Goal: Task Accomplishment & Management: Manage account settings

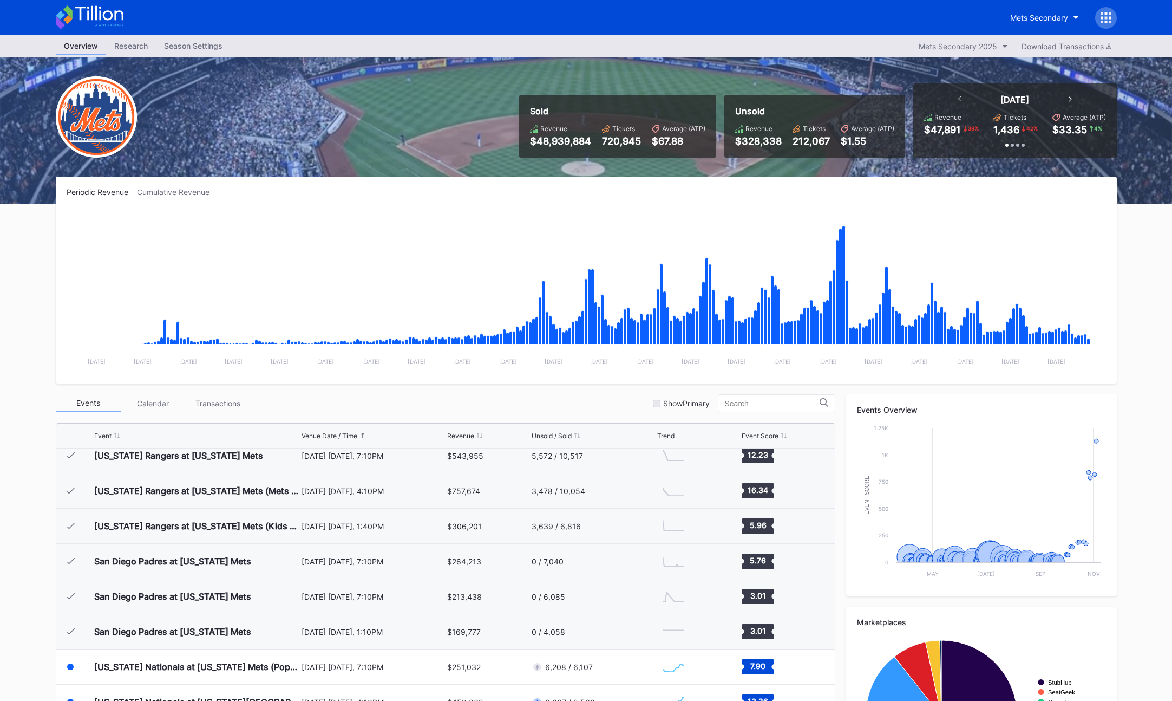
click at [1132, 24] on div "Mets Secondary" at bounding box center [586, 17] width 1172 height 35
click at [1116, 21] on div at bounding box center [1106, 18] width 22 height 22
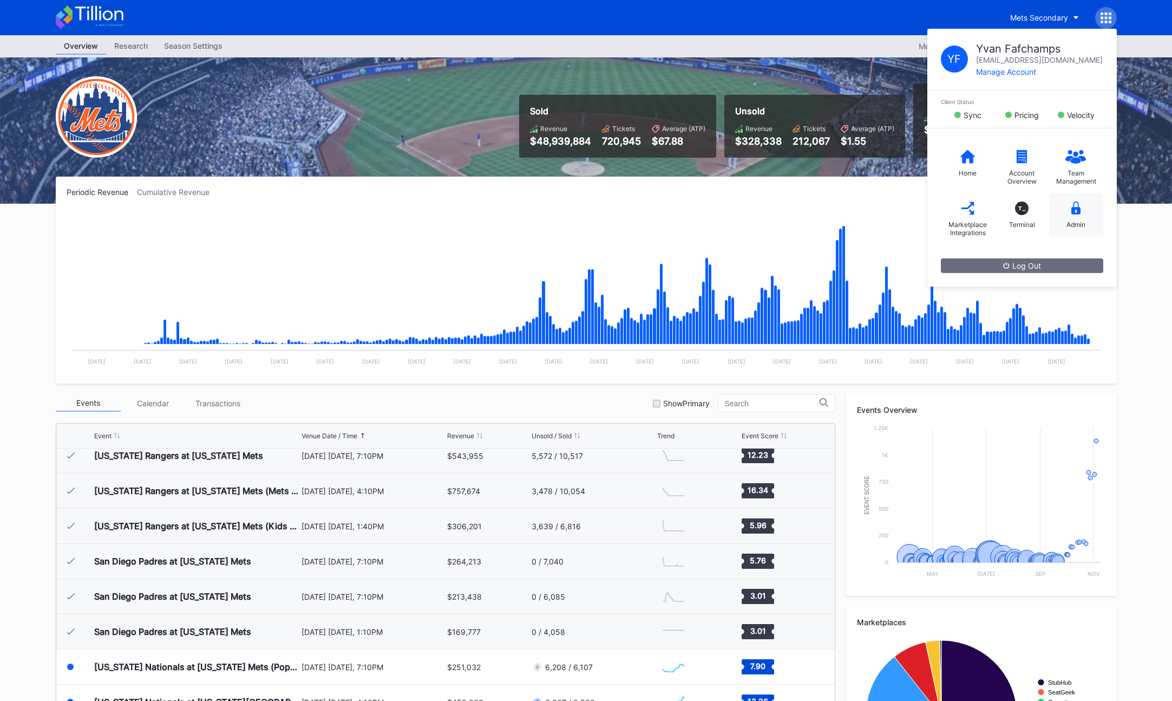
click at [1079, 229] on div "Admin" at bounding box center [1076, 214] width 54 height 43
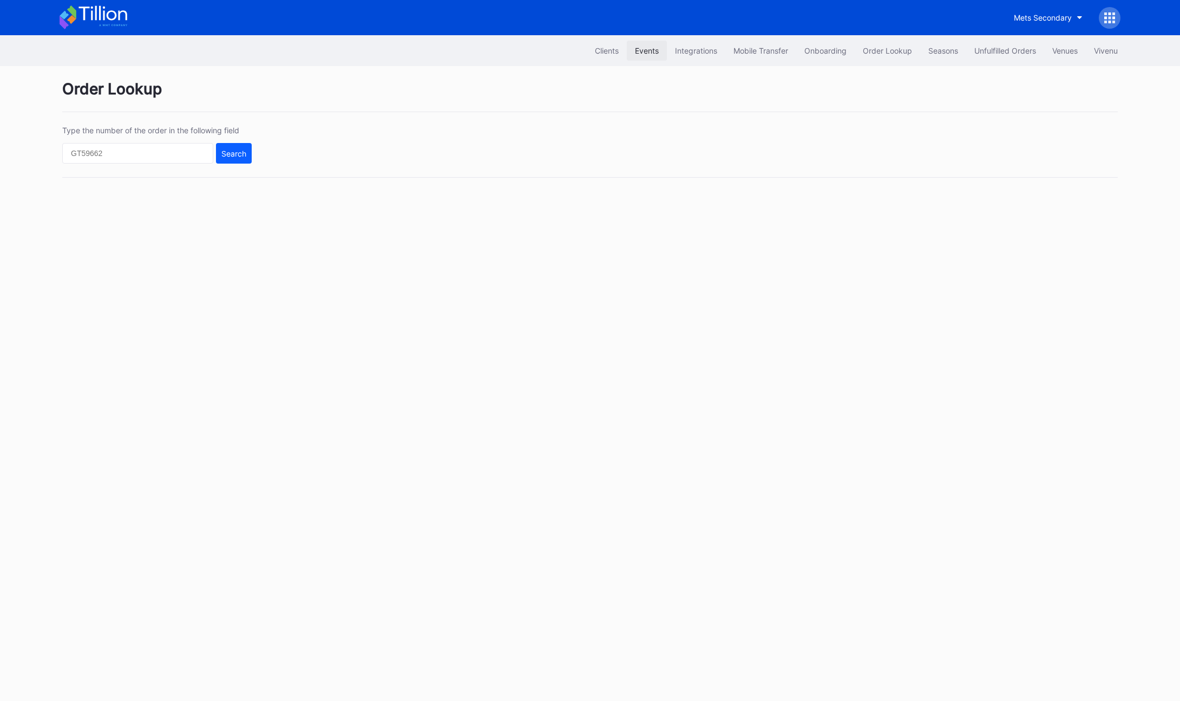
click at [653, 55] on button "Events" at bounding box center [647, 51] width 40 height 20
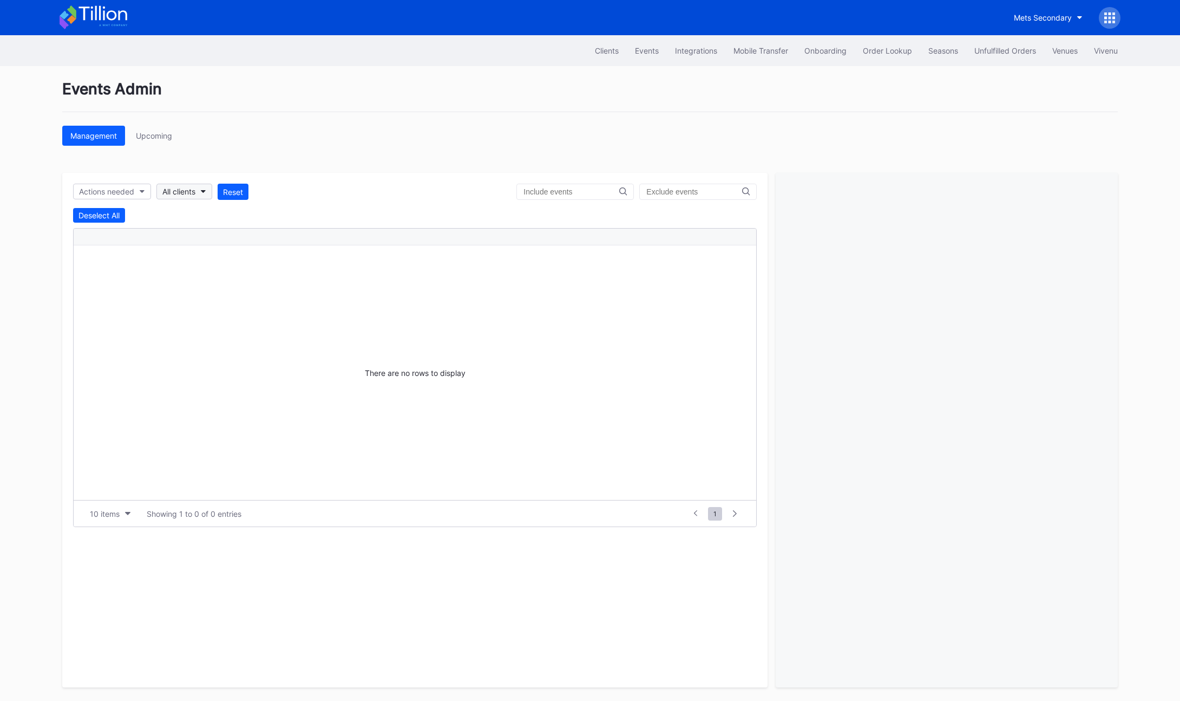
click at [200, 195] on button "All clients" at bounding box center [184, 192] width 56 height 16
type input "mets"
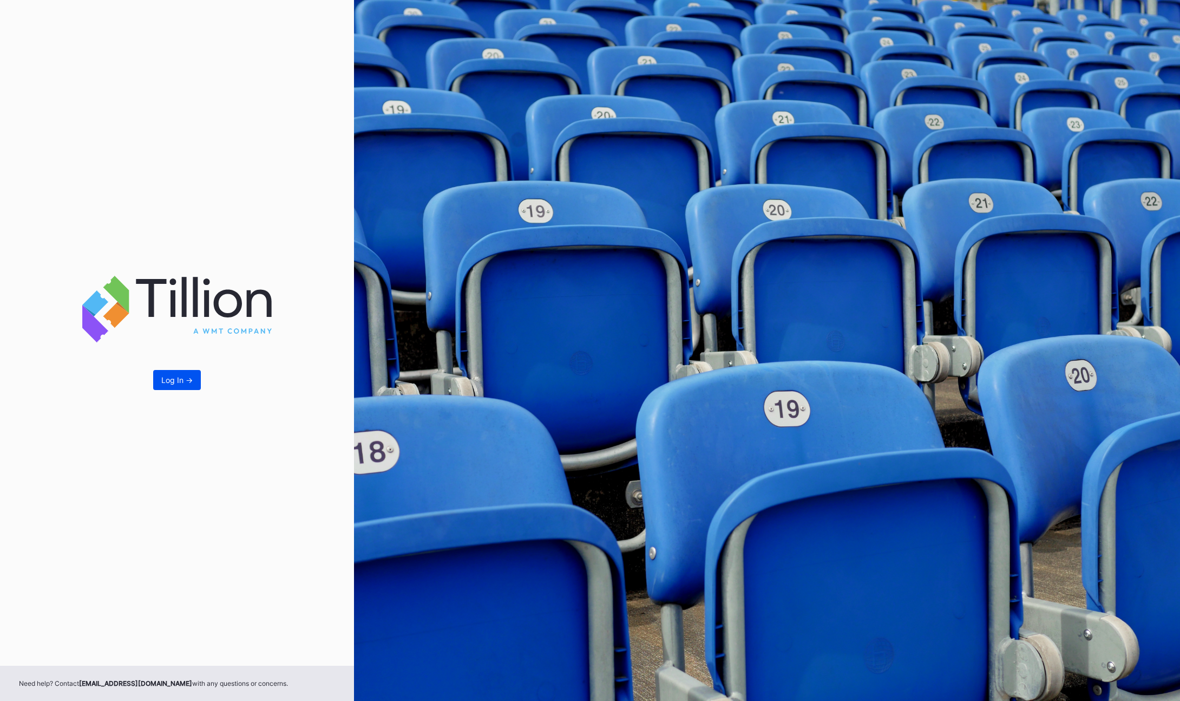
click at [174, 382] on div "Log In ->" at bounding box center [176, 379] width 31 height 9
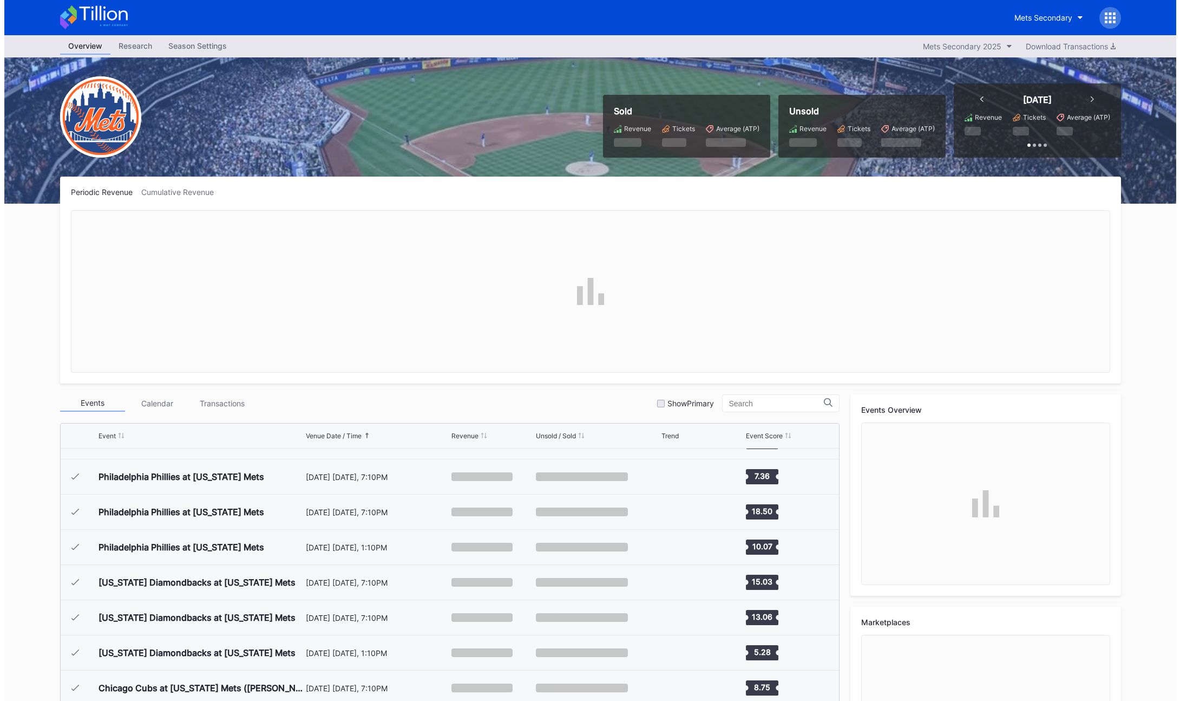
scroll to position [2710, 0]
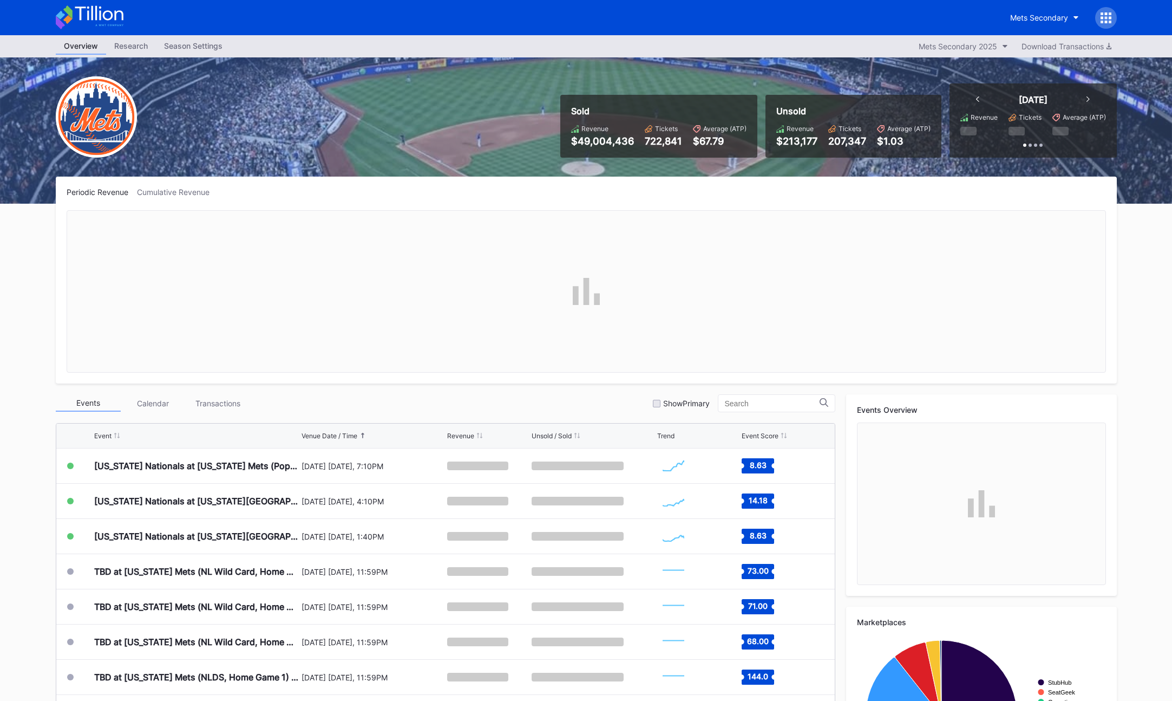
click at [1113, 18] on div at bounding box center [1106, 18] width 22 height 22
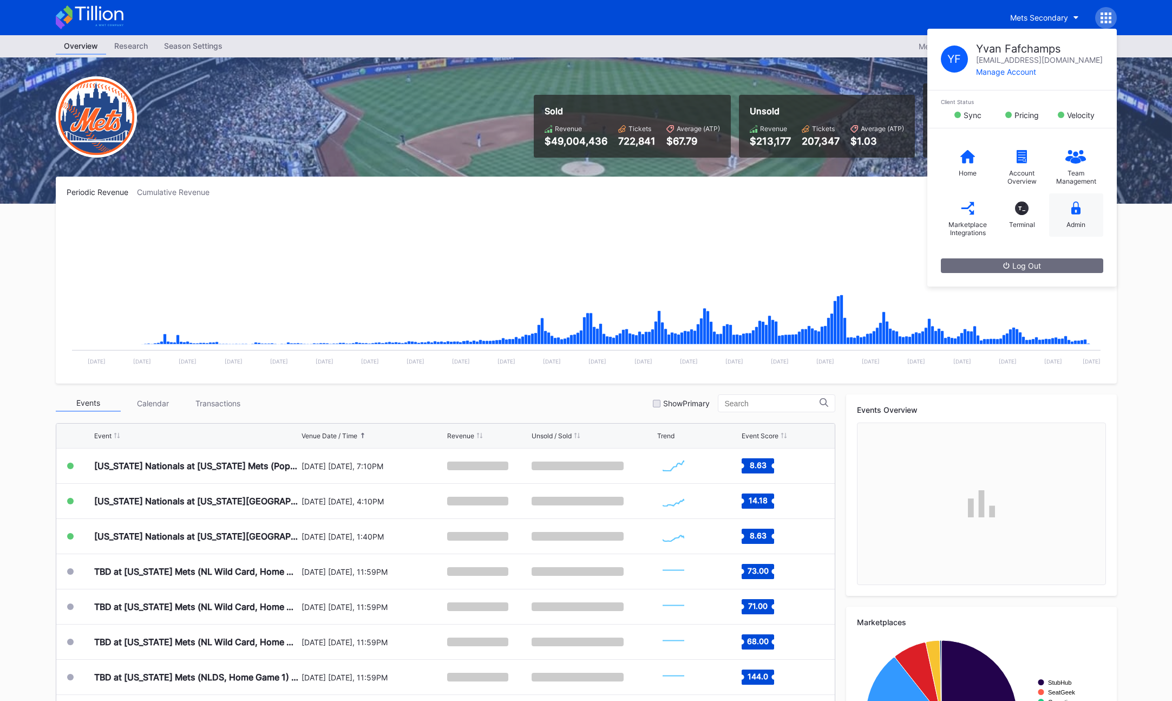
click at [1077, 205] on icon at bounding box center [1076, 208] width 10 height 14
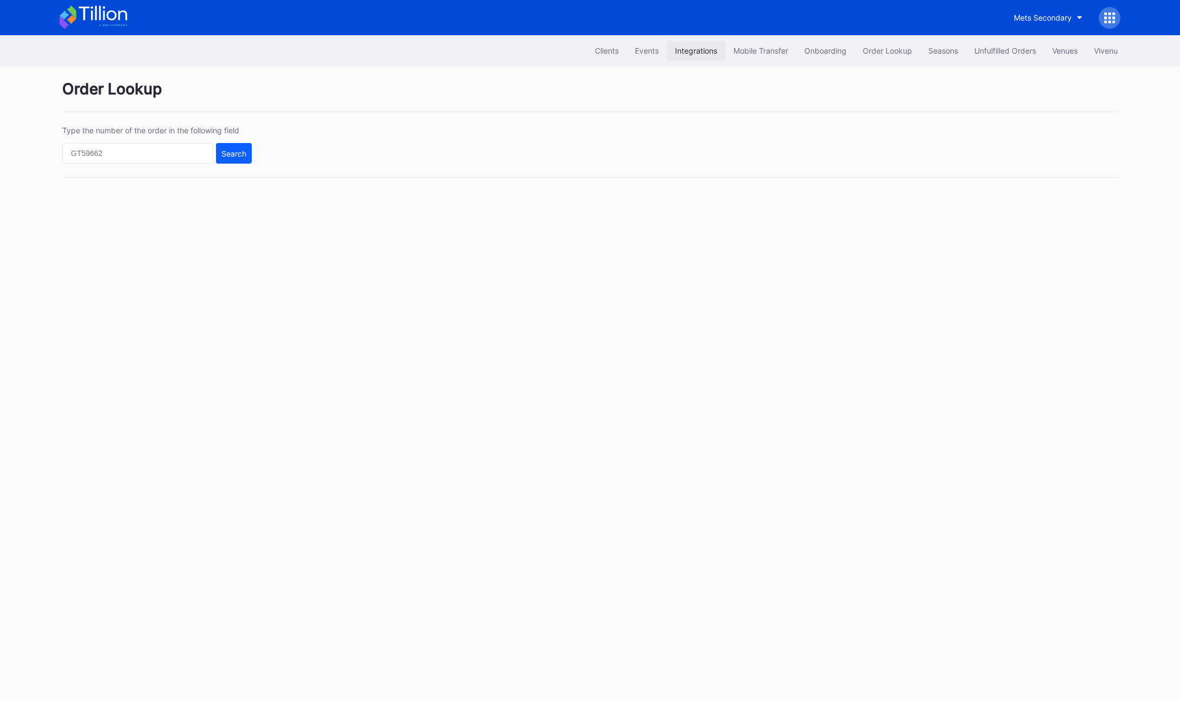
click at [667, 58] on button "Integrations" at bounding box center [696, 51] width 58 height 20
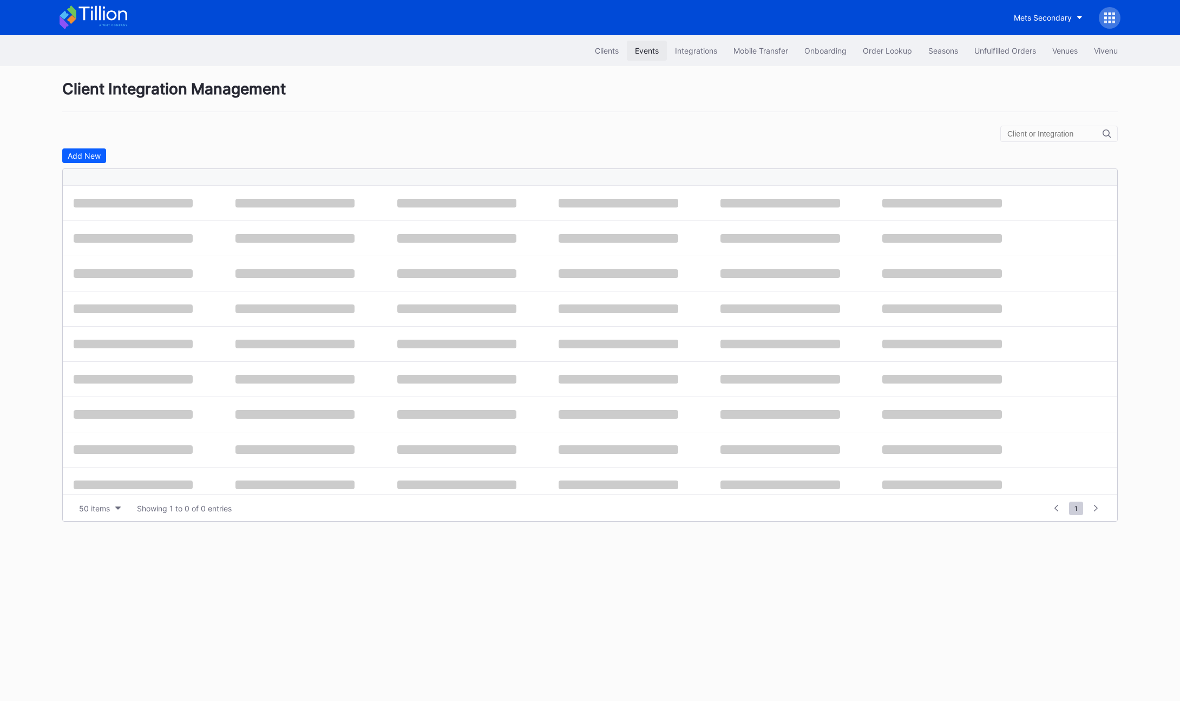
click at [652, 57] on button "Events" at bounding box center [647, 51] width 40 height 20
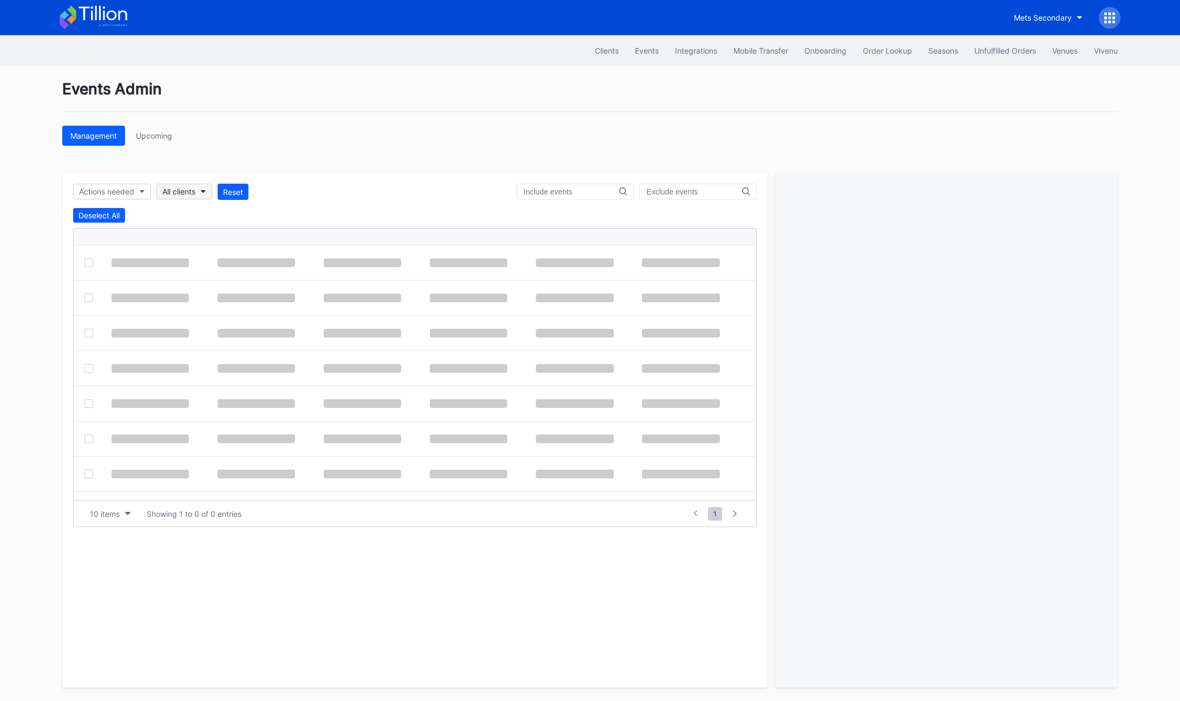
click at [188, 182] on div "Actions needed All clients Reset Deselect All 10 items Showing 1 to 0 of 0 entr…" at bounding box center [414, 430] width 705 height 514
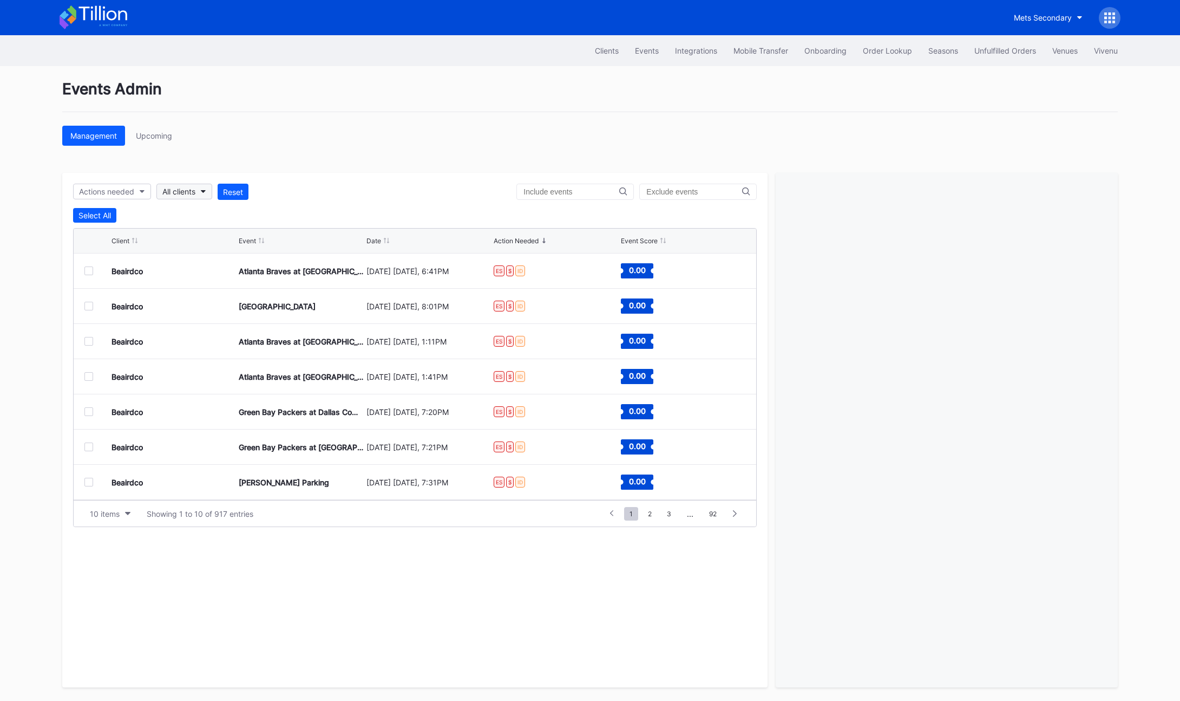
click at [190, 186] on button "All clients" at bounding box center [184, 192] width 56 height 16
type input "mets"
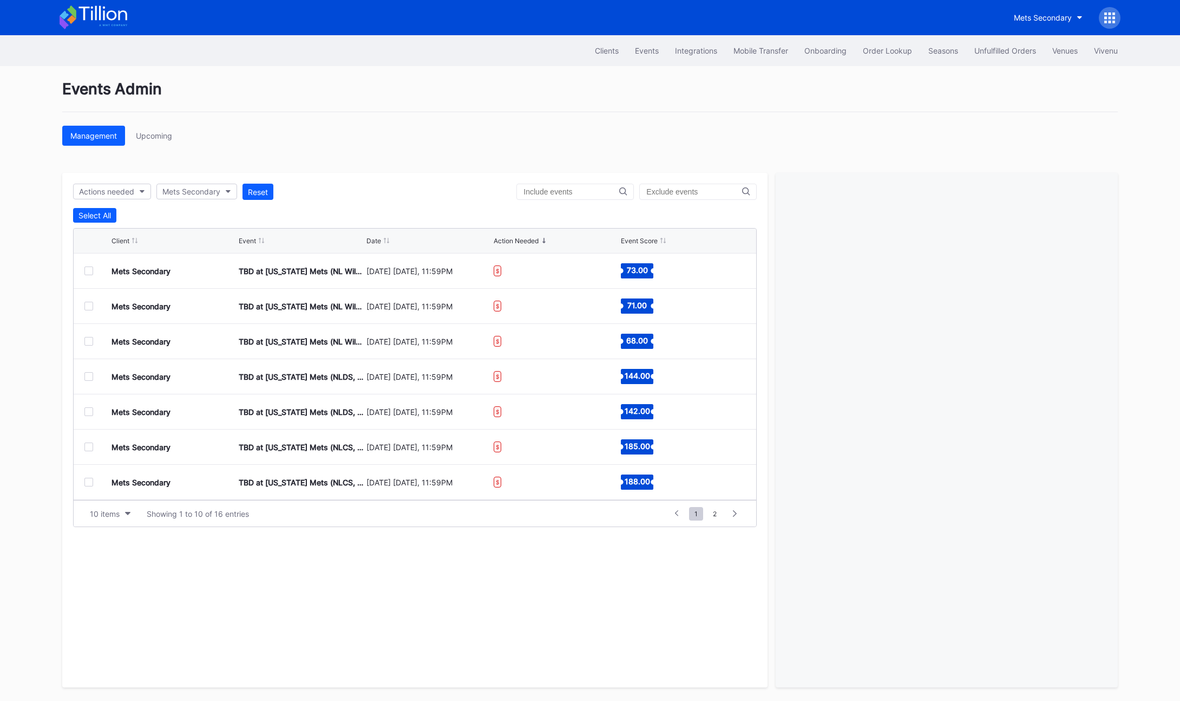
click at [375, 248] on div "Client Event Date Action Needed Event Score" at bounding box center [415, 240] width 683 height 25
click at [371, 241] on div "Date" at bounding box center [374, 241] width 15 height 8
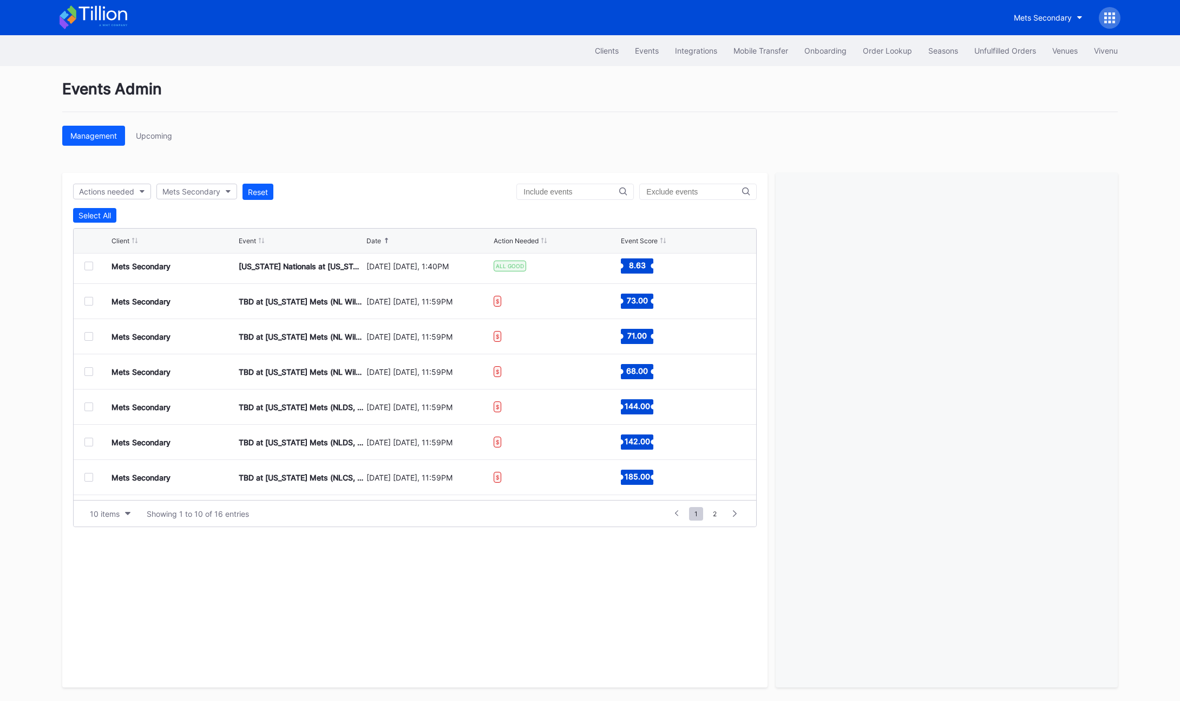
click at [89, 304] on div at bounding box center [88, 301] width 9 height 9
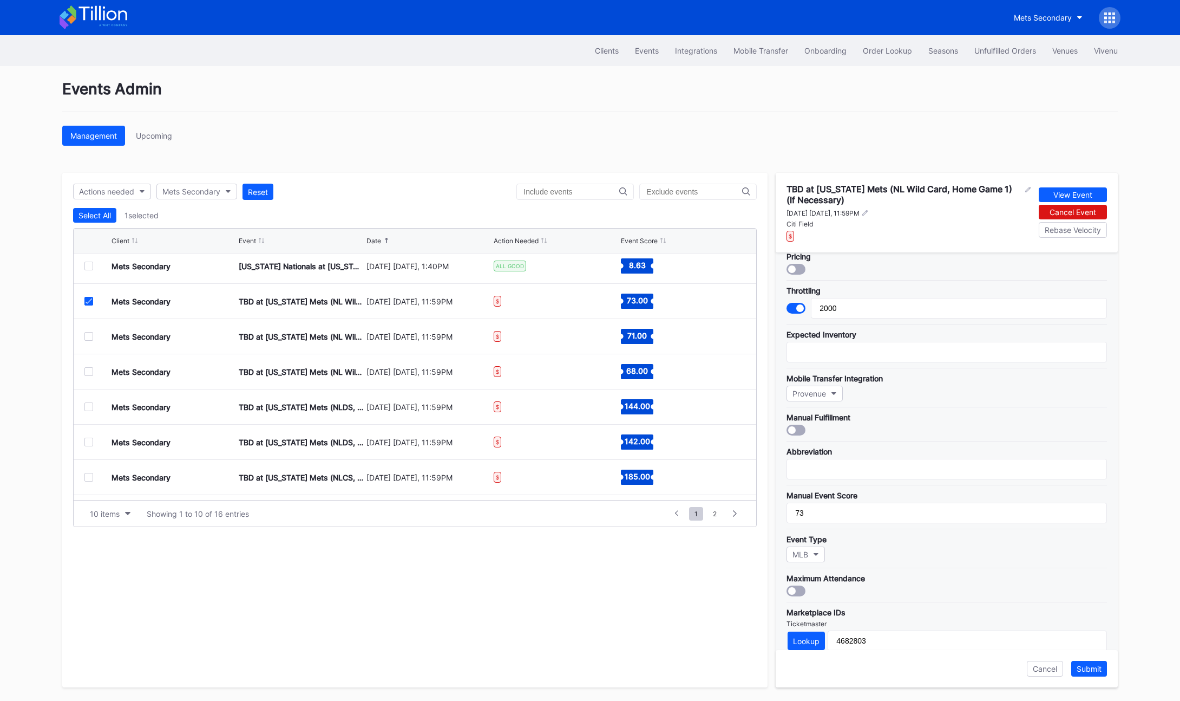
scroll to position [0, 0]
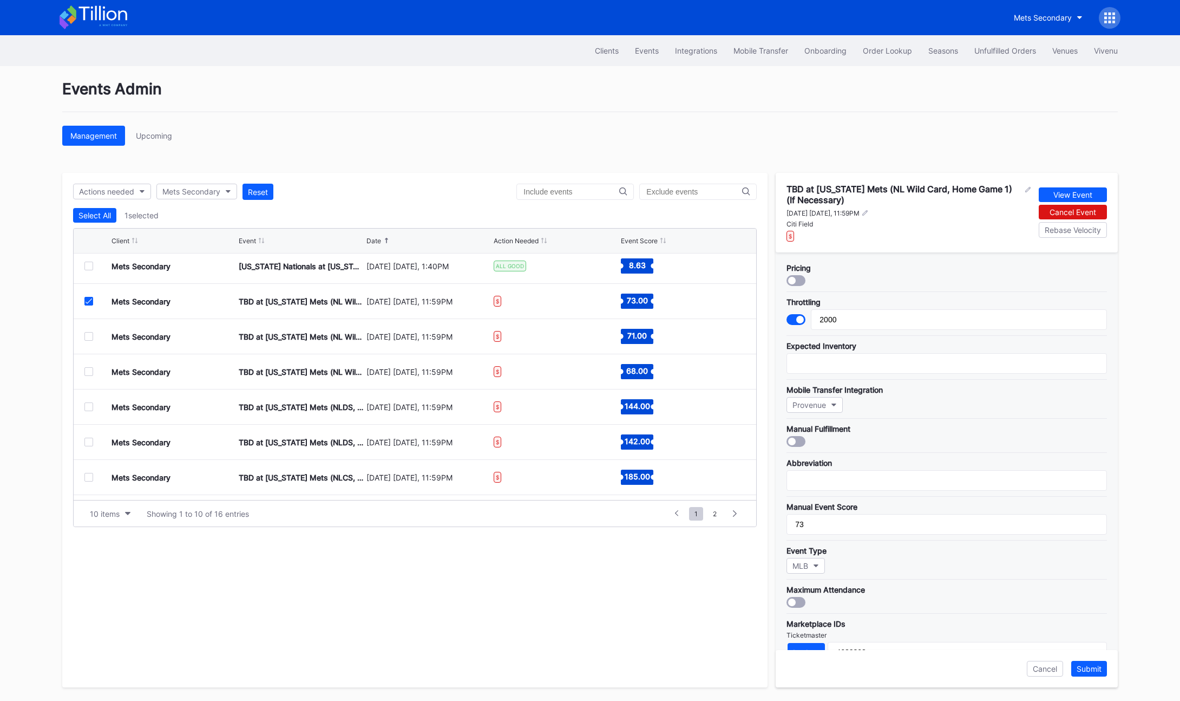
click at [88, 337] on div at bounding box center [88, 336] width 9 height 9
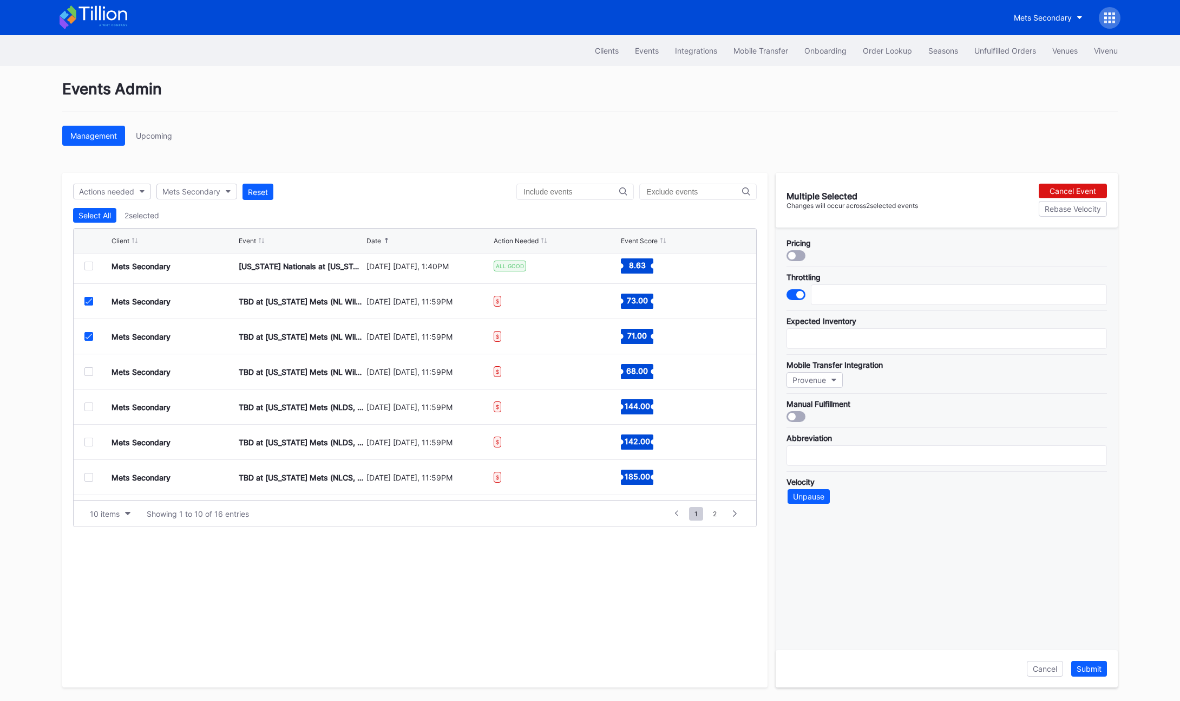
click at [86, 373] on div at bounding box center [88, 371] width 9 height 9
click at [84, 410] on div at bounding box center [88, 406] width 9 height 9
click at [87, 440] on div at bounding box center [88, 441] width 9 height 9
click at [89, 482] on div "Mets Secondary TBD at [US_STATE][GEOGRAPHIC_DATA] (NLCS, Home Game 1) (If Neces…" at bounding box center [415, 477] width 683 height 35
click at [89, 480] on div at bounding box center [88, 477] width 9 height 9
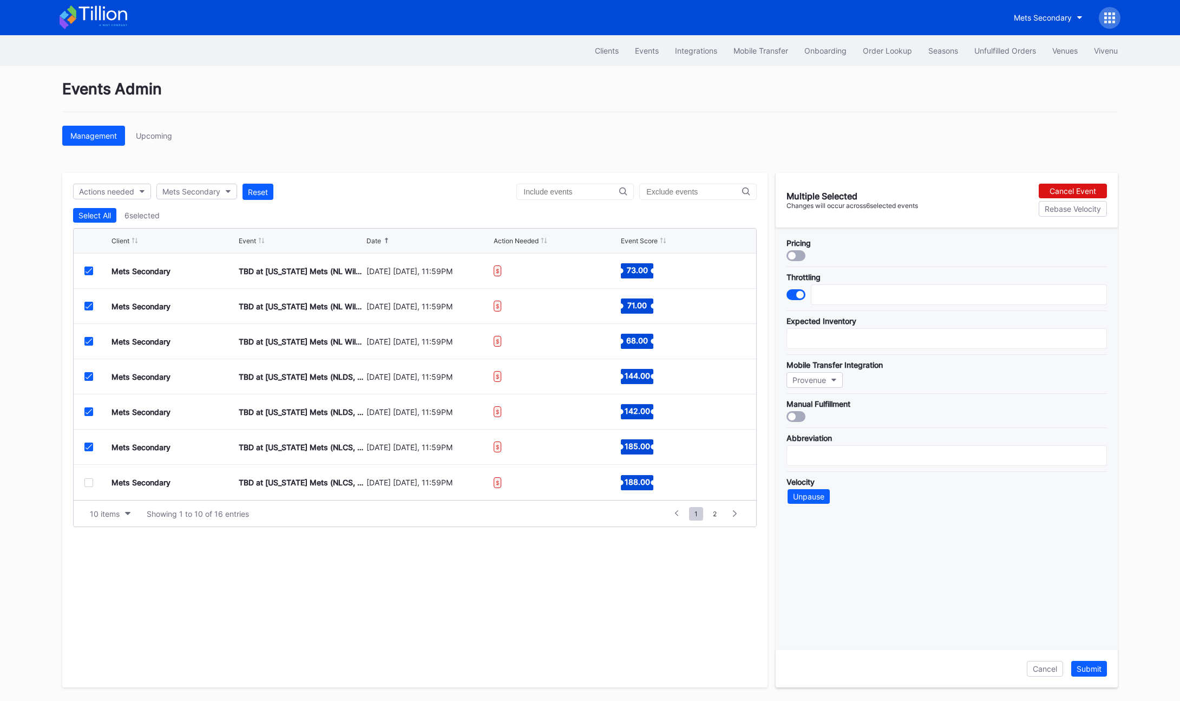
scroll to position [95, 0]
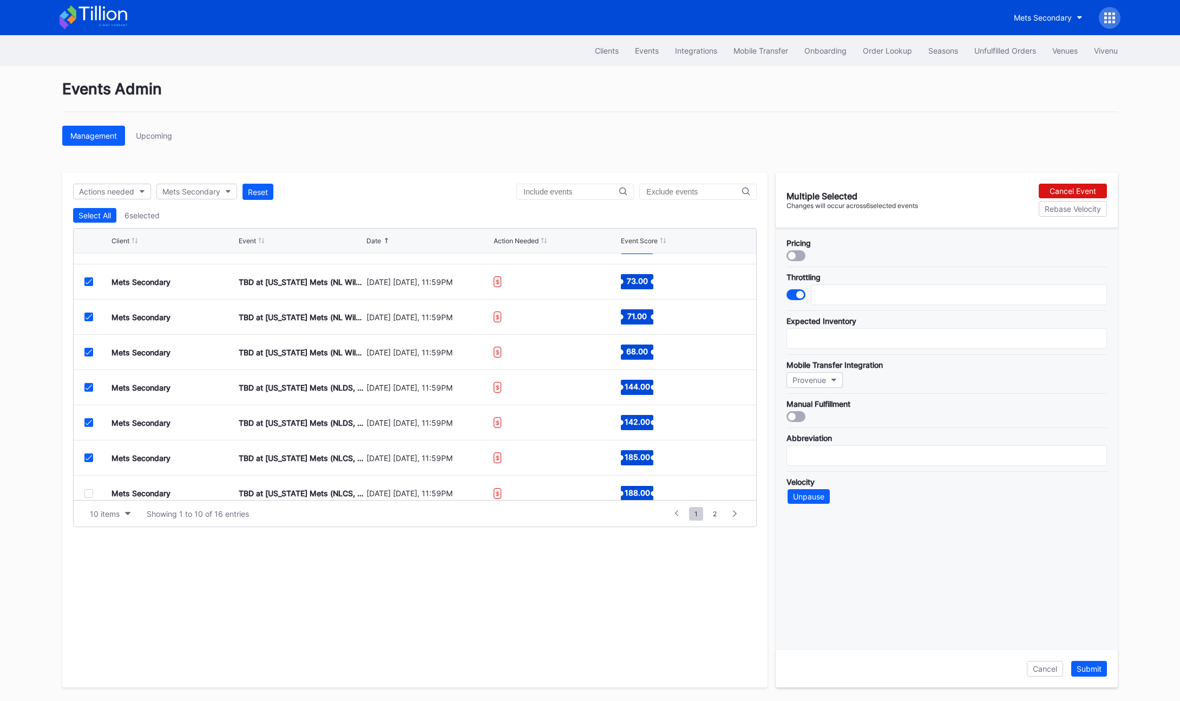
click at [88, 489] on div at bounding box center [88, 493] width 9 height 9
click at [90, 512] on div "10 items" at bounding box center [105, 513] width 30 height 9
click at [115, 585] on div "100 items" at bounding box center [109, 581] width 51 height 20
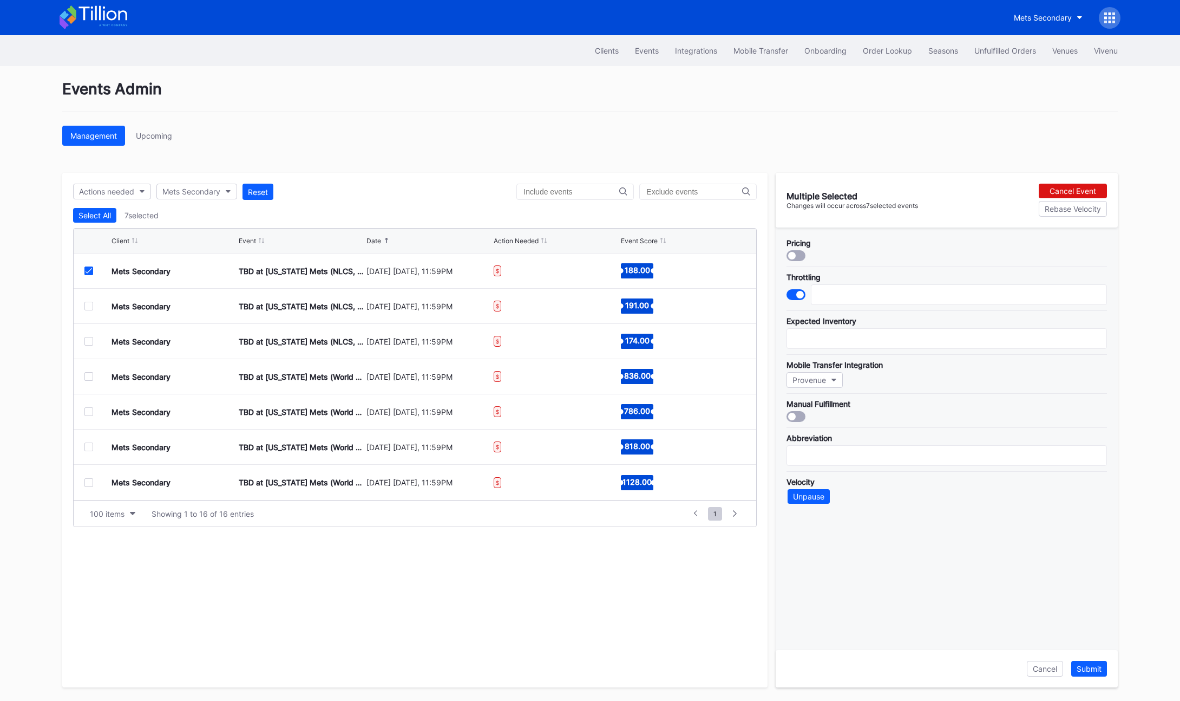
click at [93, 305] on div at bounding box center [88, 306] width 9 height 9
click at [88, 337] on div at bounding box center [88, 341] width 9 height 9
click at [87, 380] on div at bounding box center [88, 376] width 9 height 9
click at [86, 416] on div "Mets Secondary TBD at [US_STATE] Mets (World Series, Home Game 2) (If Necessary…" at bounding box center [415, 411] width 683 height 35
click at [92, 413] on div at bounding box center [88, 411] width 9 height 9
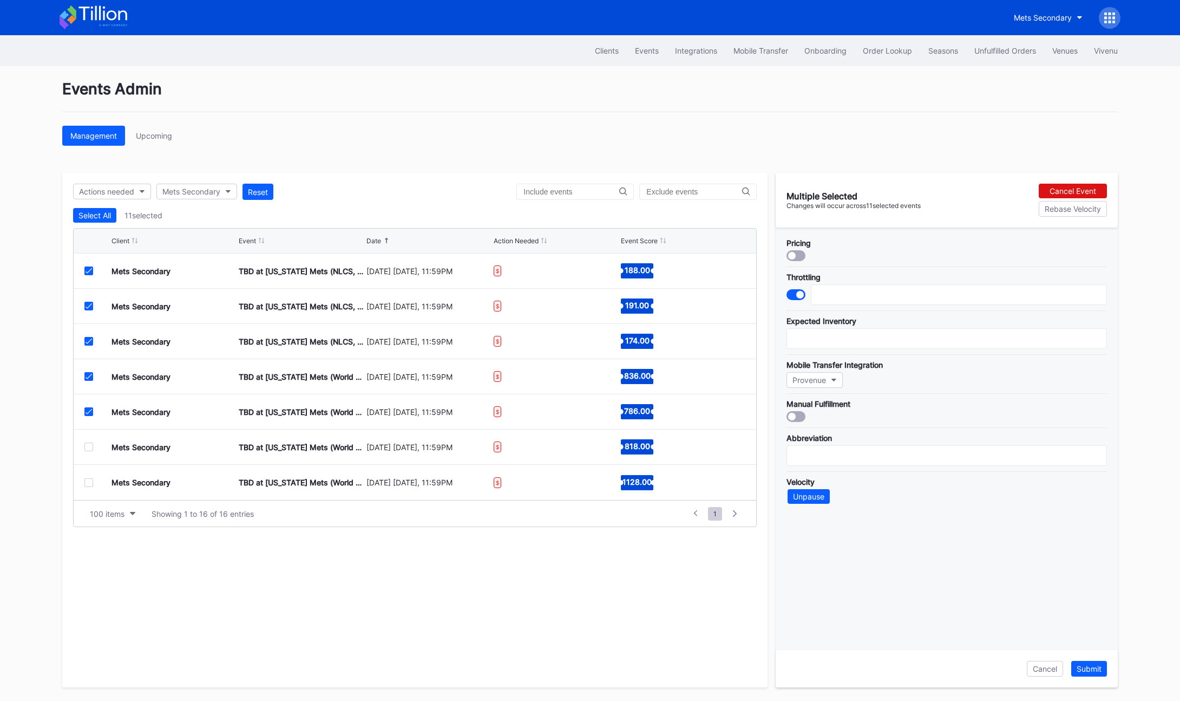
drag, startPoint x: 89, startPoint y: 449, endPoint x: 95, endPoint y: 465, distance: 17.3
click at [89, 448] on div at bounding box center [88, 446] width 9 height 9
click at [90, 483] on div at bounding box center [88, 482] width 9 height 9
click at [834, 301] on input "text" at bounding box center [959, 294] width 296 height 21
type input "3000"
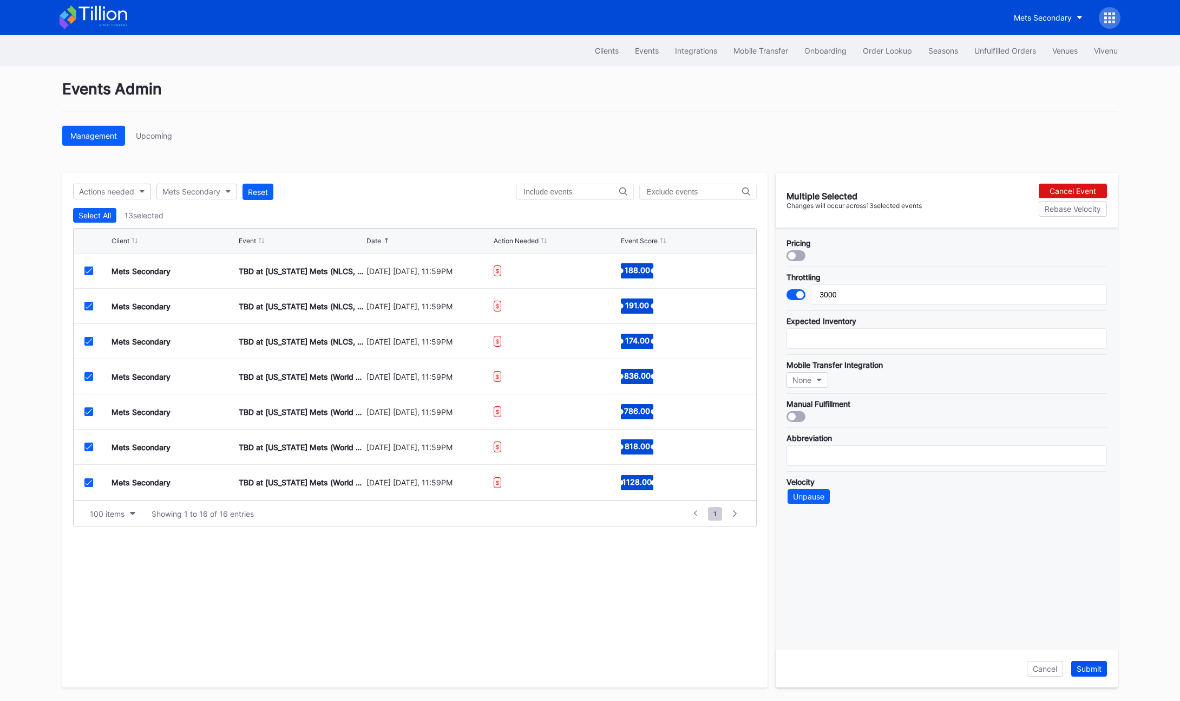
click at [1083, 668] on div "Submit" at bounding box center [1089, 668] width 25 height 9
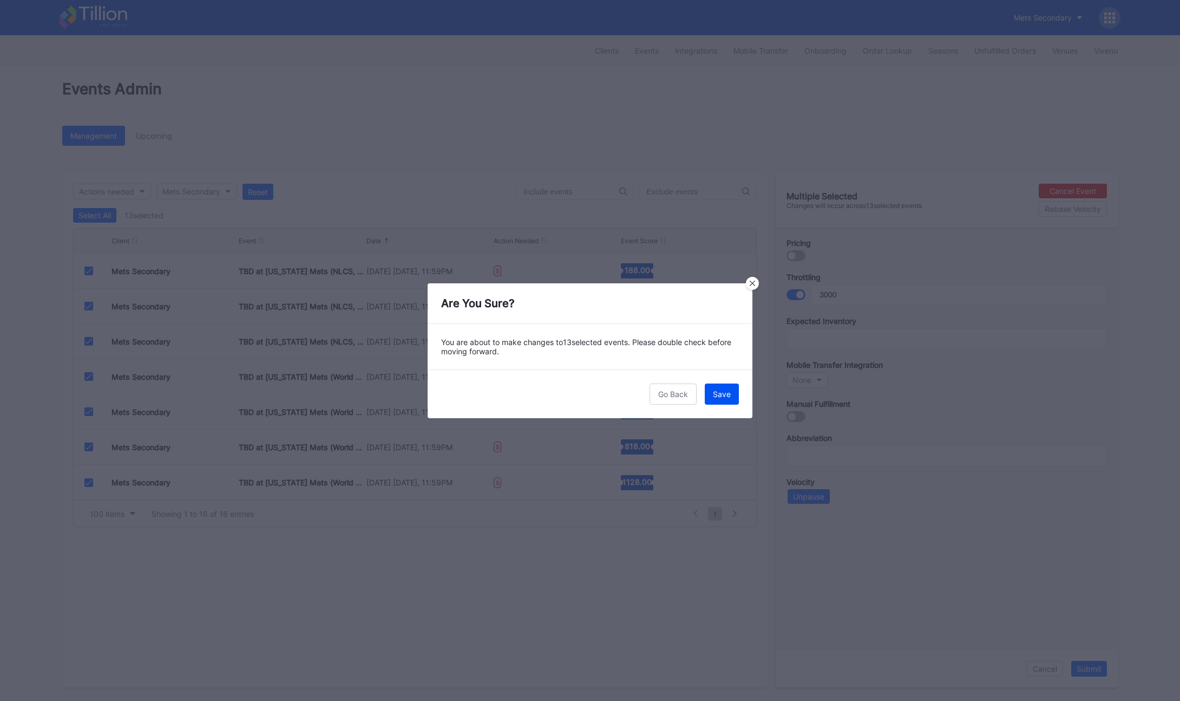
click at [715, 391] on div "Save" at bounding box center [722, 393] width 18 height 9
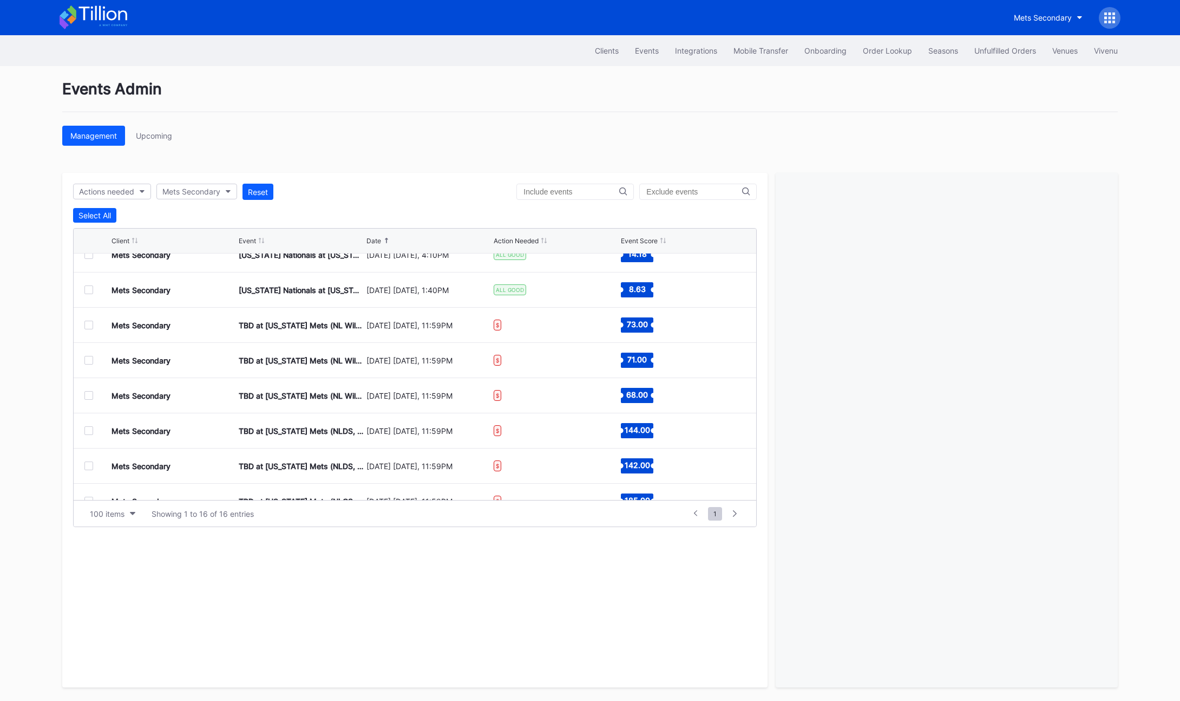
scroll to position [44, 0]
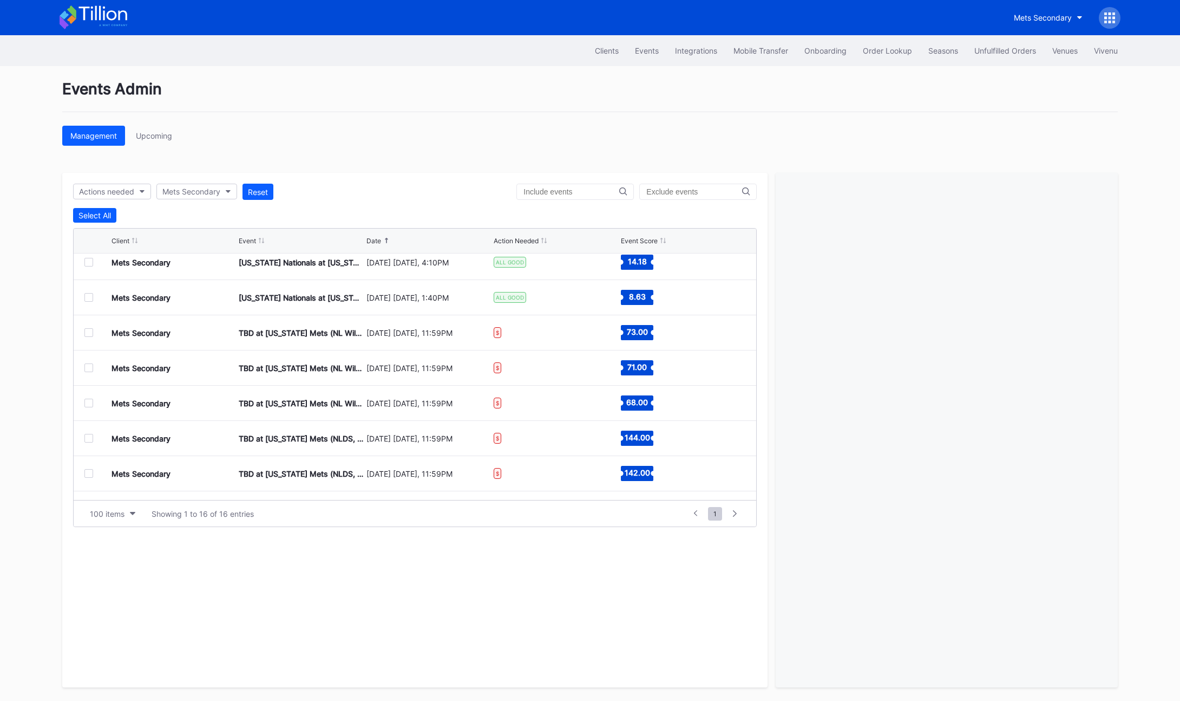
click at [91, 332] on div at bounding box center [88, 332] width 9 height 9
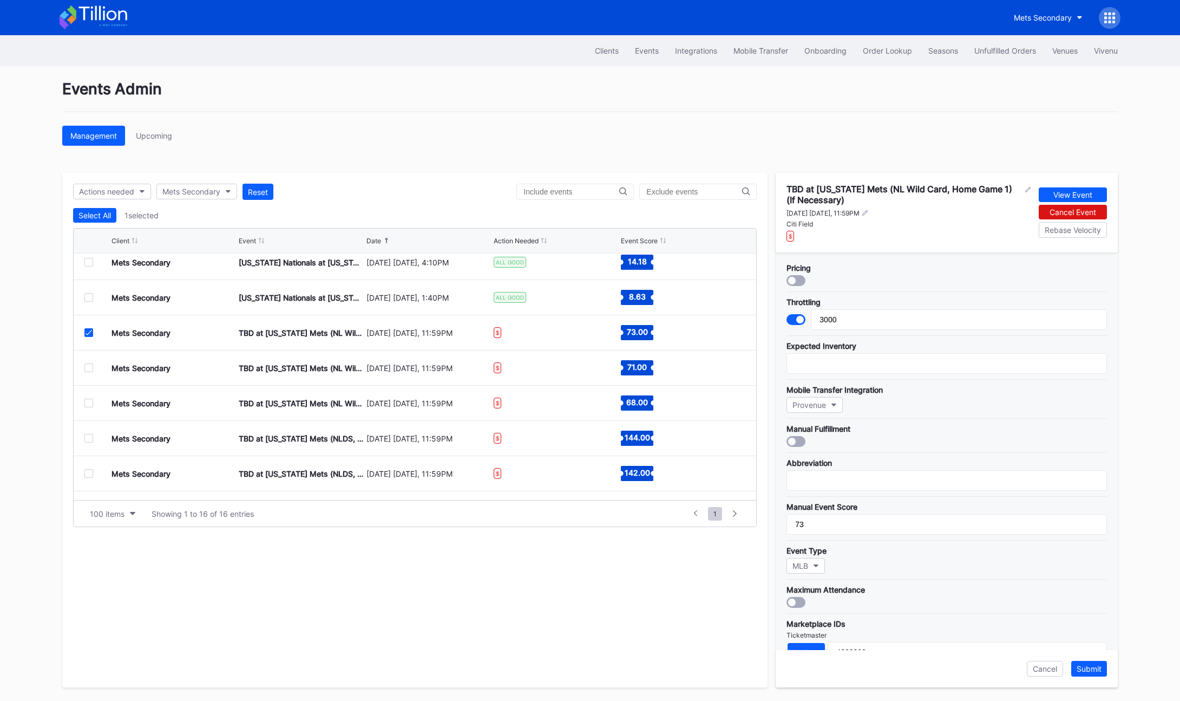
click at [91, 332] on icon at bounding box center [89, 332] width 6 height 5
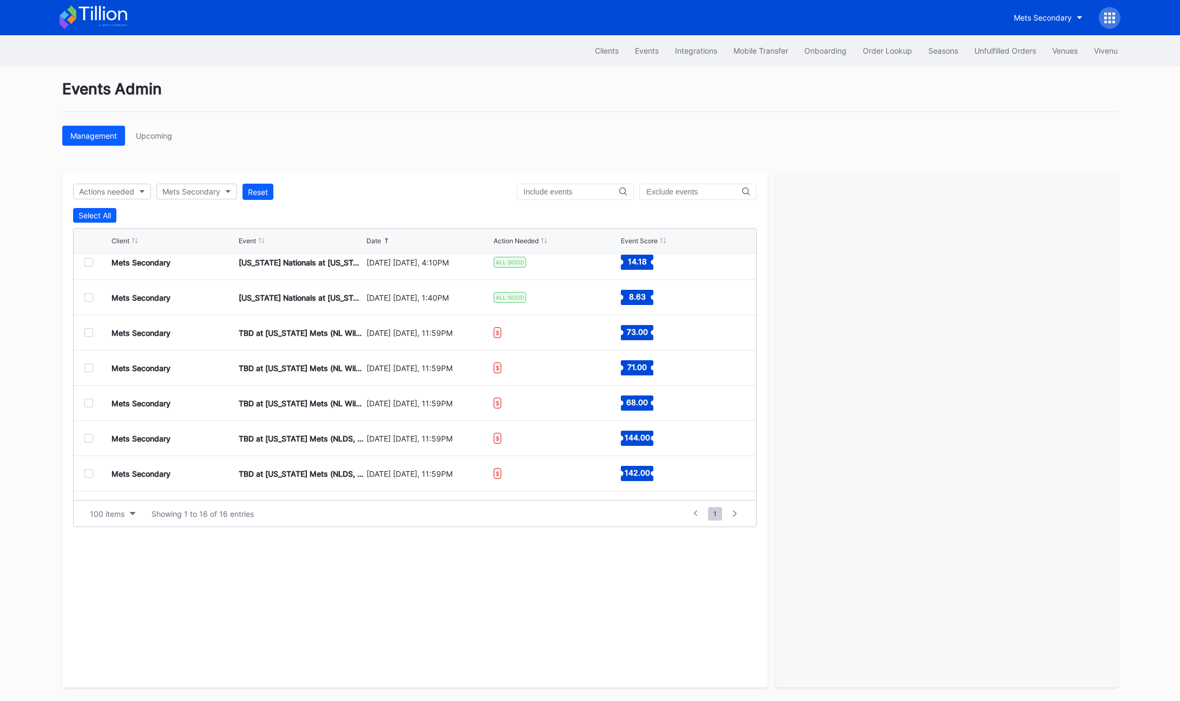
click at [89, 367] on div at bounding box center [88, 367] width 9 height 9
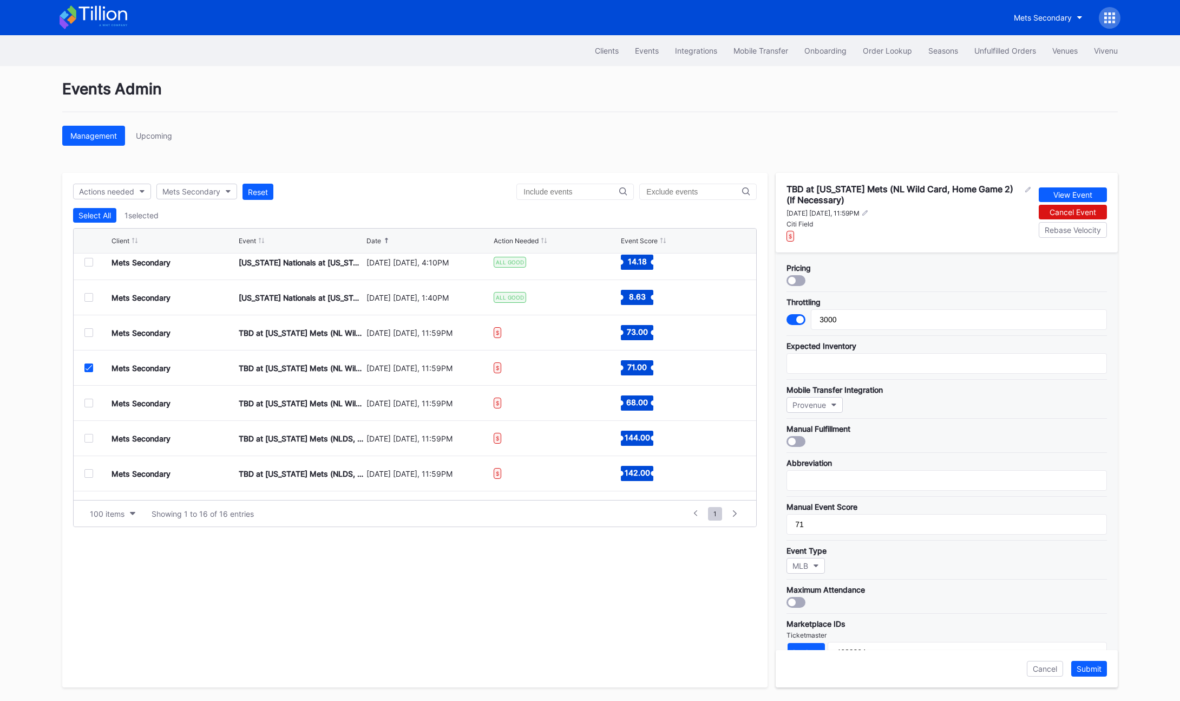
click at [92, 403] on div at bounding box center [88, 402] width 9 height 9
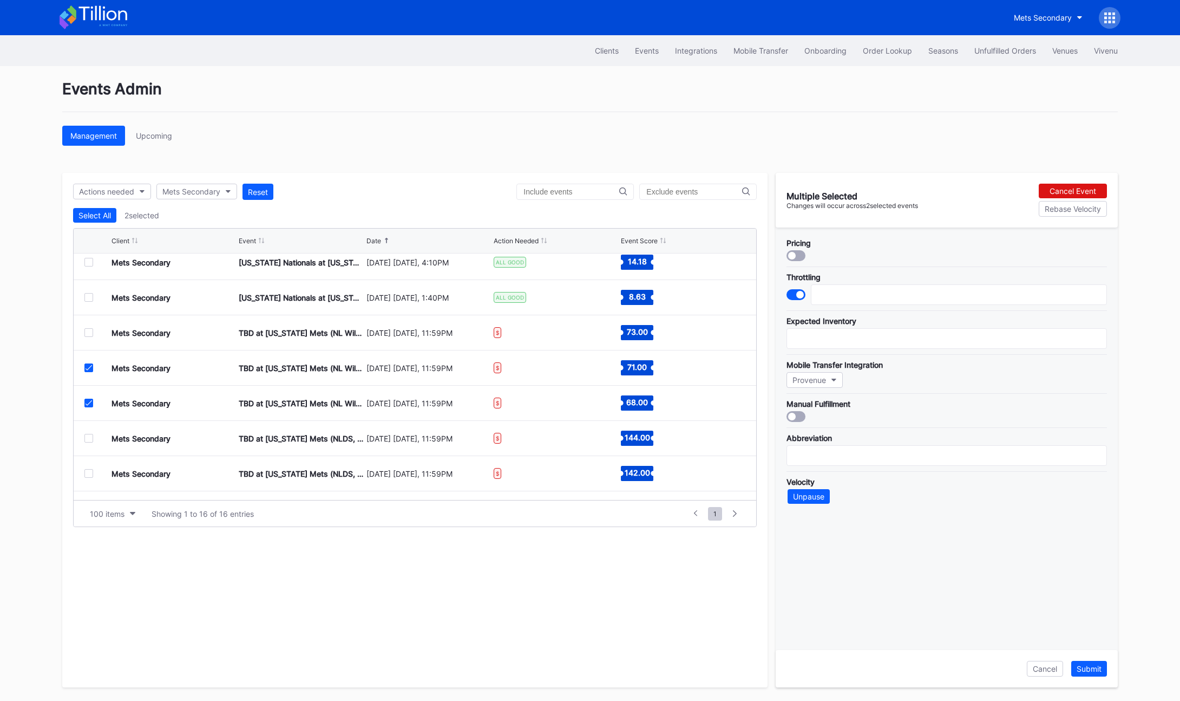
click at [91, 369] on icon at bounding box center [89, 367] width 6 height 5
type input "3000"
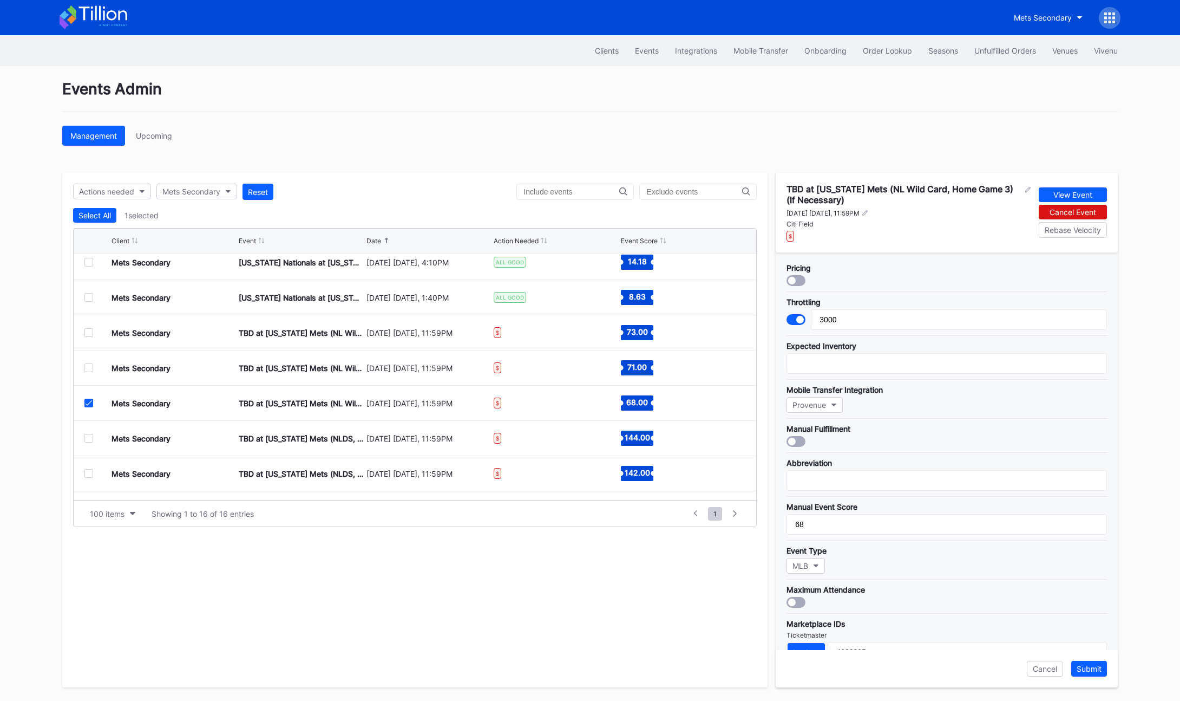
click at [86, 402] on icon at bounding box center [89, 402] width 6 height 5
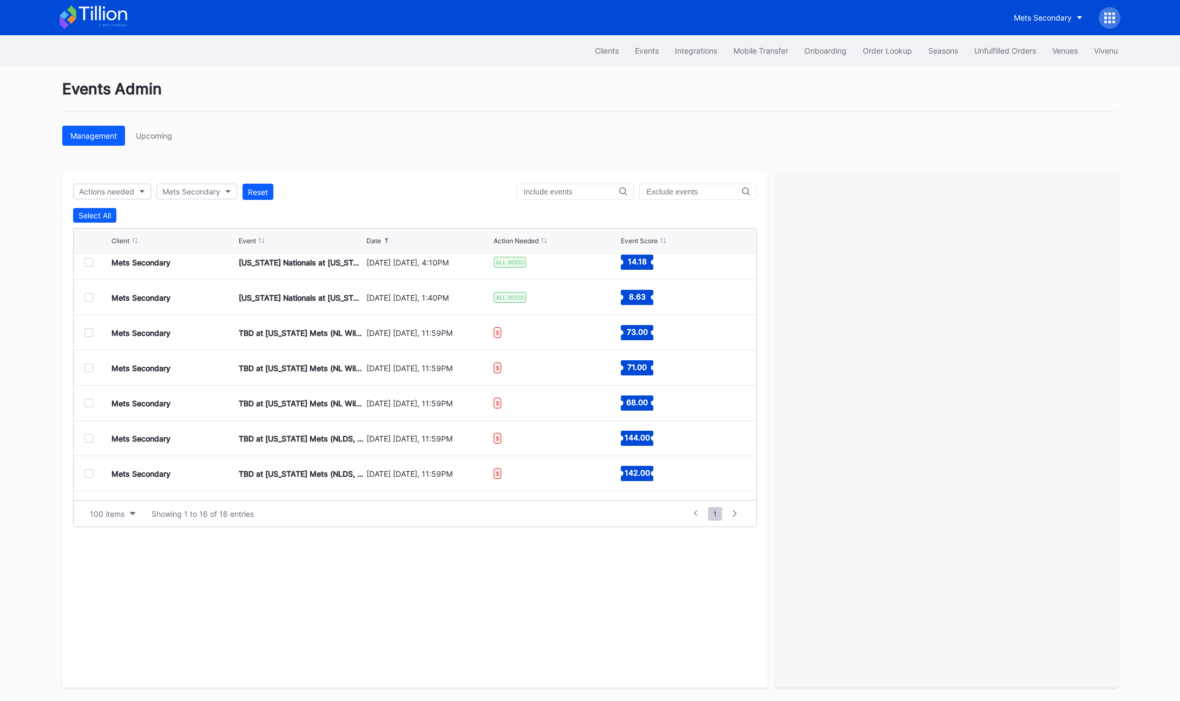
click at [88, 434] on div at bounding box center [88, 438] width 9 height 9
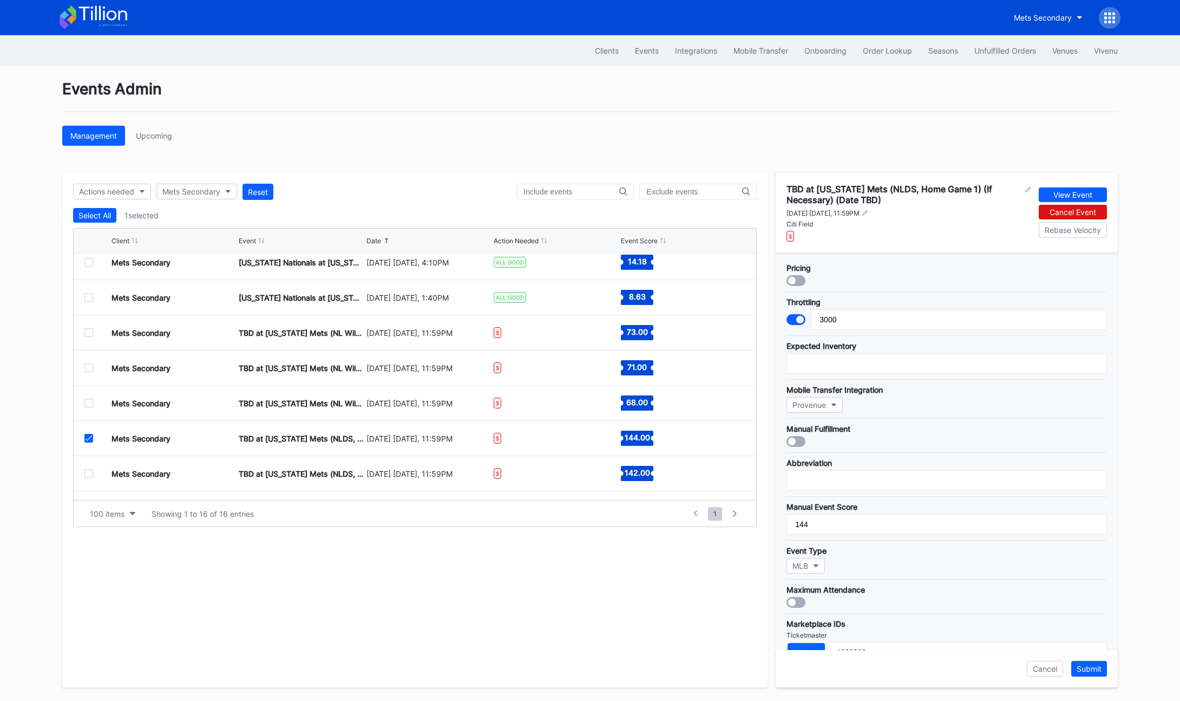
click at [88, 434] on div at bounding box center [88, 438] width 9 height 9
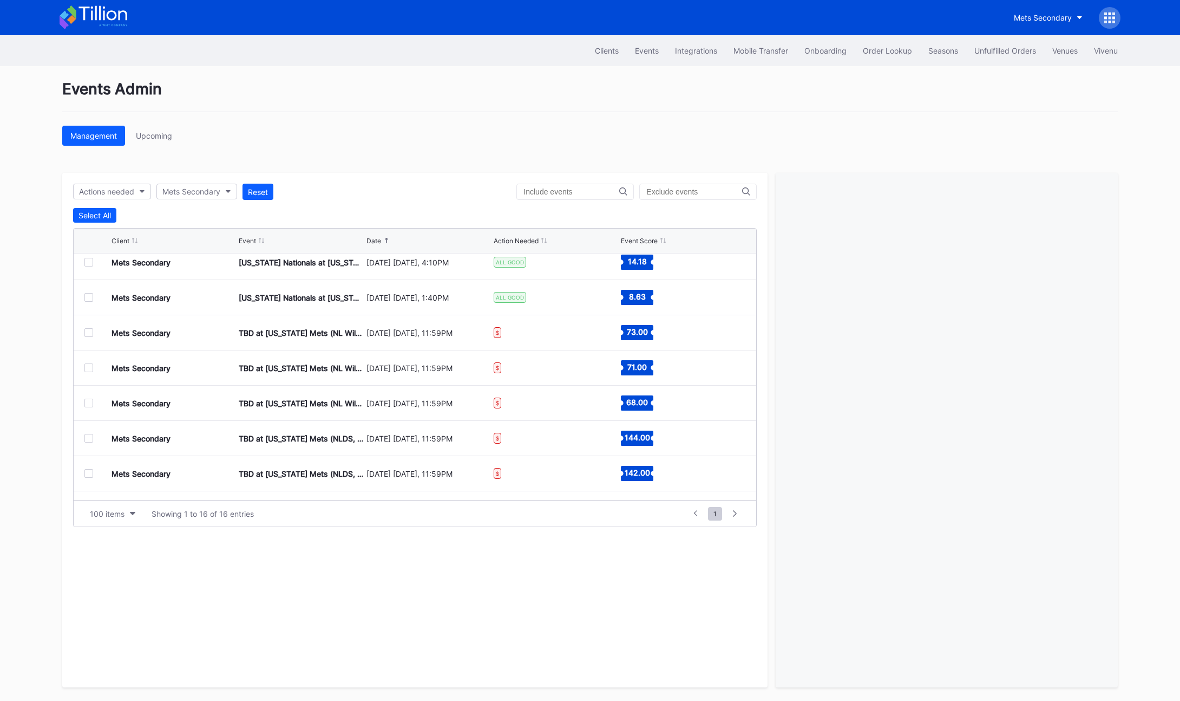
click at [85, 474] on div at bounding box center [88, 473] width 9 height 9
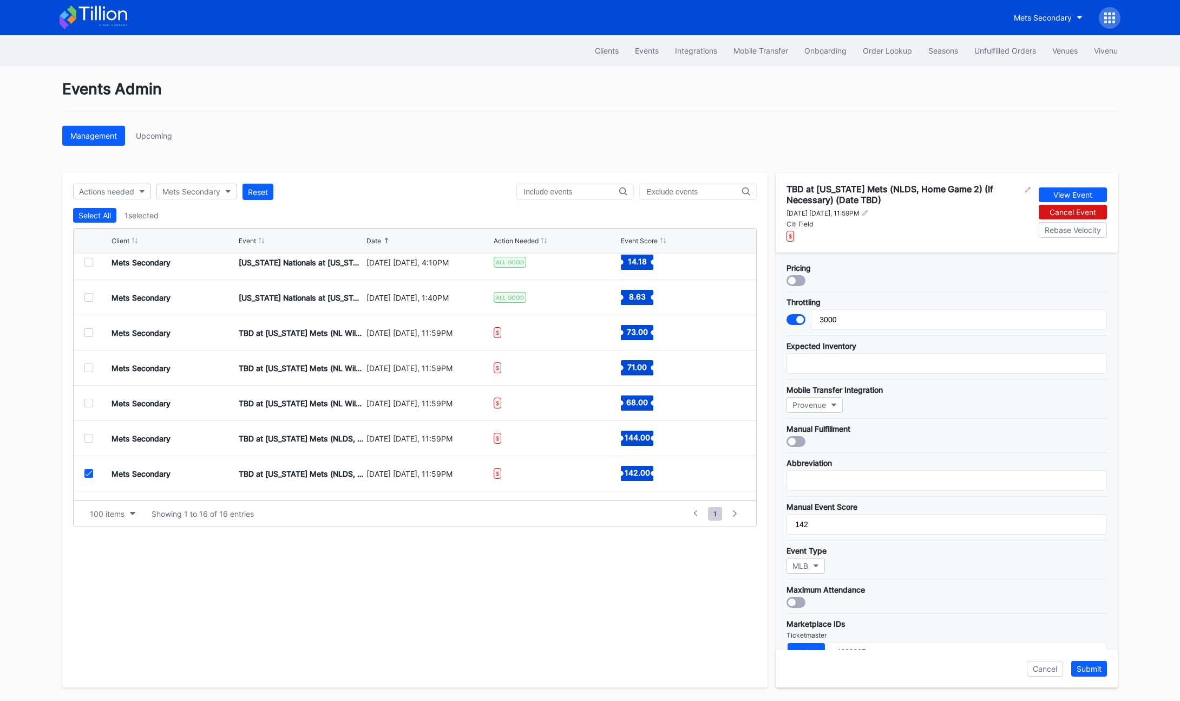
click at [88, 473] on icon at bounding box center [89, 472] width 6 height 5
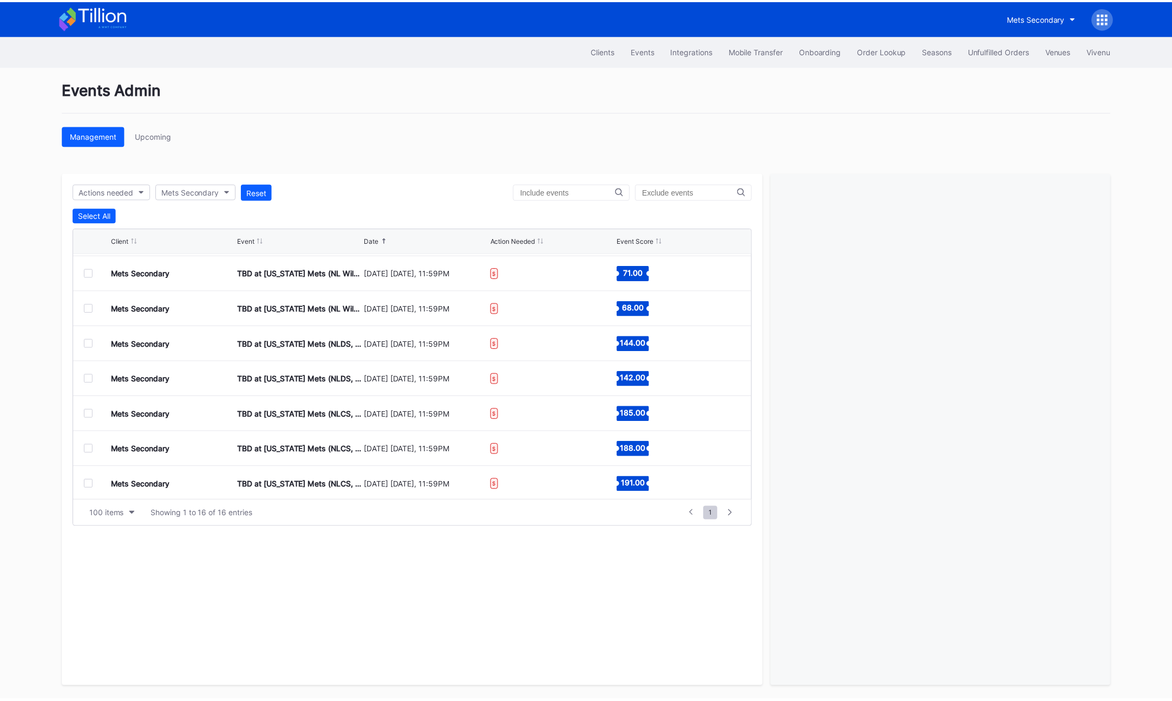
scroll to position [165, 0]
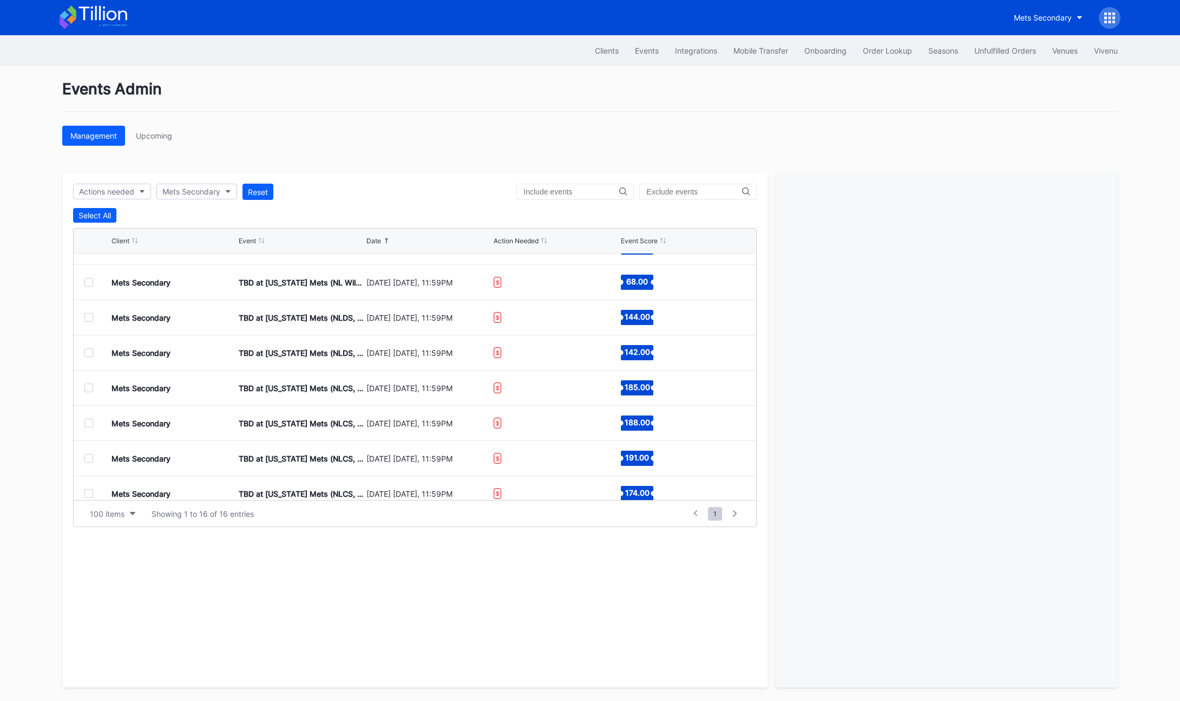
click at [93, 423] on div at bounding box center [88, 423] width 9 height 9
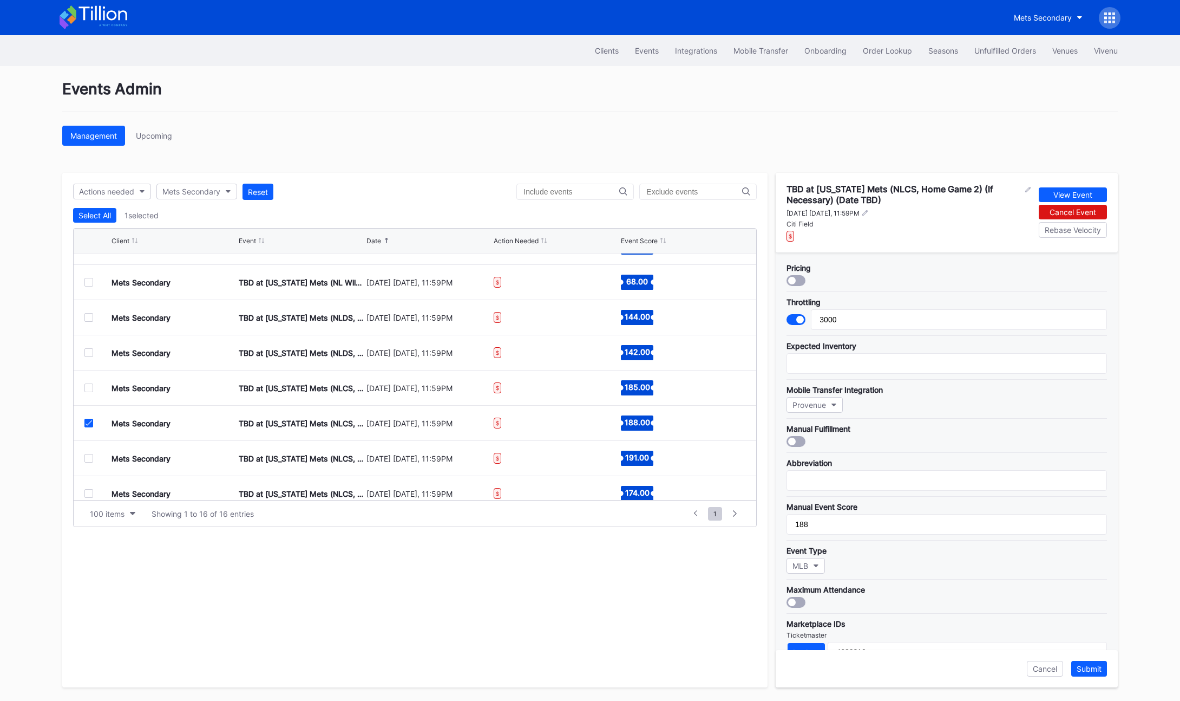
click at [93, 423] on div at bounding box center [88, 423] width 9 height 9
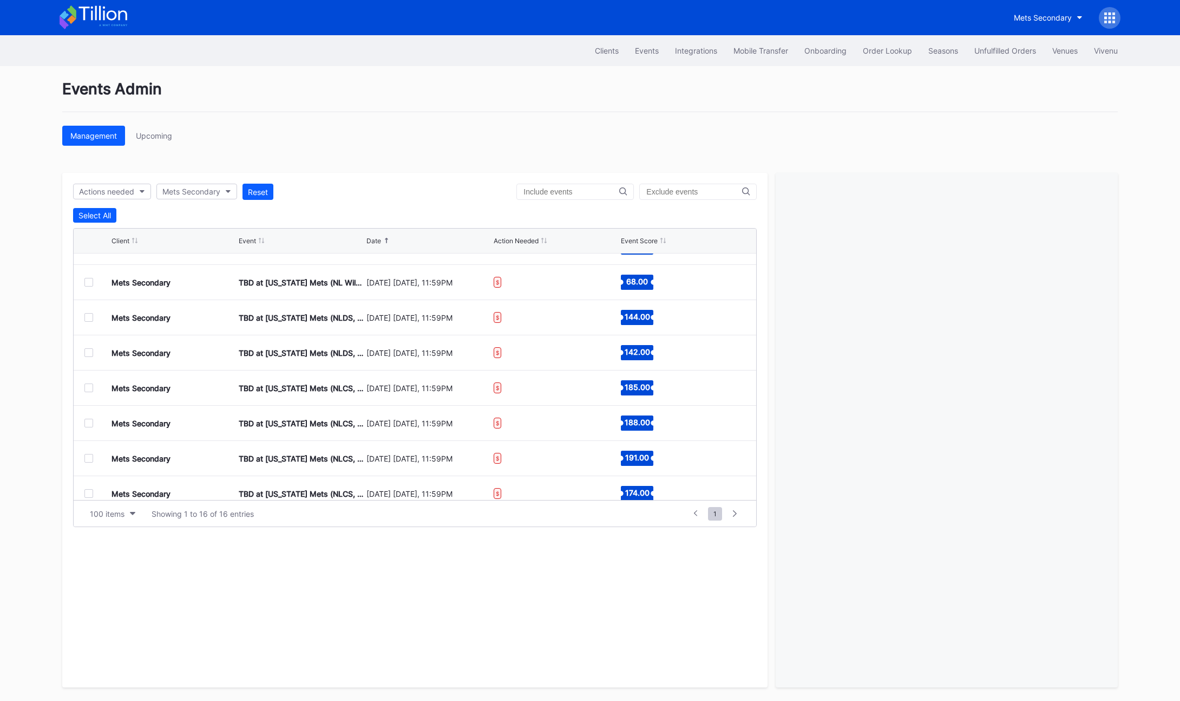
click at [90, 459] on div at bounding box center [88, 458] width 9 height 9
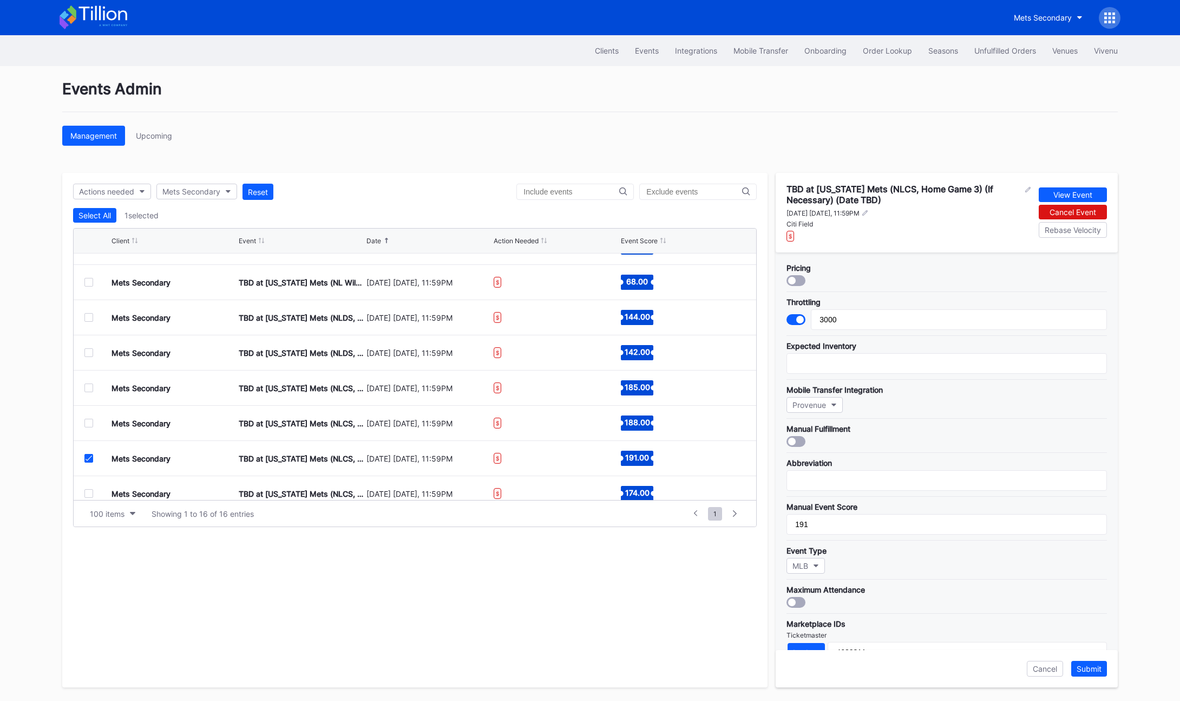
click at [90, 458] on icon at bounding box center [89, 457] width 6 height 5
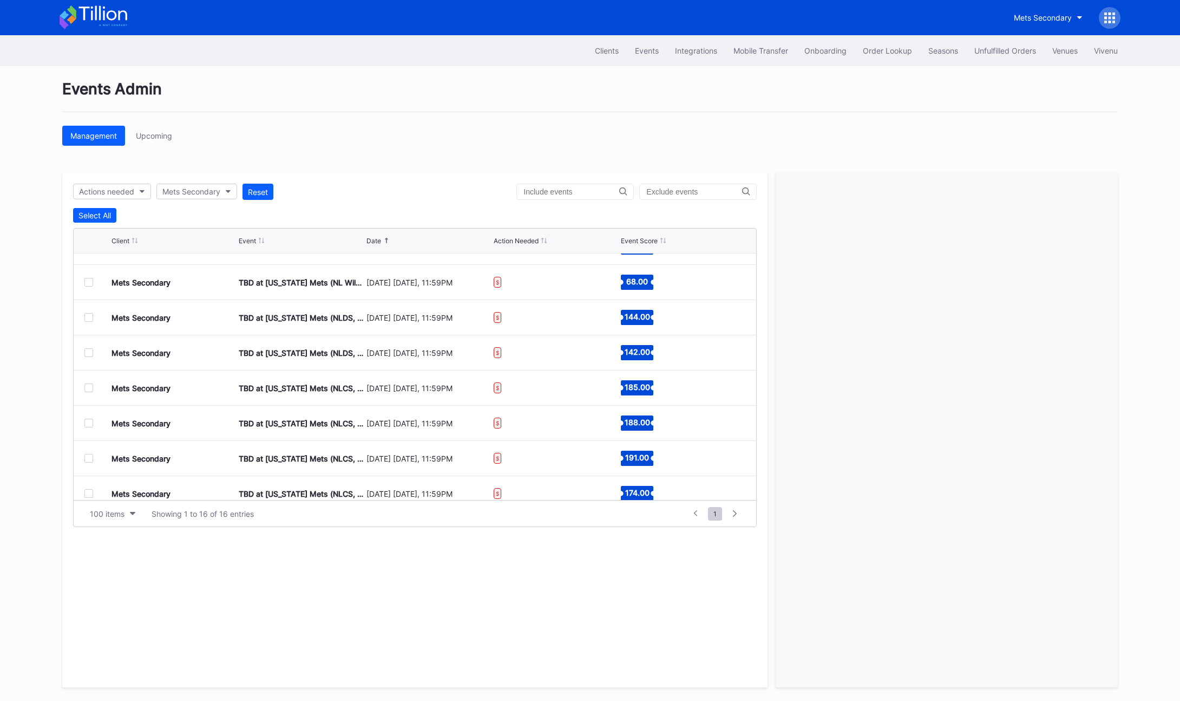
click at [1112, 27] on div at bounding box center [1110, 18] width 22 height 22
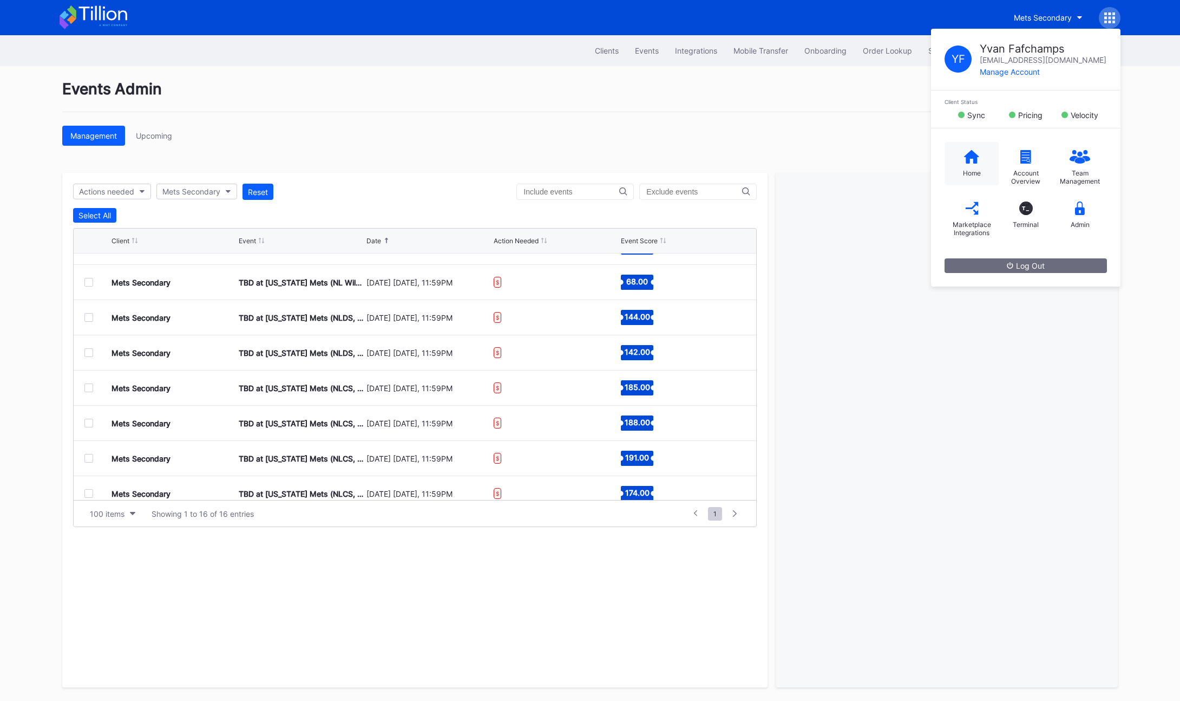
click at [964, 158] on icon at bounding box center [971, 157] width 15 height 14
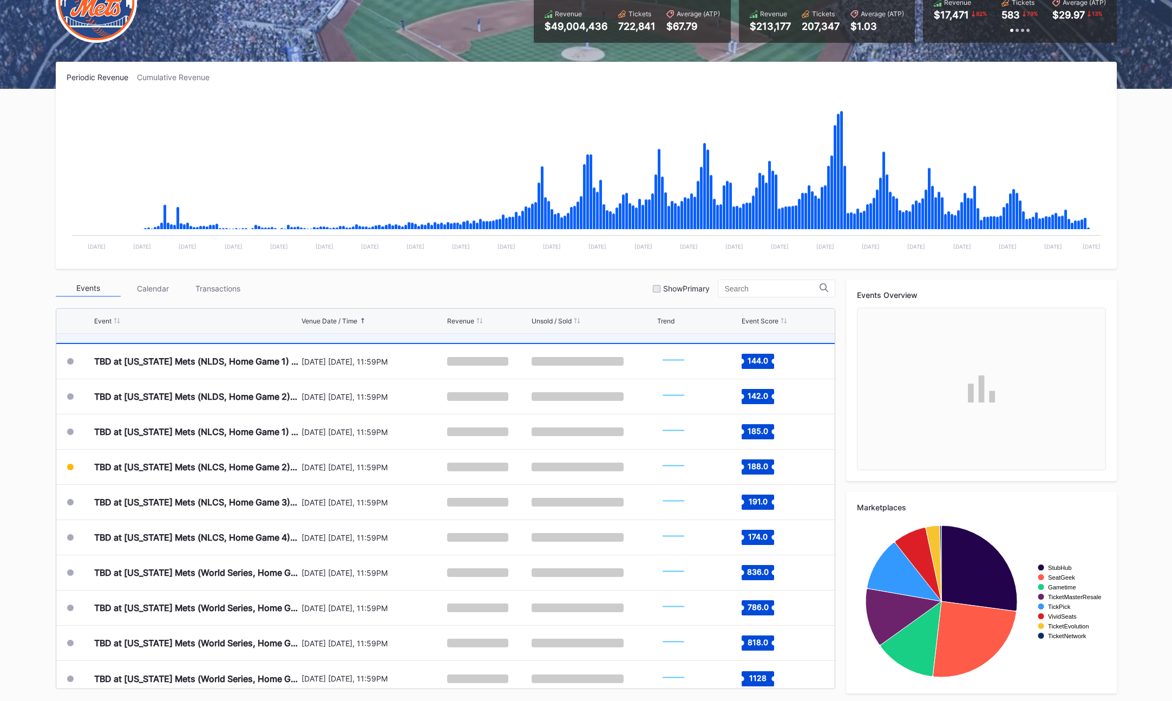
scroll to position [2918, 0]
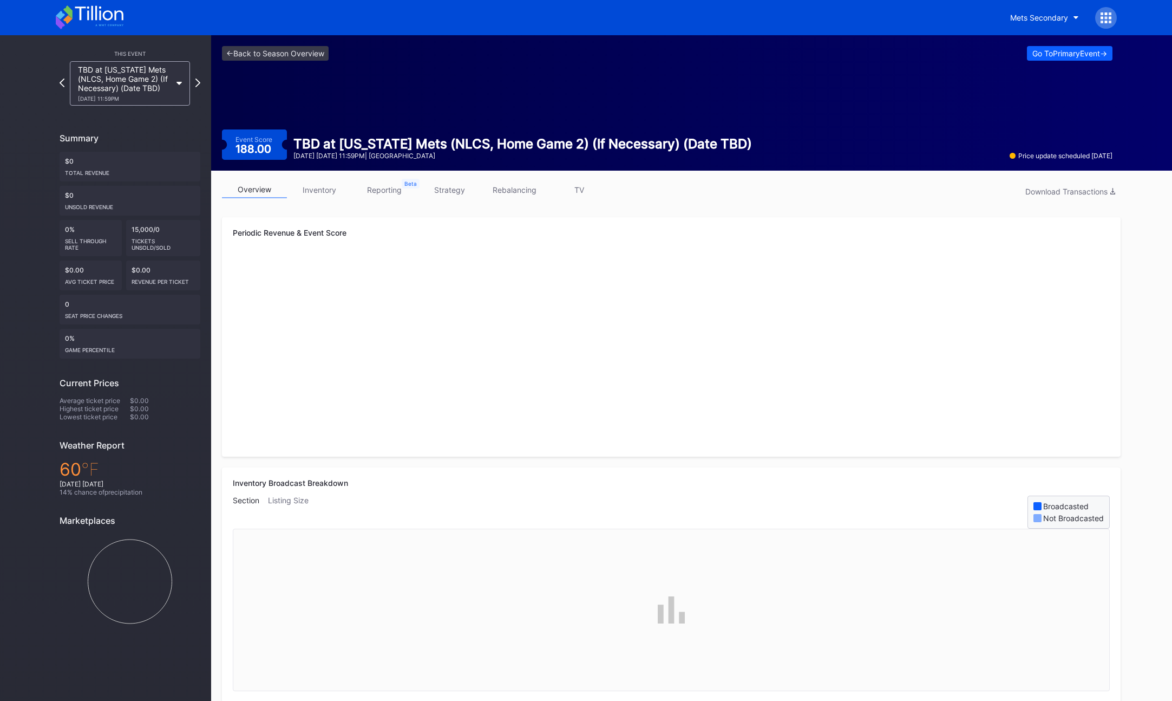
click at [442, 194] on link "strategy" at bounding box center [449, 189] width 65 height 17
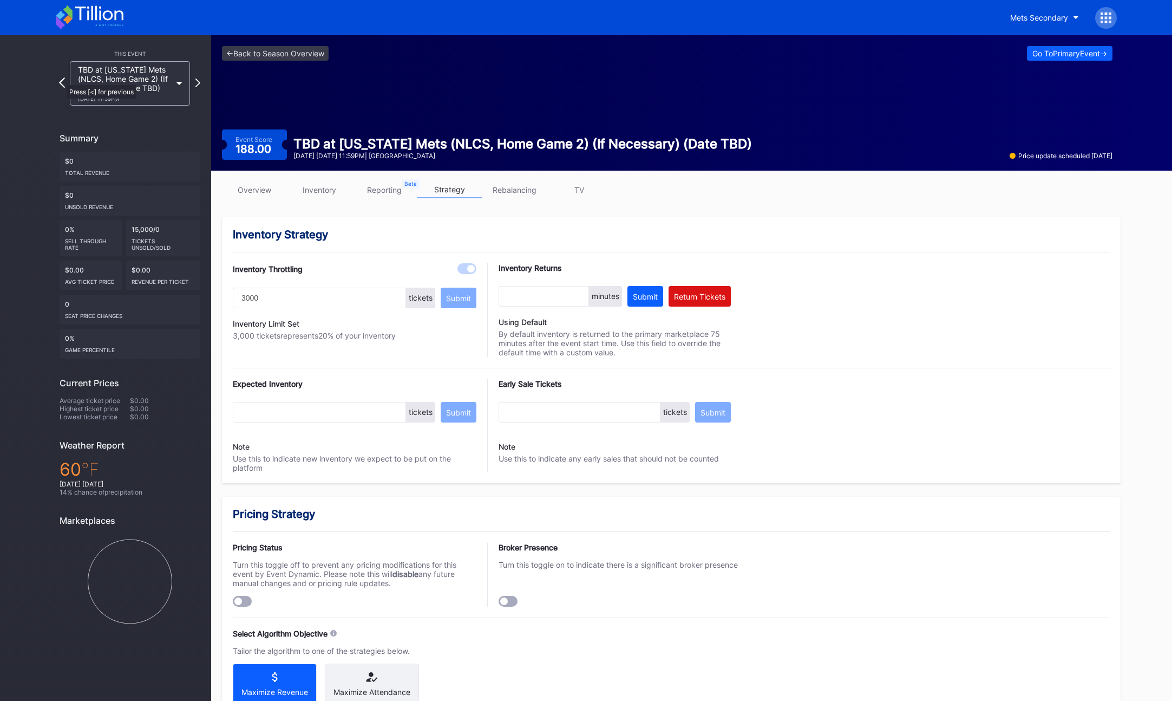
click at [61, 81] on icon at bounding box center [62, 82] width 6 height 10
click at [61, 81] on icon at bounding box center [62, 82] width 5 height 9
click at [293, 53] on link "<- Back to Season Overview" at bounding box center [275, 53] width 107 height 15
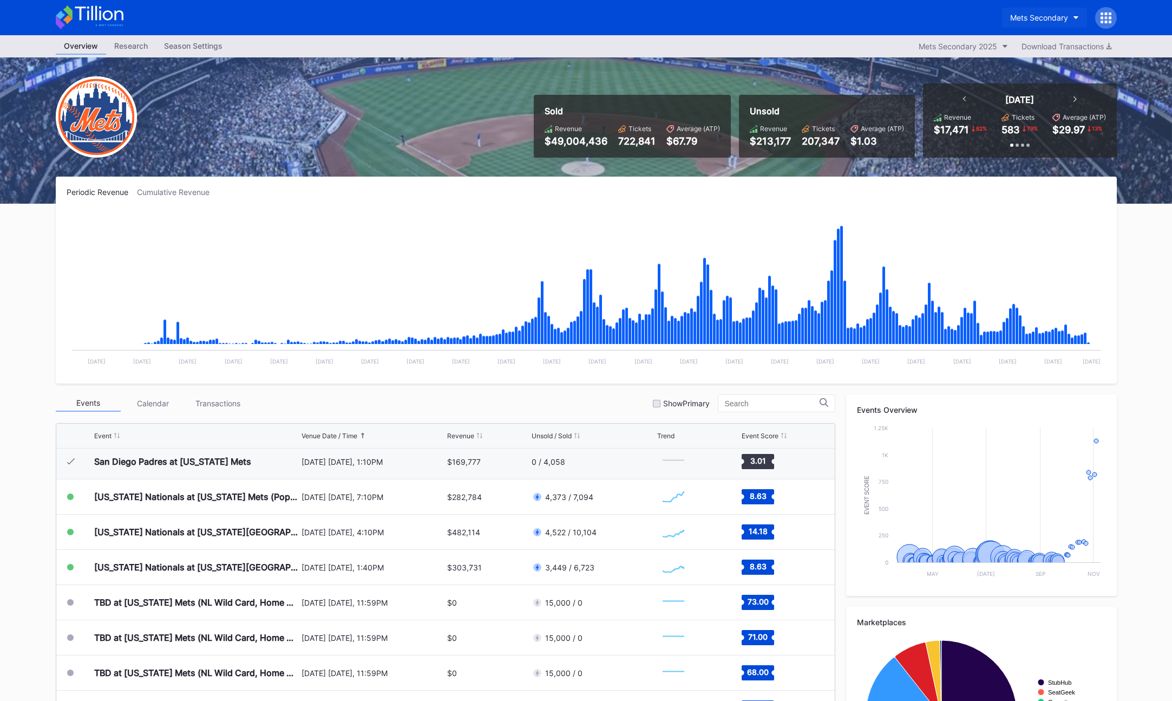
click at [1036, 19] on div "Mets Secondary" at bounding box center [1039, 17] width 58 height 9
type input "payme"
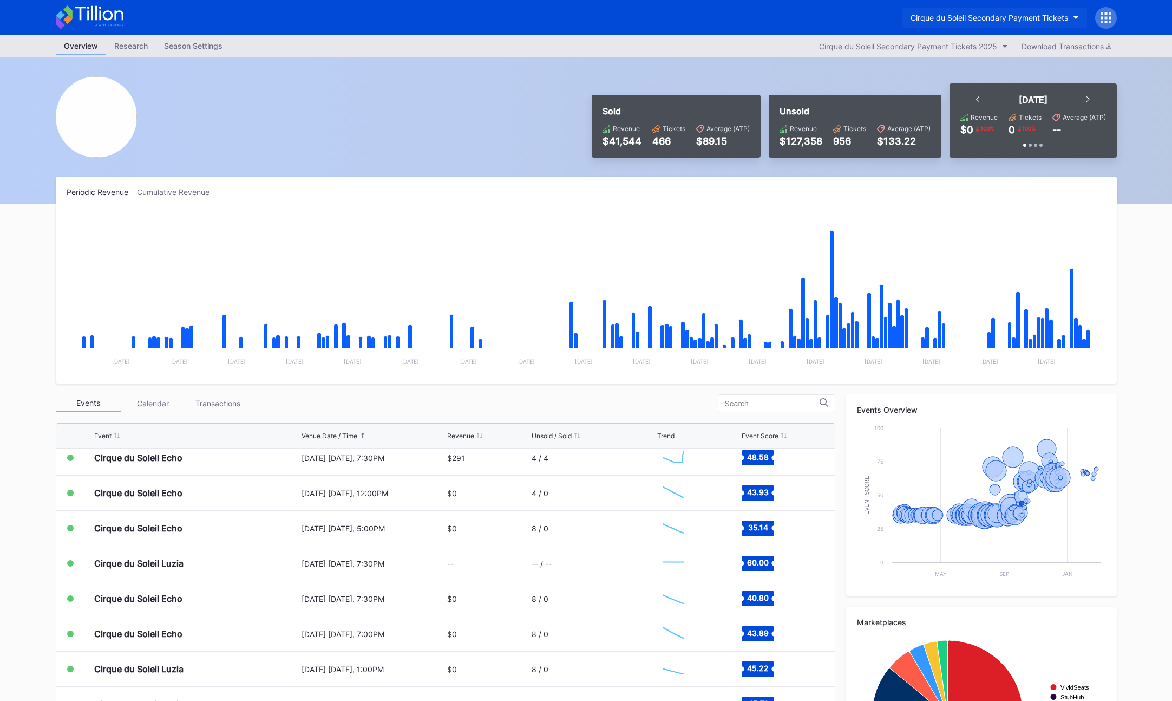
click at [1050, 24] on button "Cirque du Soleil Secondary Payment Tickets" at bounding box center [995, 18] width 185 height 20
type input "coh"
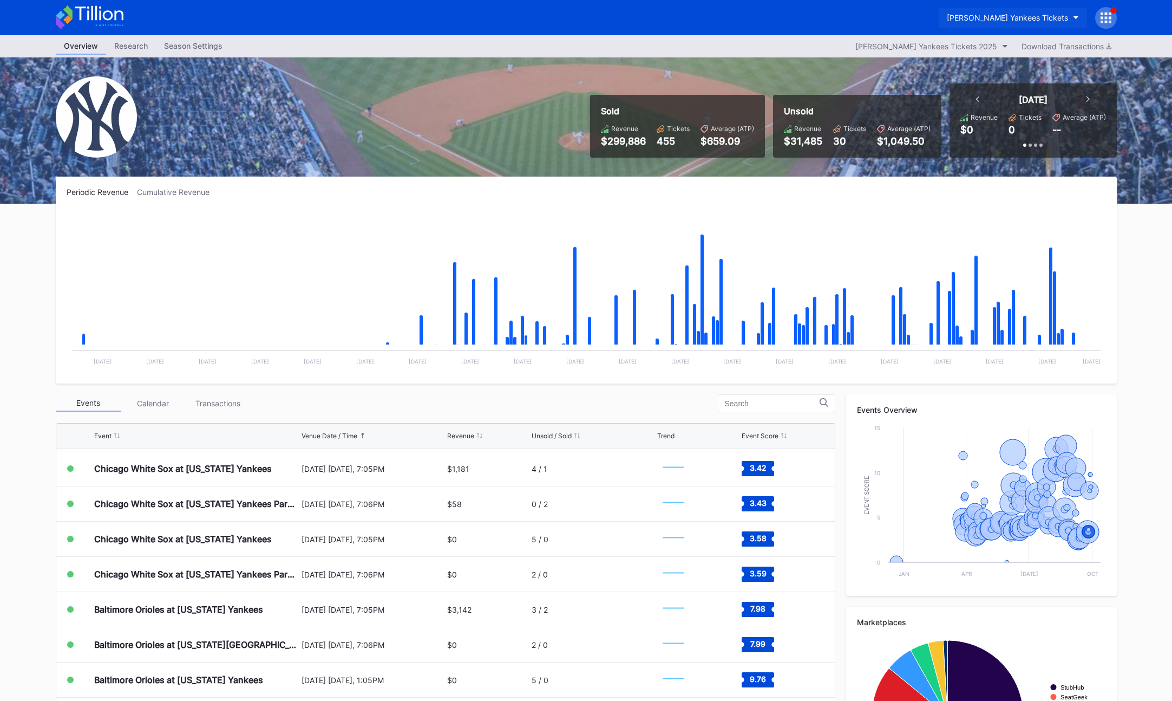
click at [1012, 19] on div "[PERSON_NAME] Yankees Tickets" at bounding box center [1007, 17] width 121 height 9
type input "[PERSON_NAME]"
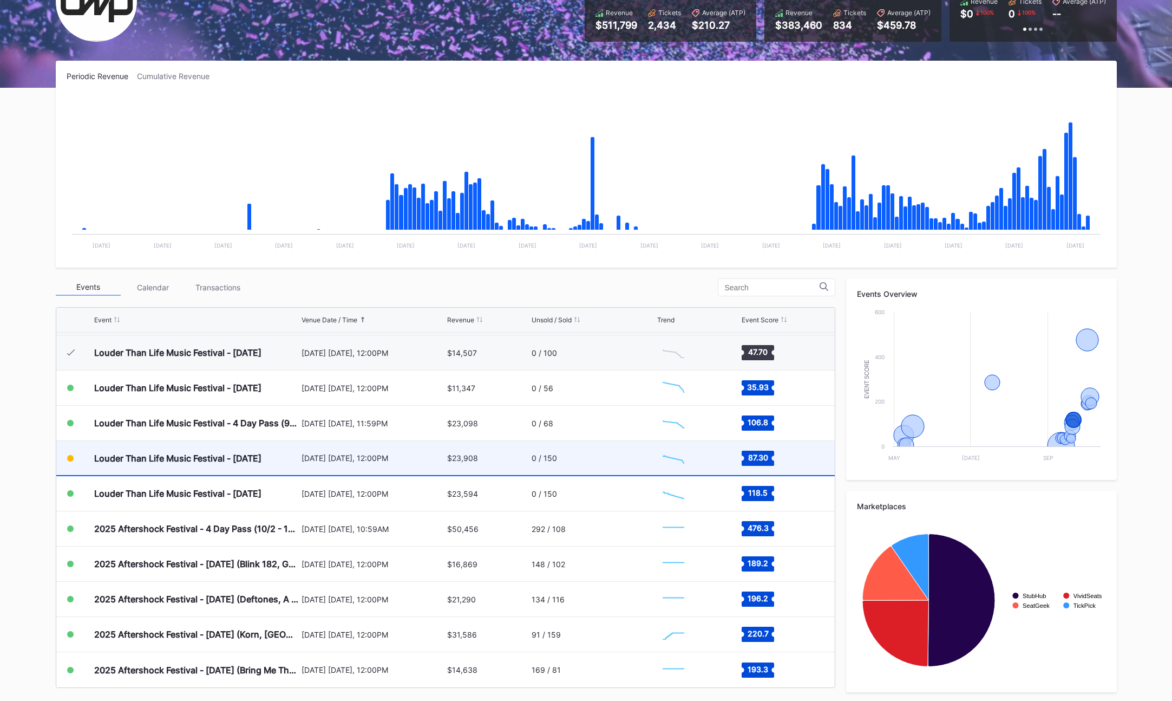
scroll to position [128, 0]
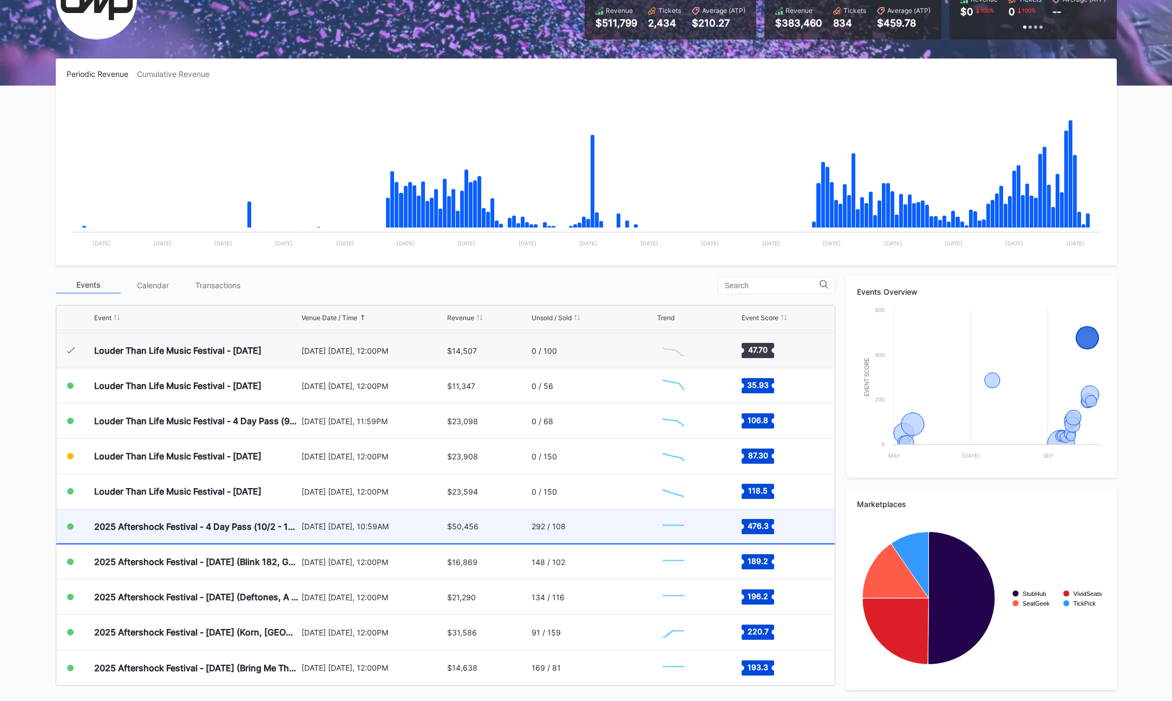
click at [482, 527] on div "$50,456" at bounding box center [488, 526] width 82 height 34
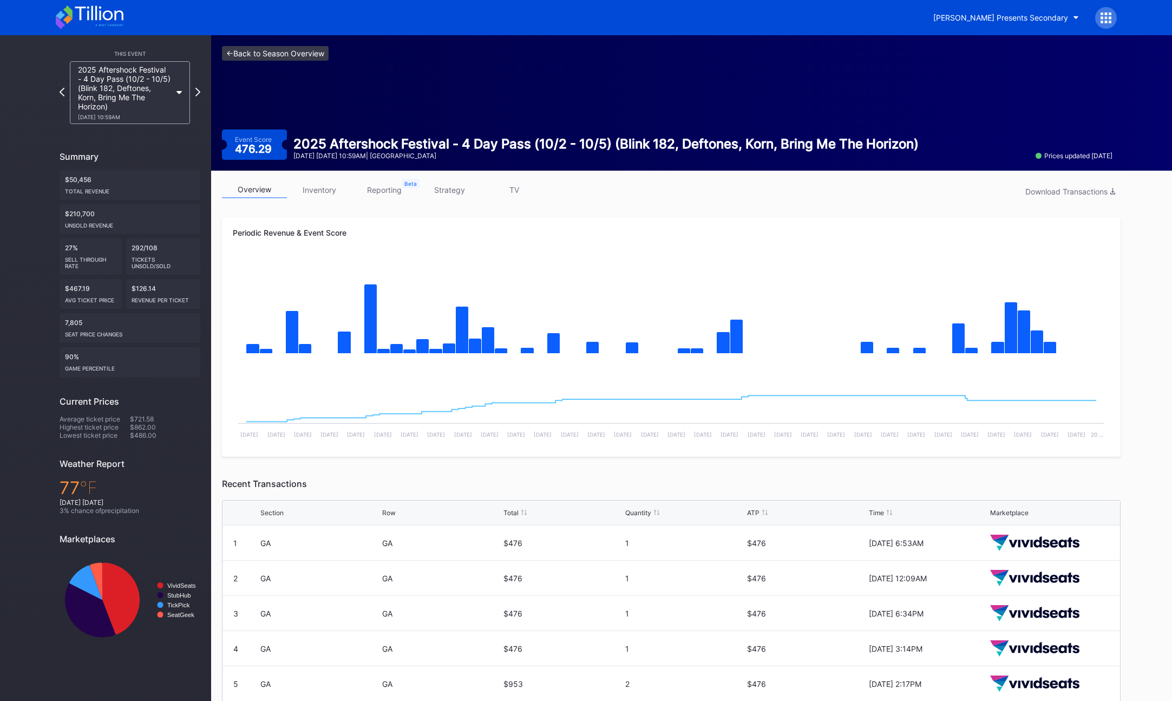
click at [254, 51] on link "<- Back to Season Overview" at bounding box center [275, 53] width 107 height 15
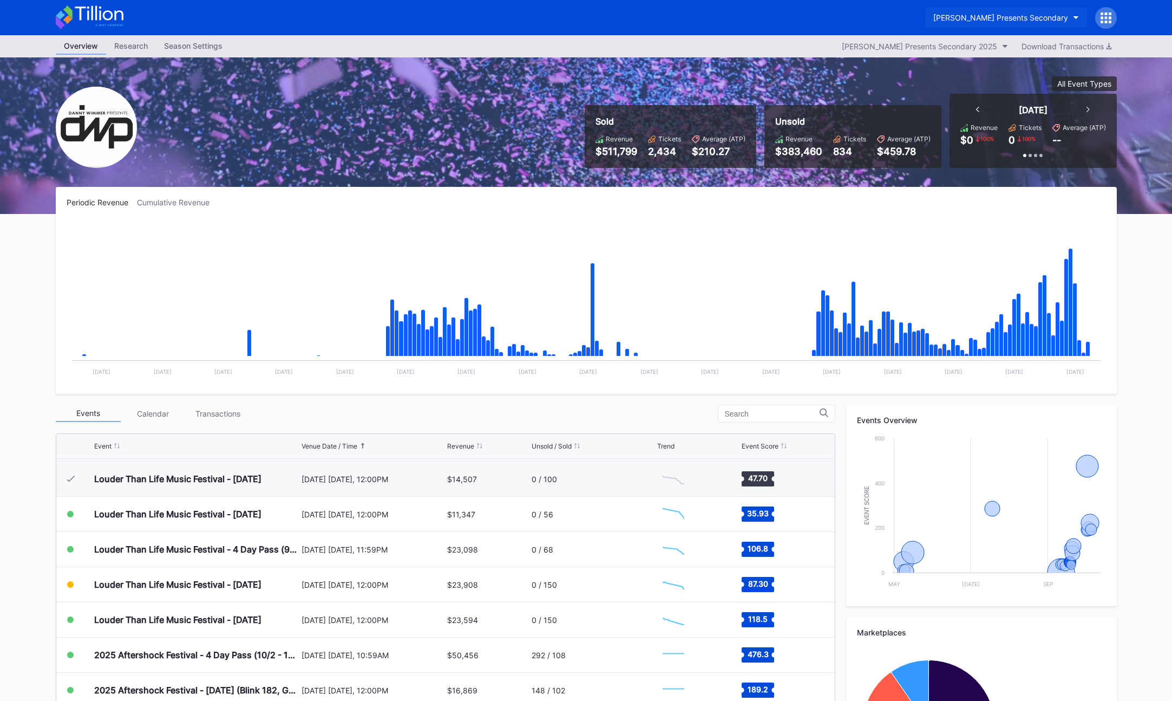
click at [1005, 25] on button "[PERSON_NAME] Presents Secondary" at bounding box center [1006, 18] width 162 height 20
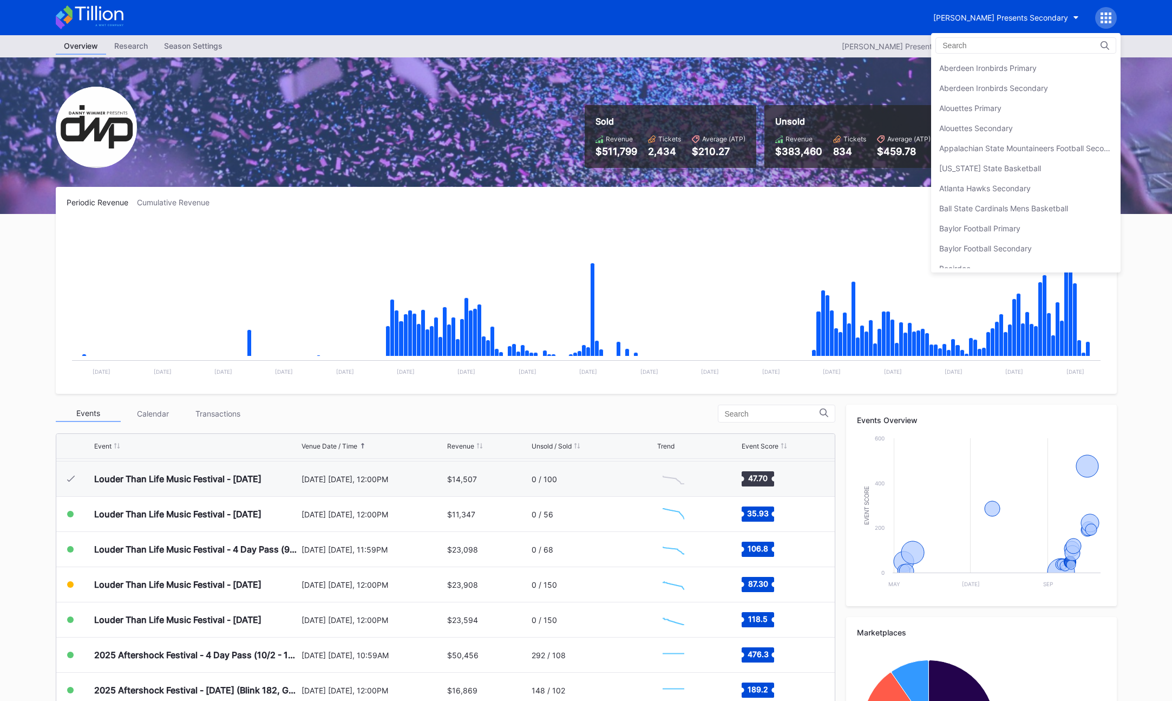
scroll to position [781, 0]
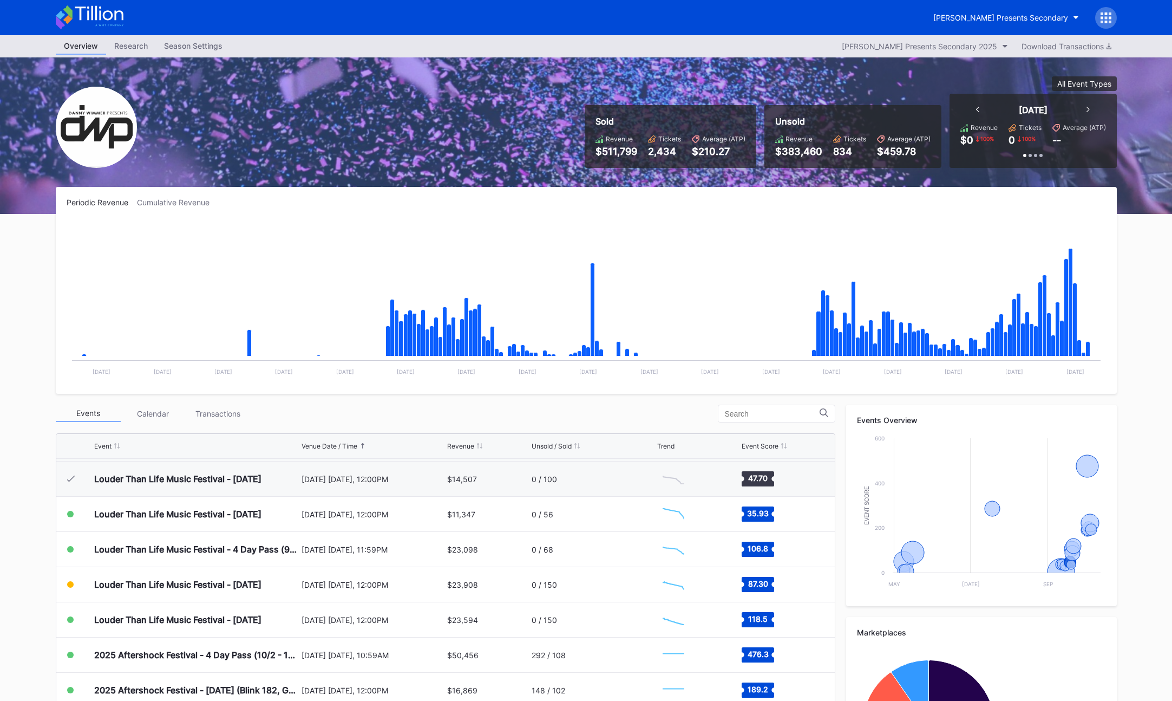
click at [1099, 17] on div at bounding box center [1106, 18] width 22 height 22
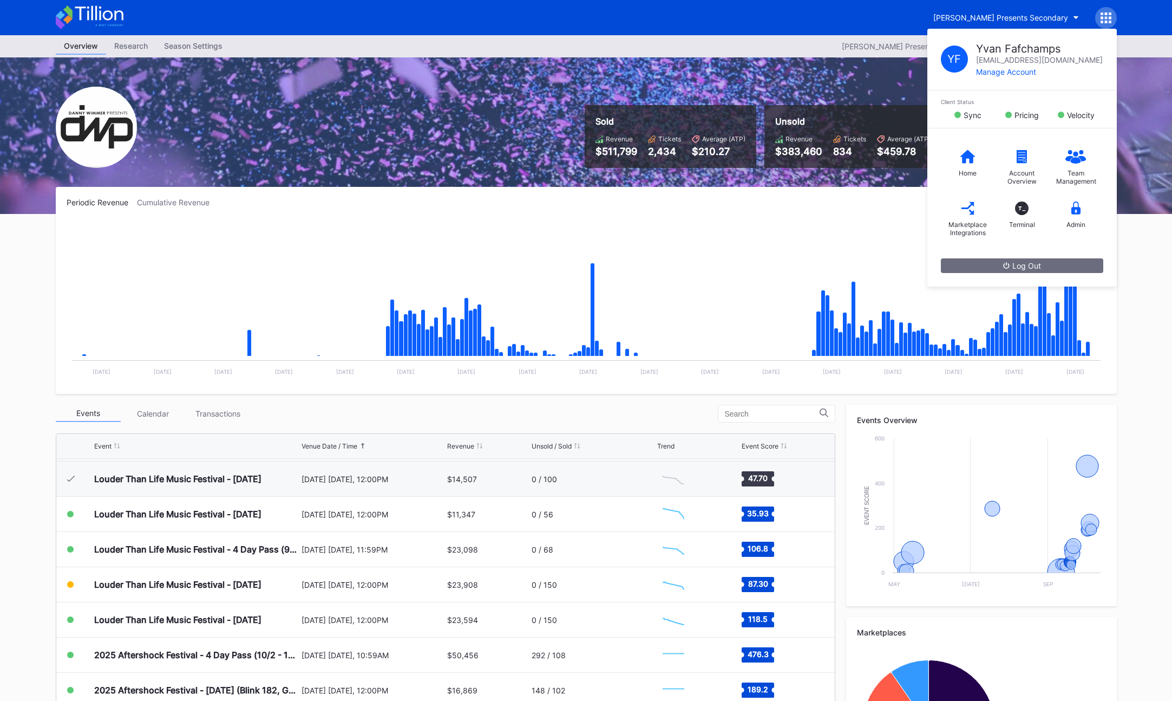
click at [1099, 17] on div "Y F [PERSON_NAME] [PERSON_NAME][EMAIL_ADDRESS][DOMAIN_NAME] Manage Account Clie…" at bounding box center [1106, 18] width 22 height 22
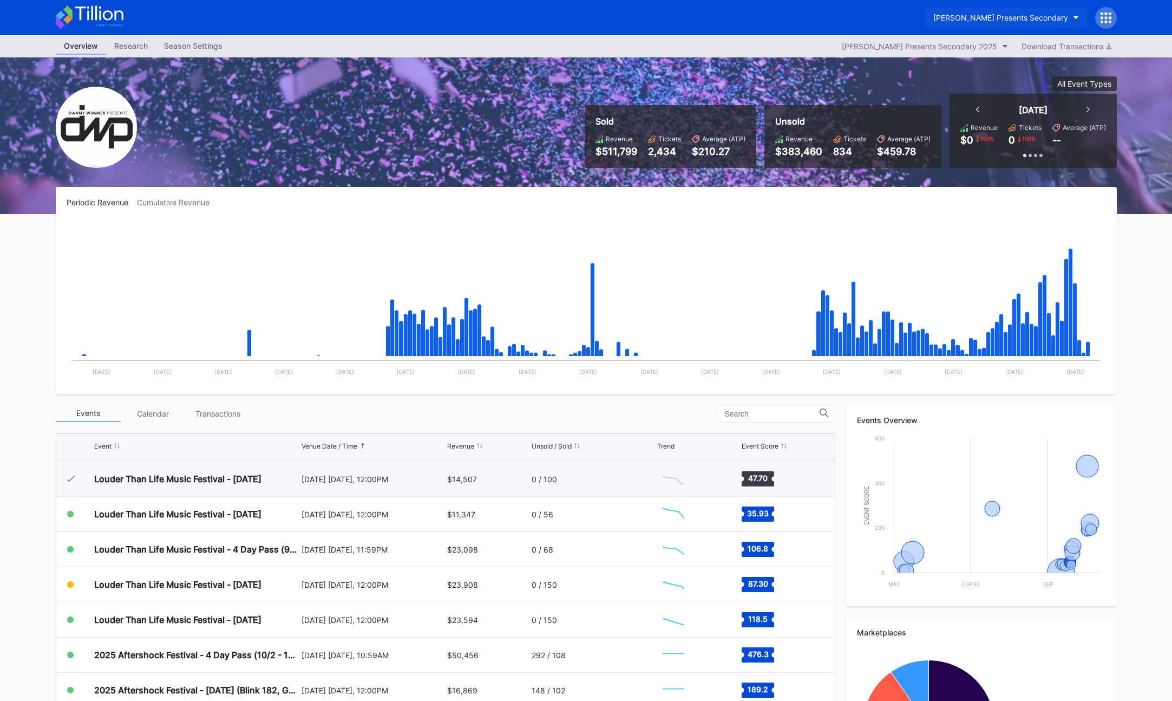
click at [1002, 27] on button "[PERSON_NAME] Presents Secondary" at bounding box center [1006, 18] width 162 height 20
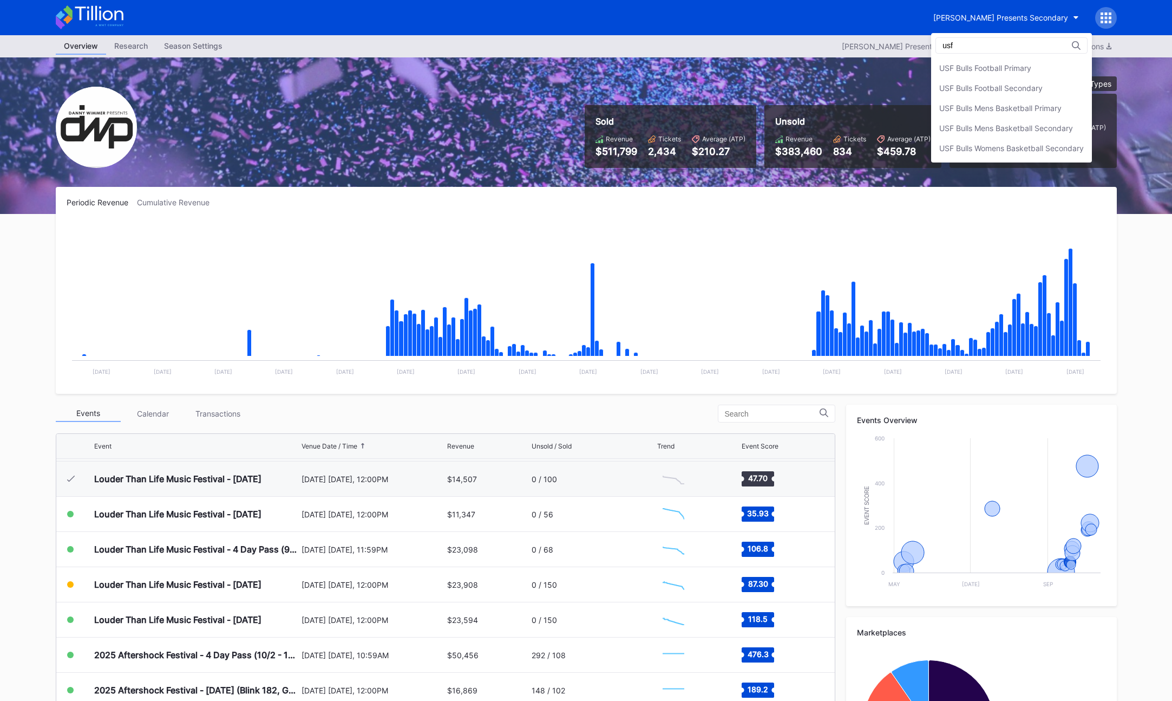
scroll to position [0, 0]
type input "usf"
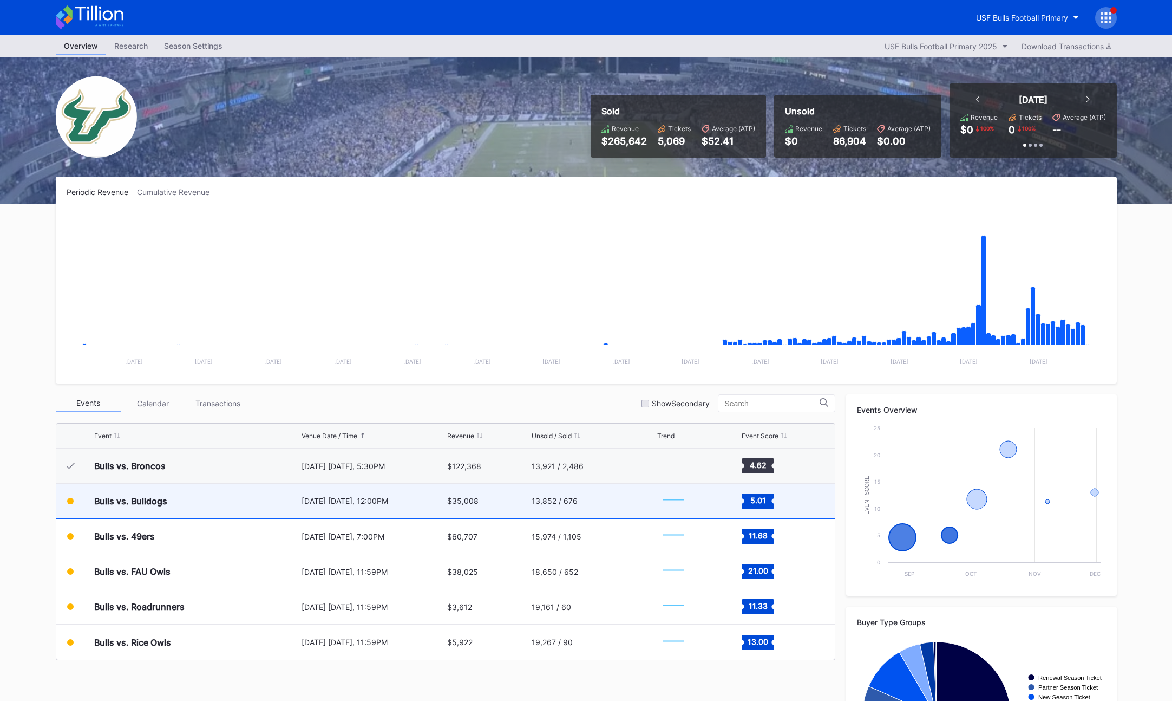
click at [547, 508] on div "13,852 / 676" at bounding box center [593, 500] width 123 height 34
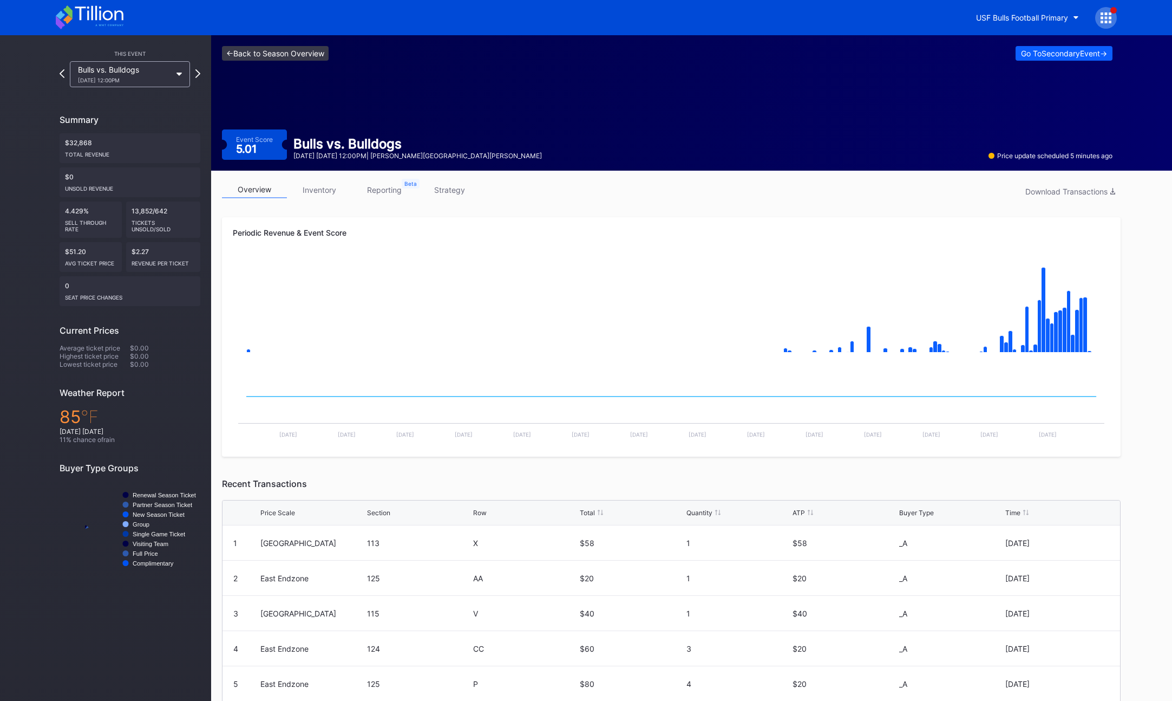
click at [283, 52] on link "<- Back to Season Overview" at bounding box center [275, 53] width 107 height 15
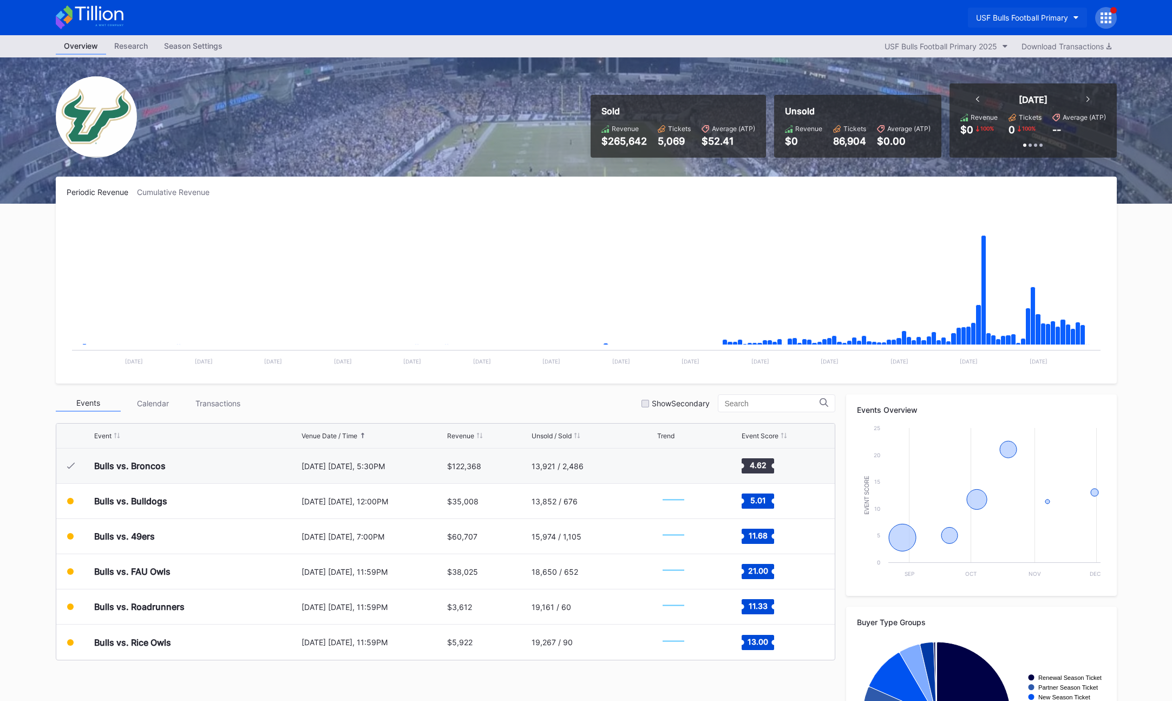
click at [1010, 21] on div "USF Bulls Football Primary" at bounding box center [1022, 17] width 92 height 9
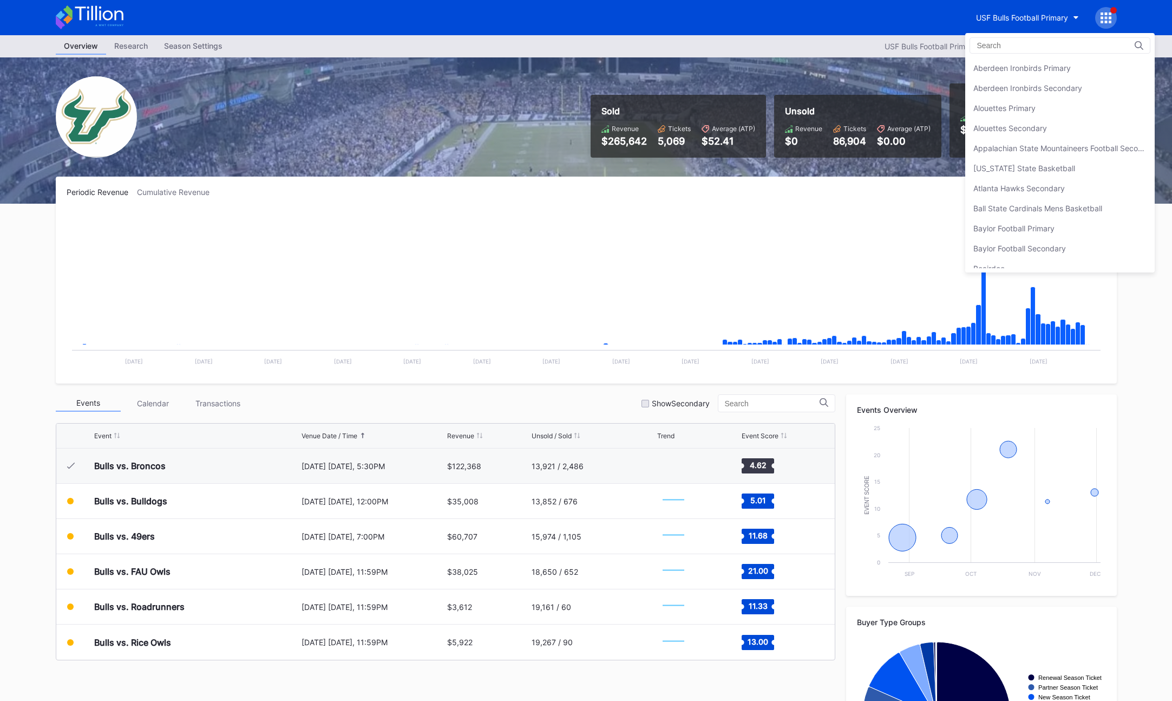
scroll to position [3626, 0]
click at [1000, 84] on div "USF Bulls Football Secondary" at bounding box center [1024, 87] width 103 height 9
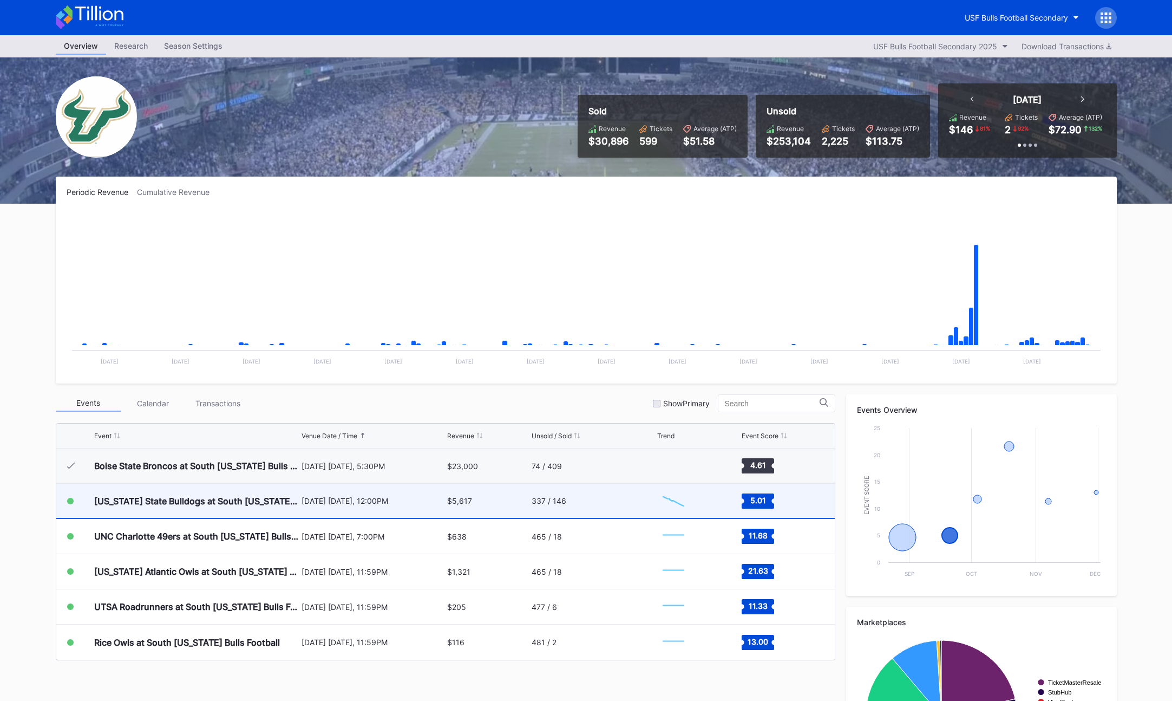
click at [446, 505] on div "[US_STATE] State Bulldogs at South [US_STATE] Bulls Football [DATE] [DATE], 12:…" at bounding box center [445, 500] width 779 height 35
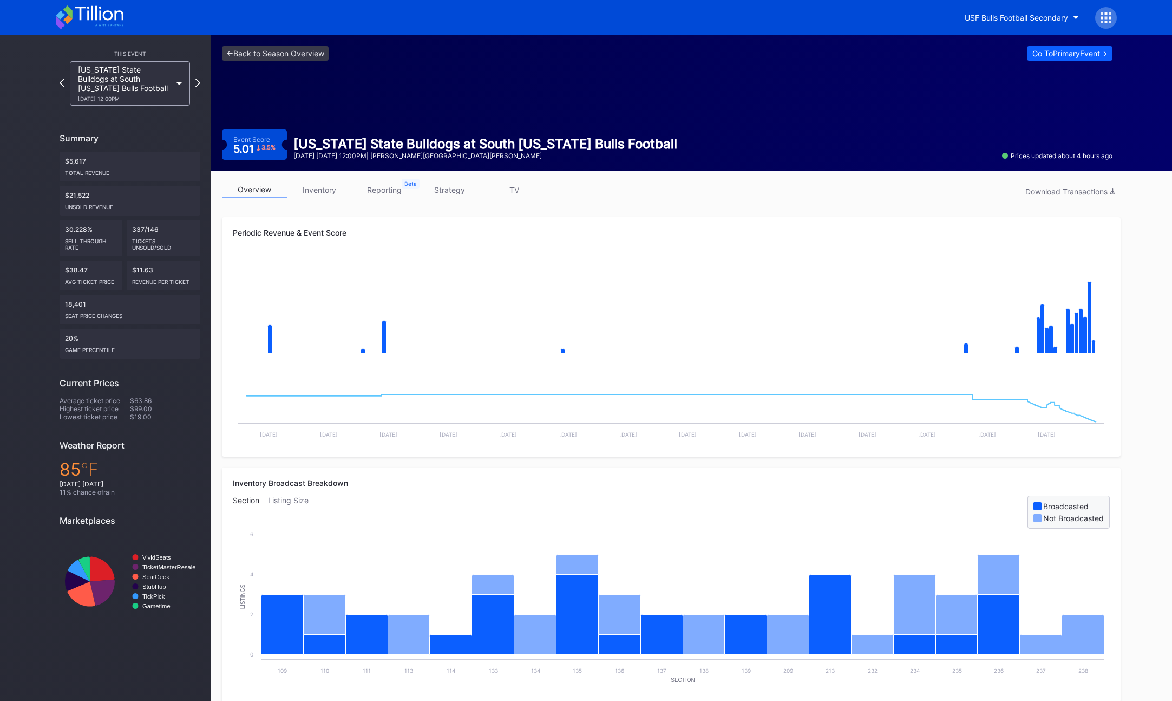
click at [820, 193] on div "overview inventory reporting strategy TV Download Transactions" at bounding box center [671, 192] width 899 height 22
click at [292, 53] on link "<- Back to Season Overview" at bounding box center [275, 53] width 107 height 15
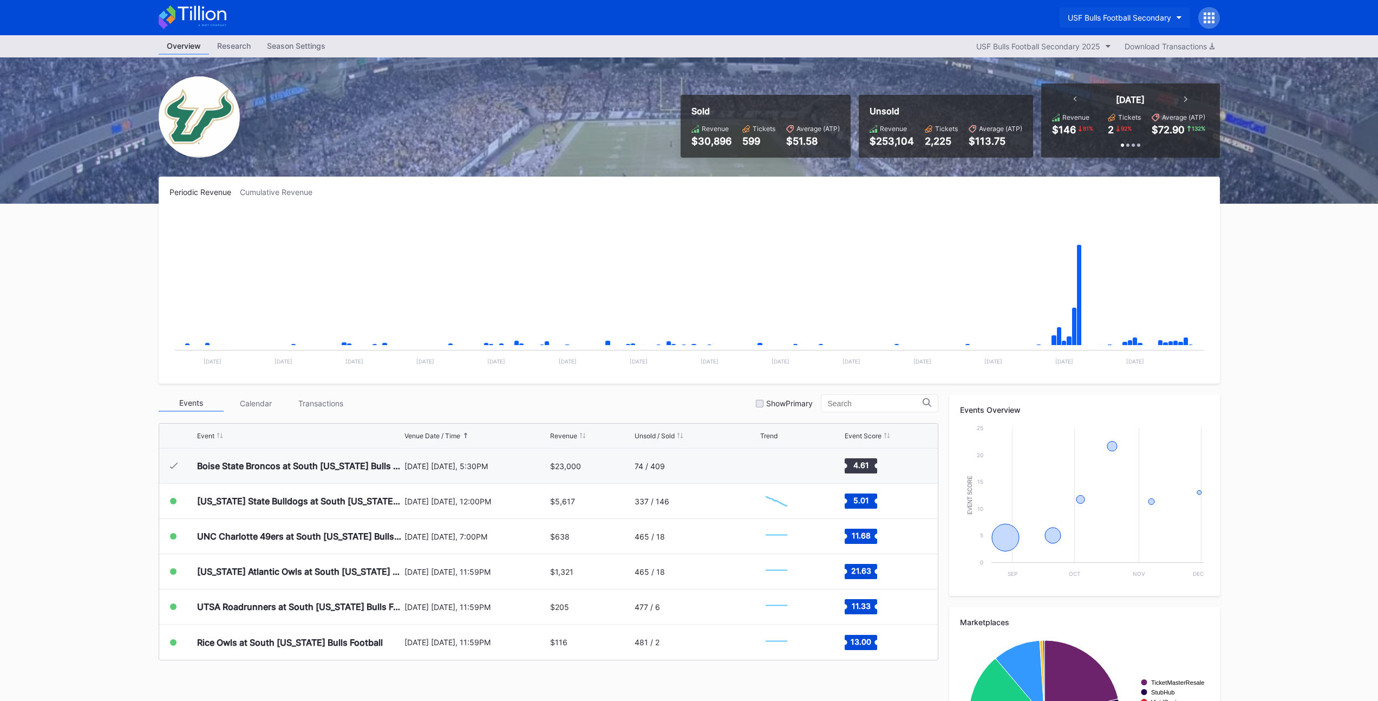
click at [1153, 21] on div "USF Bulls Football Secondary" at bounding box center [1119, 17] width 103 height 9
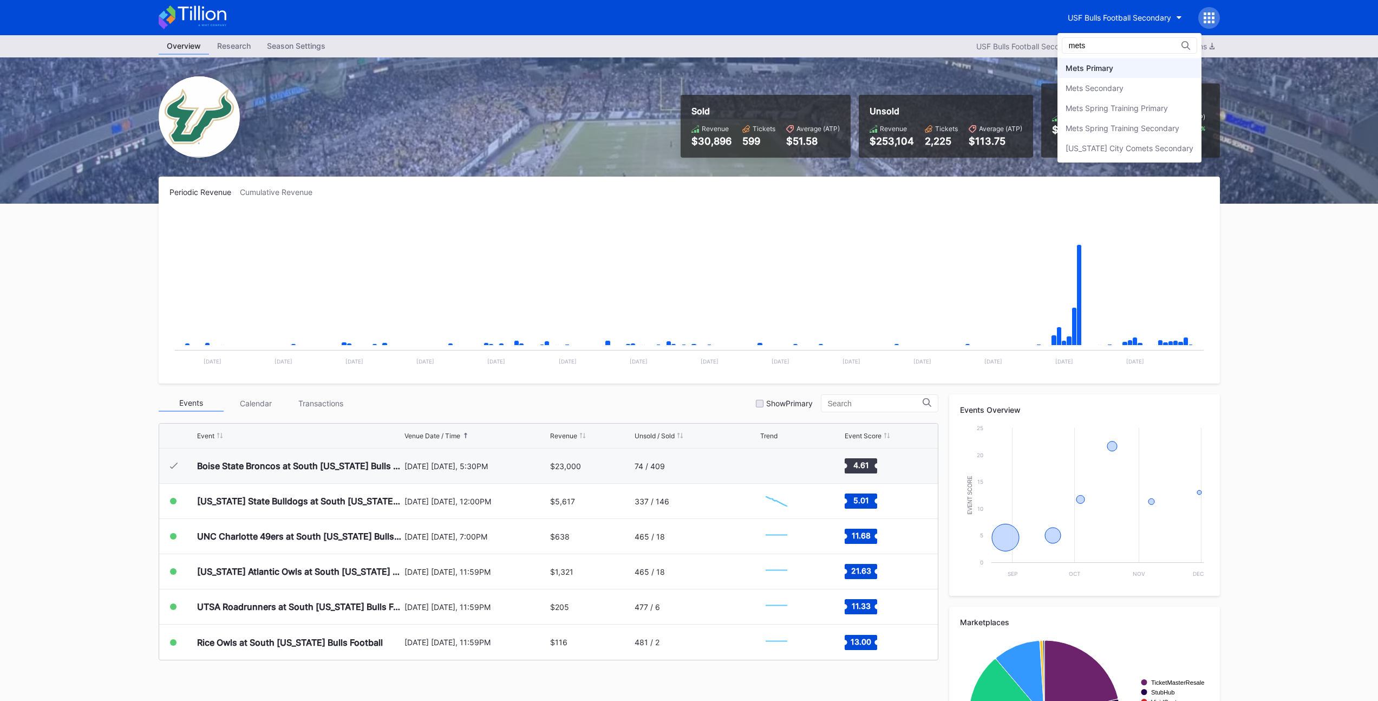
type input "mets"
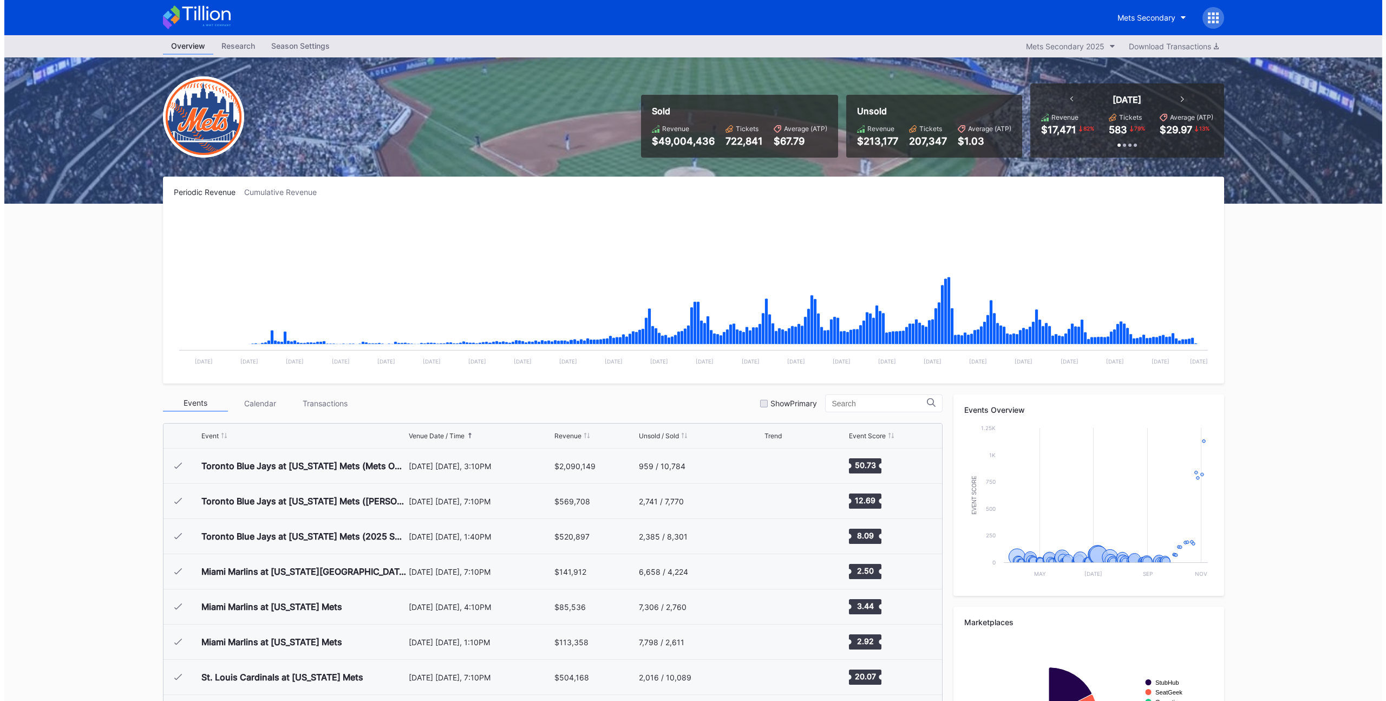
scroll to position [2710, 0]
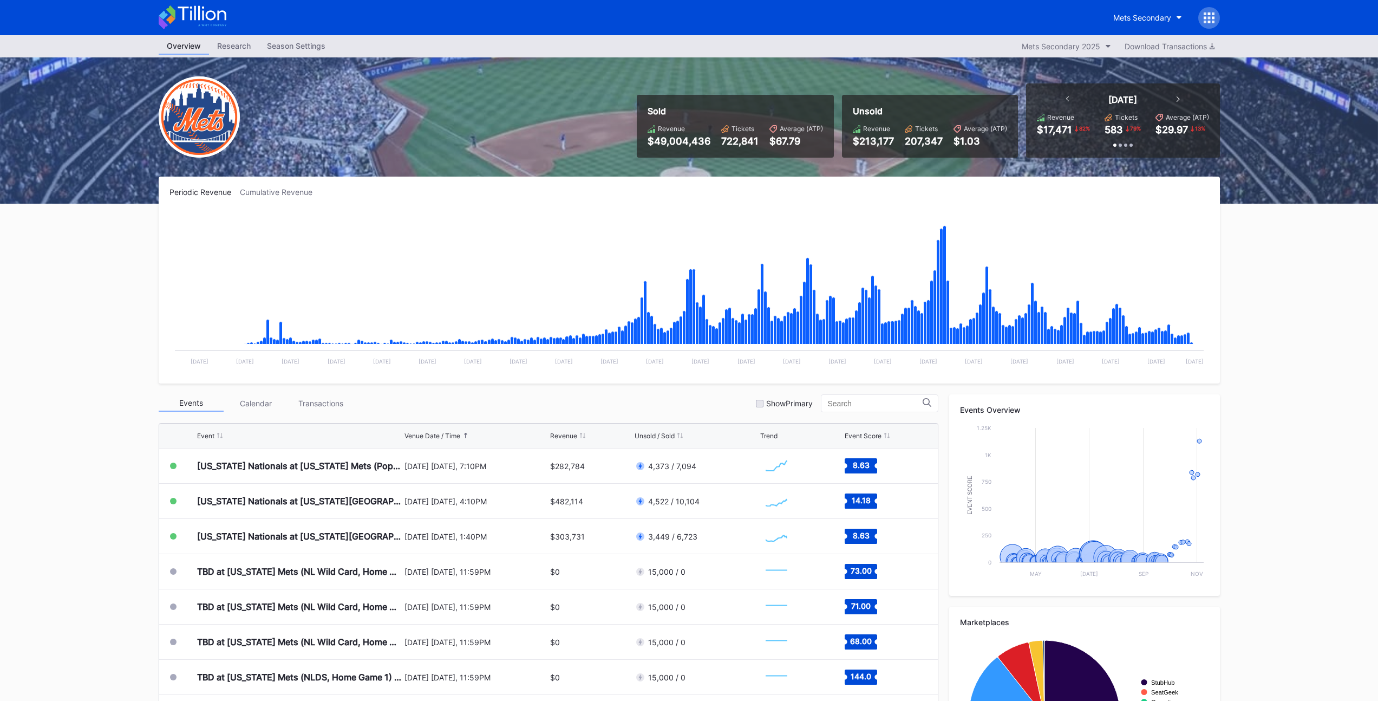
click at [470, 95] on div "Sold Revenue $49,004,436 Tickets 722,841 Average (ATP) $67.79 Unsold Revenue $2…" at bounding box center [689, 130] width 1083 height 146
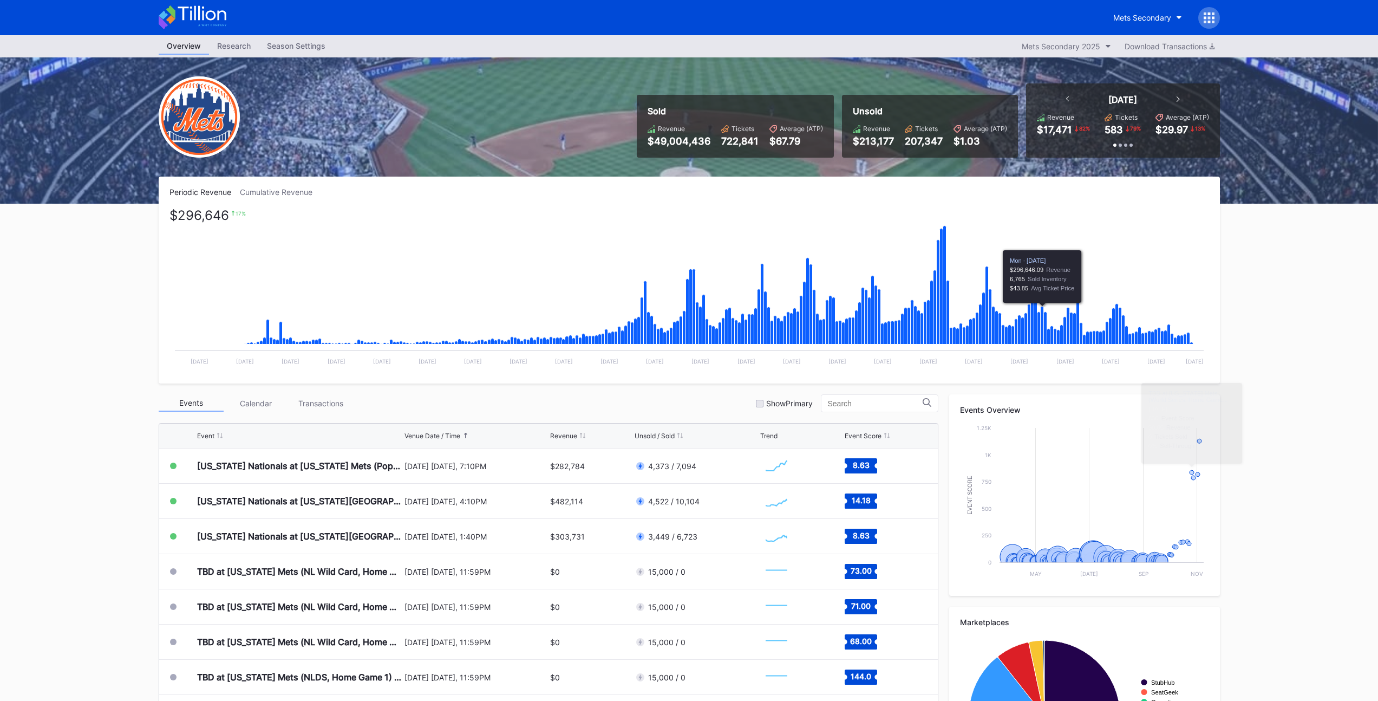
click at [703, 193] on div "Periodic Revenue Cumulative Revenue" at bounding box center [688, 191] width 1039 height 9
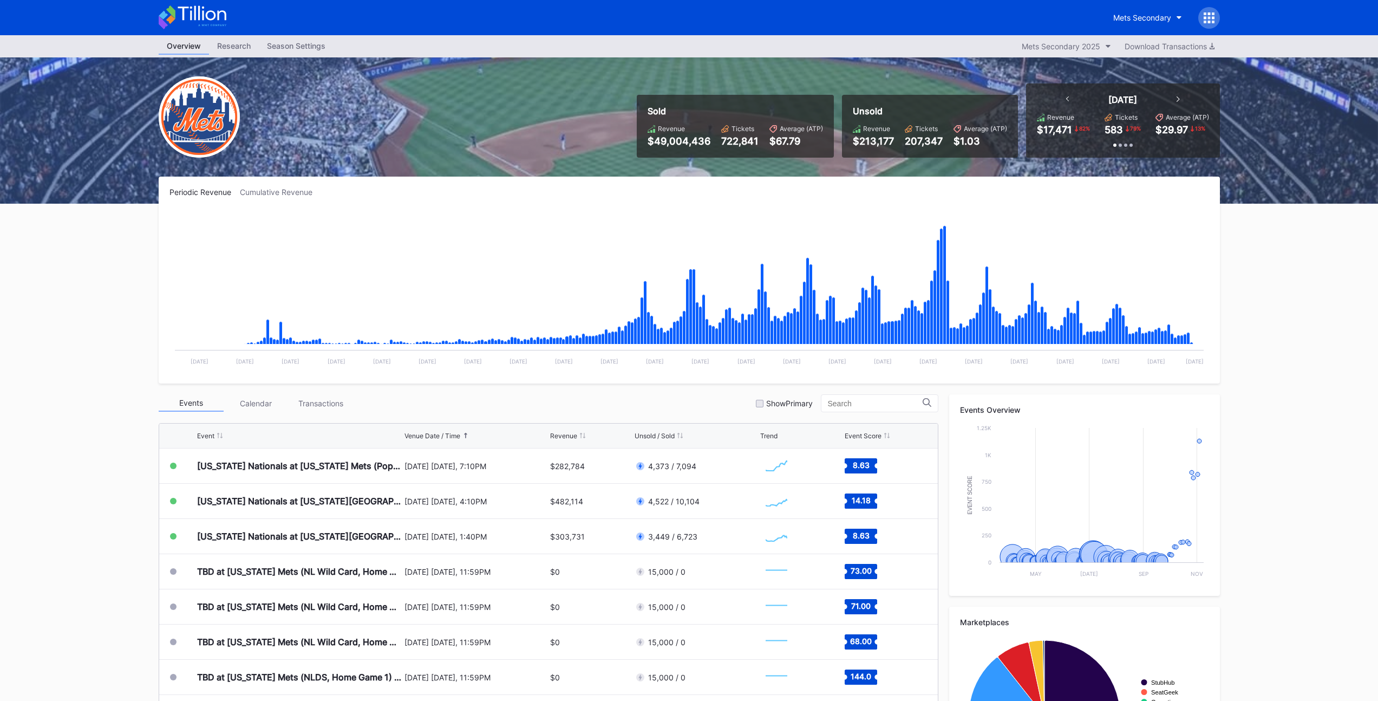
click at [898, 63] on div "Sold Revenue $49,004,436 Tickets 722,841 Average (ATP) $67.79 Unsold Revenue $2…" at bounding box center [689, 130] width 1083 height 146
click at [1180, 13] on div "Mets Secondary" at bounding box center [689, 17] width 1083 height 35
click at [1180, 14] on icon at bounding box center [1213, 13] width 3 height 3
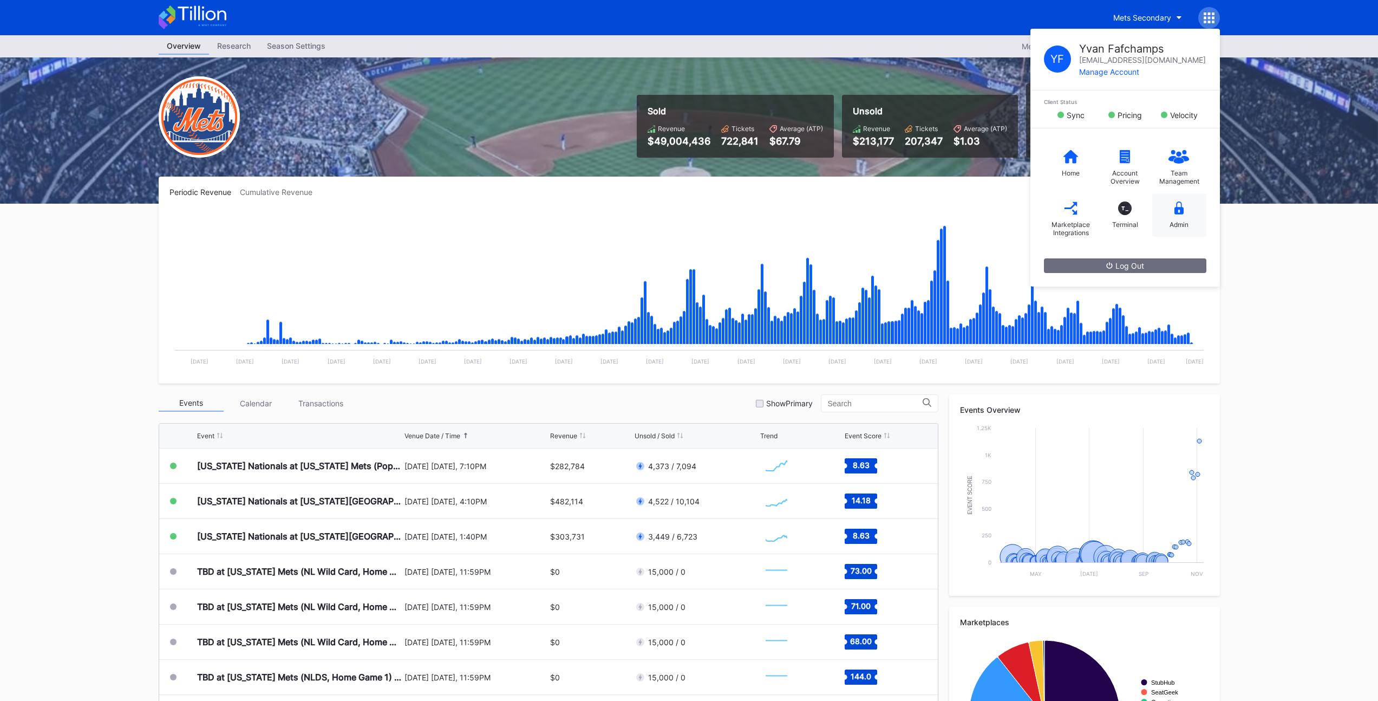
click at [1167, 210] on div "Admin" at bounding box center [1179, 214] width 54 height 43
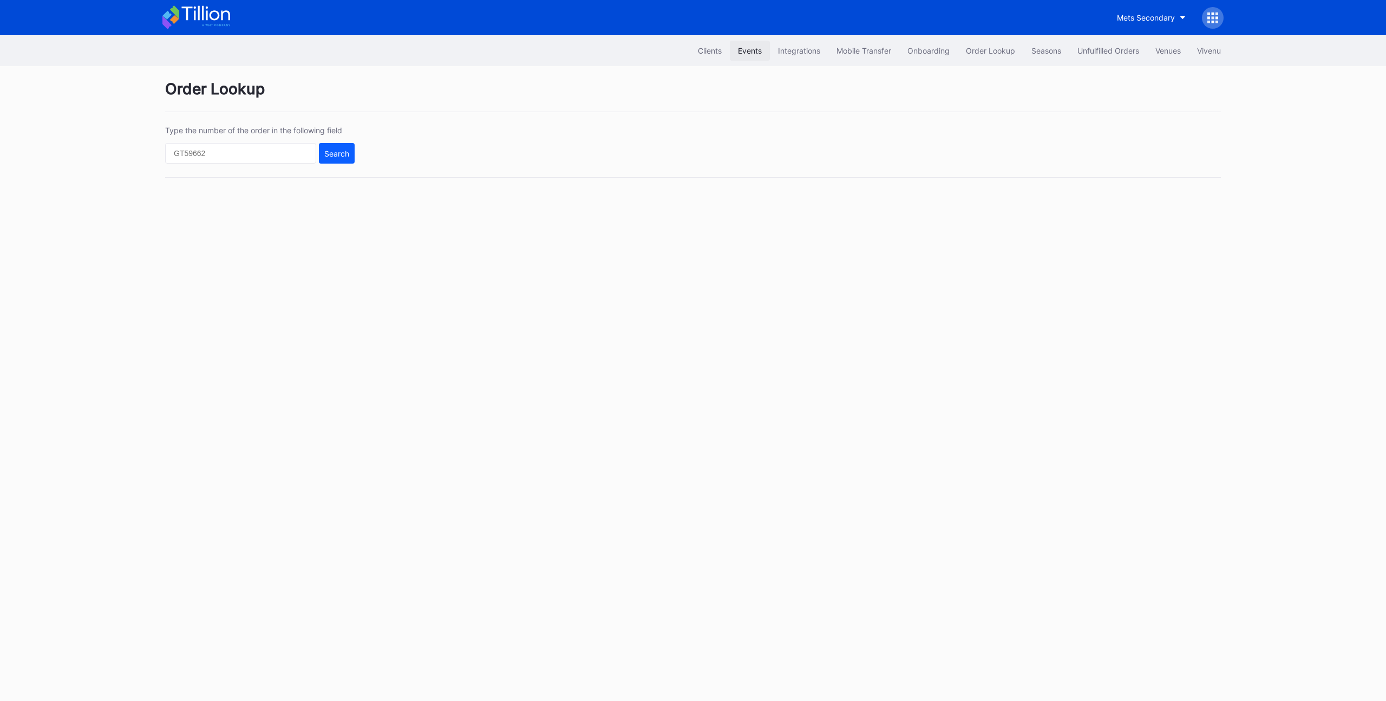
click at [741, 53] on div "Events" at bounding box center [750, 50] width 24 height 9
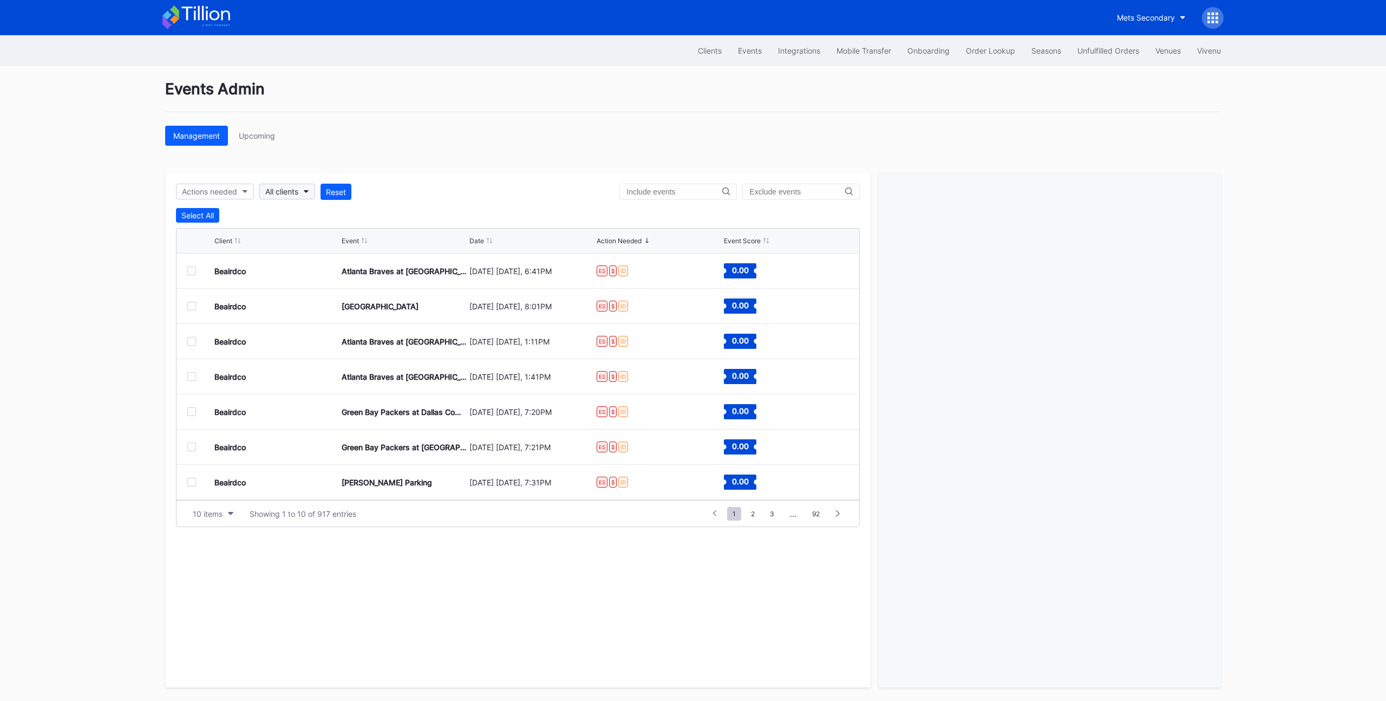
click at [287, 196] on button "All clients" at bounding box center [287, 192] width 56 height 16
type input "mets"
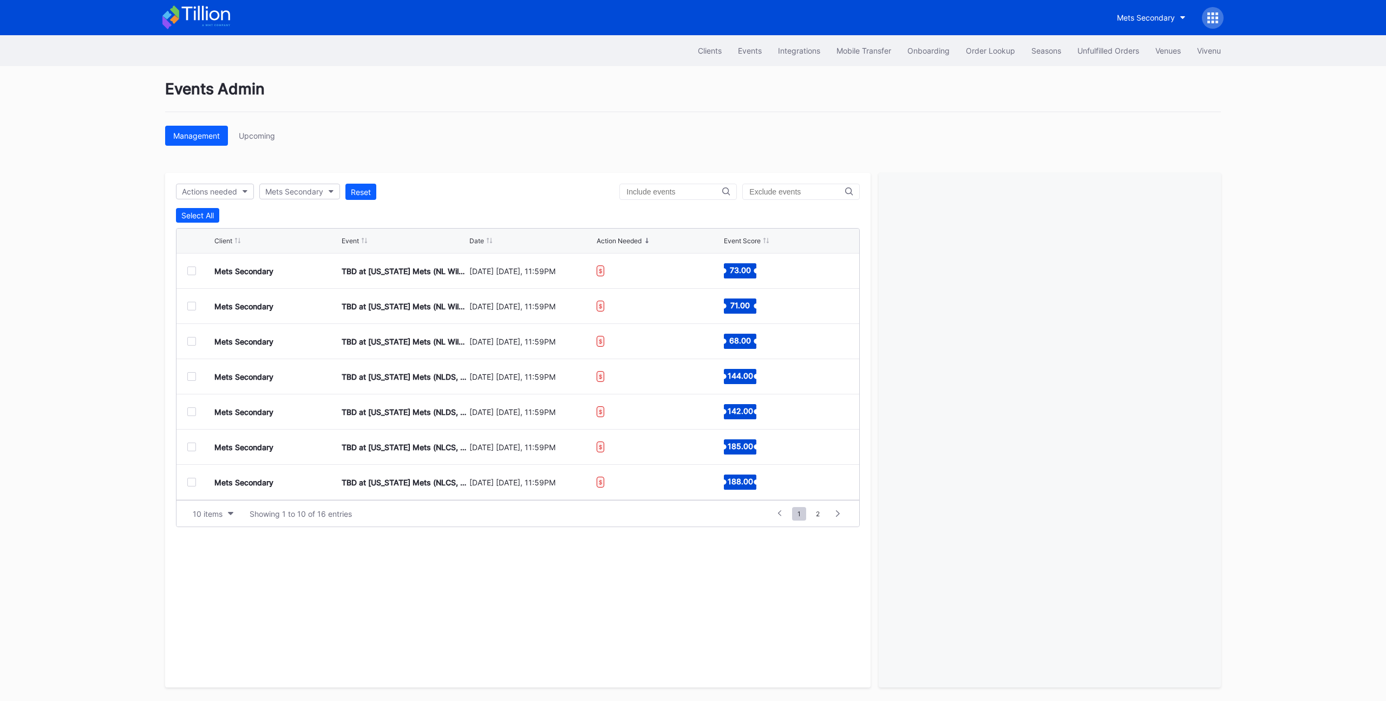
click at [495, 159] on div "Events Admin Management Upcoming Actions needed Mets Secondary Reset Select All…" at bounding box center [693, 383] width 1083 height 635
click at [481, 244] on div "Client Event Date Action Needed Event Score" at bounding box center [517, 240] width 683 height 25
click at [476, 240] on div "Date" at bounding box center [476, 241] width 15 height 8
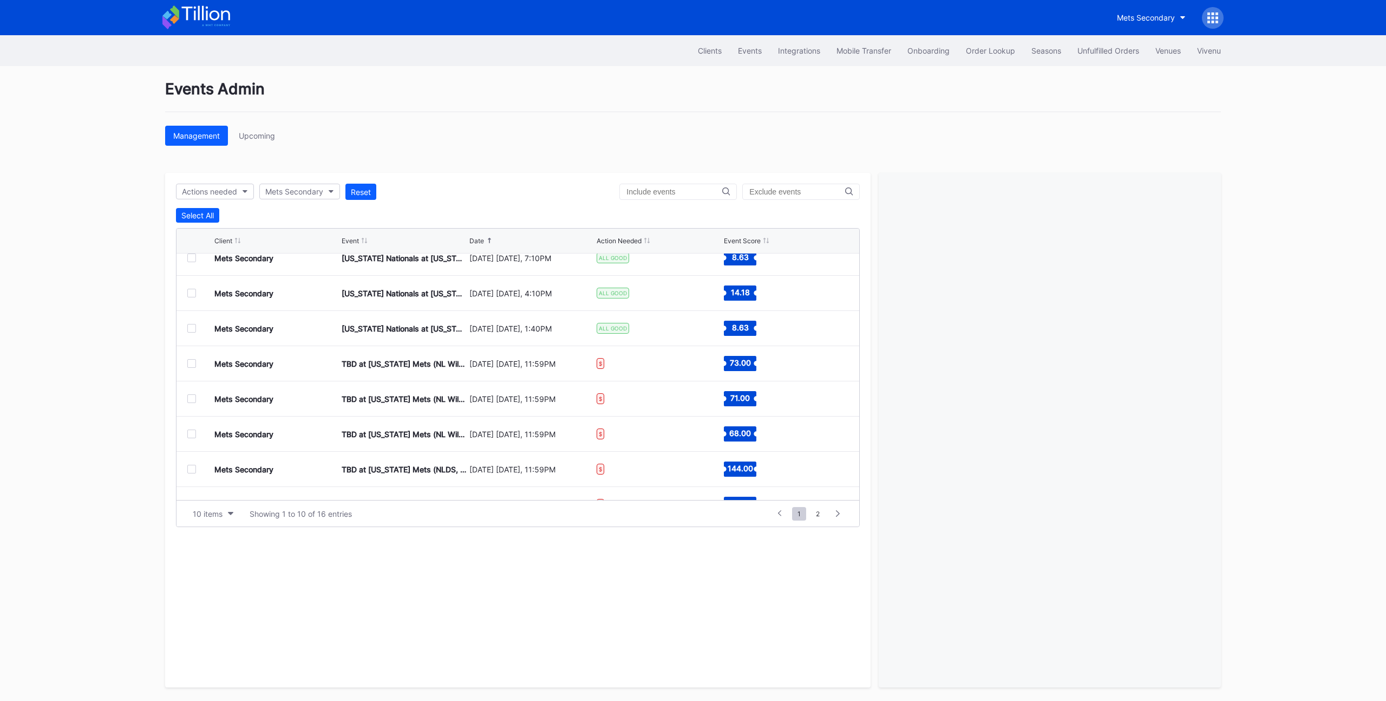
scroll to position [22, 0]
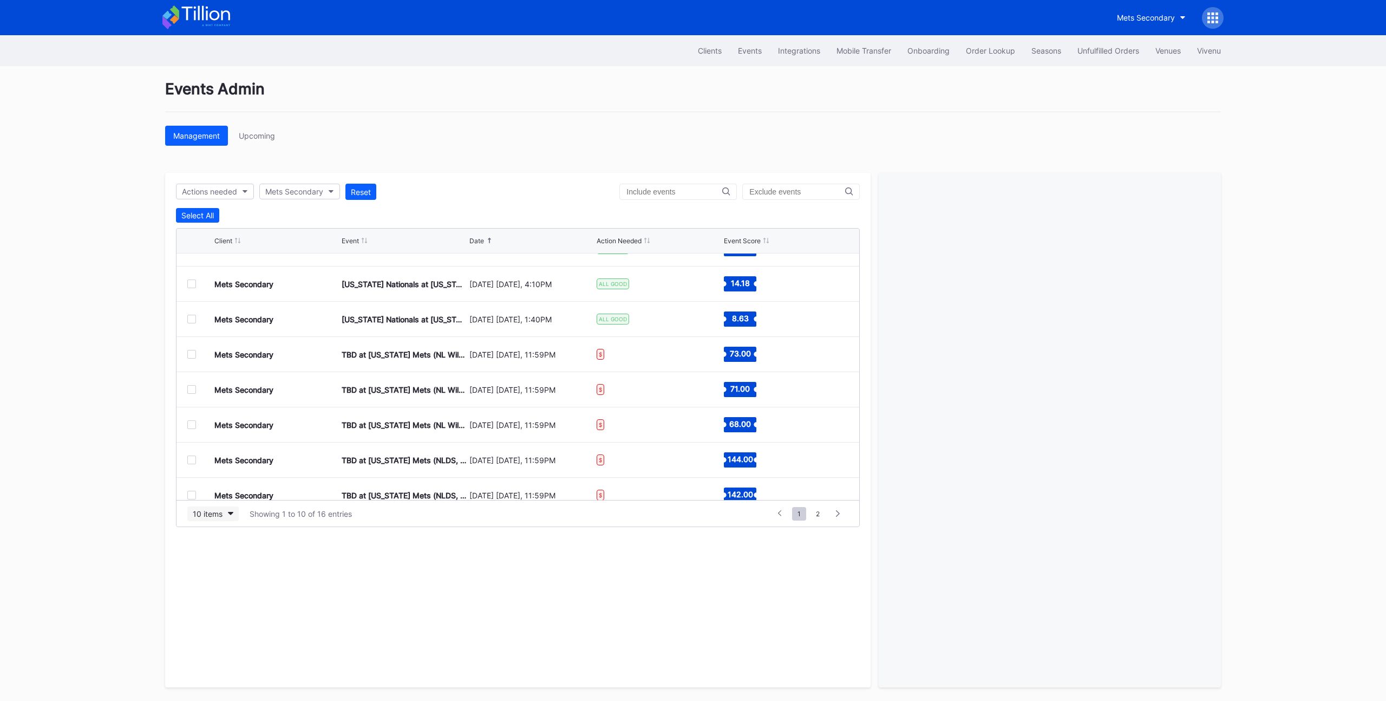
click at [217, 509] on div "10 items" at bounding box center [208, 513] width 30 height 9
click at [218, 557] on div "50 items" at bounding box center [210, 560] width 31 height 9
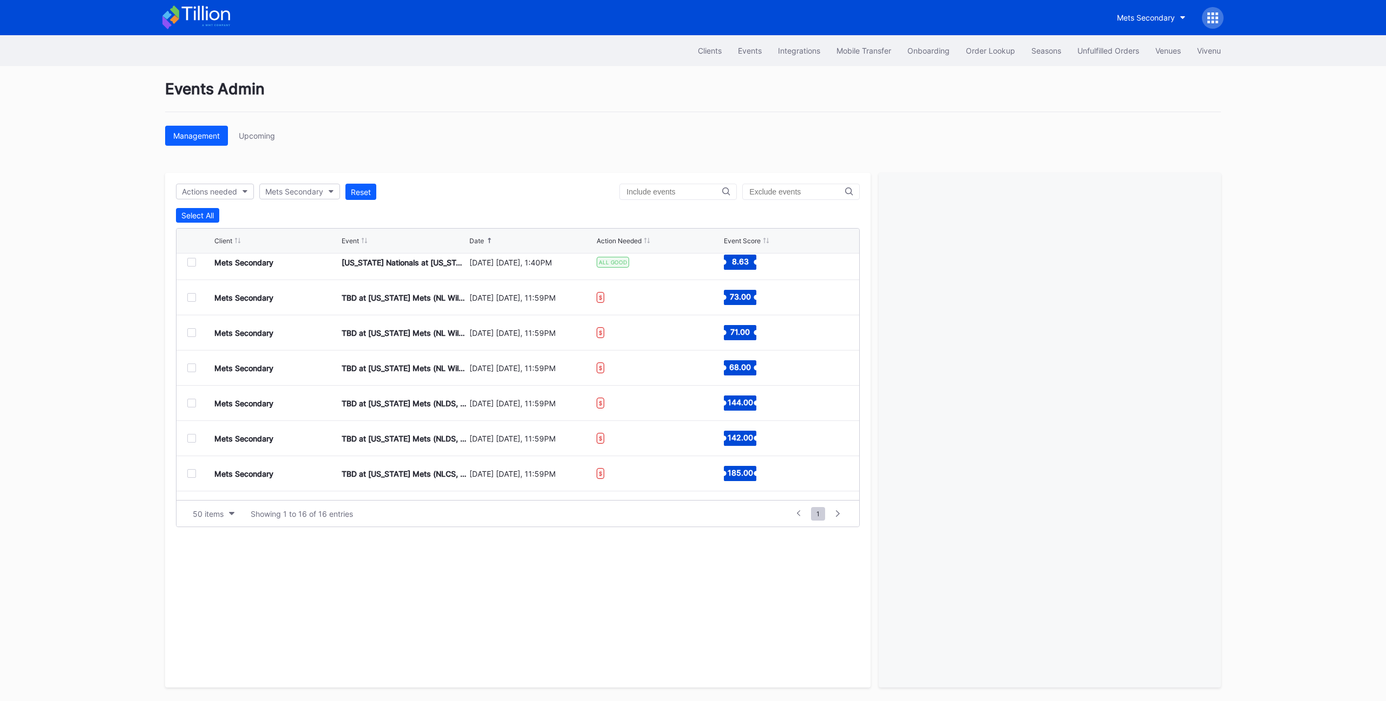
scroll to position [72, 0]
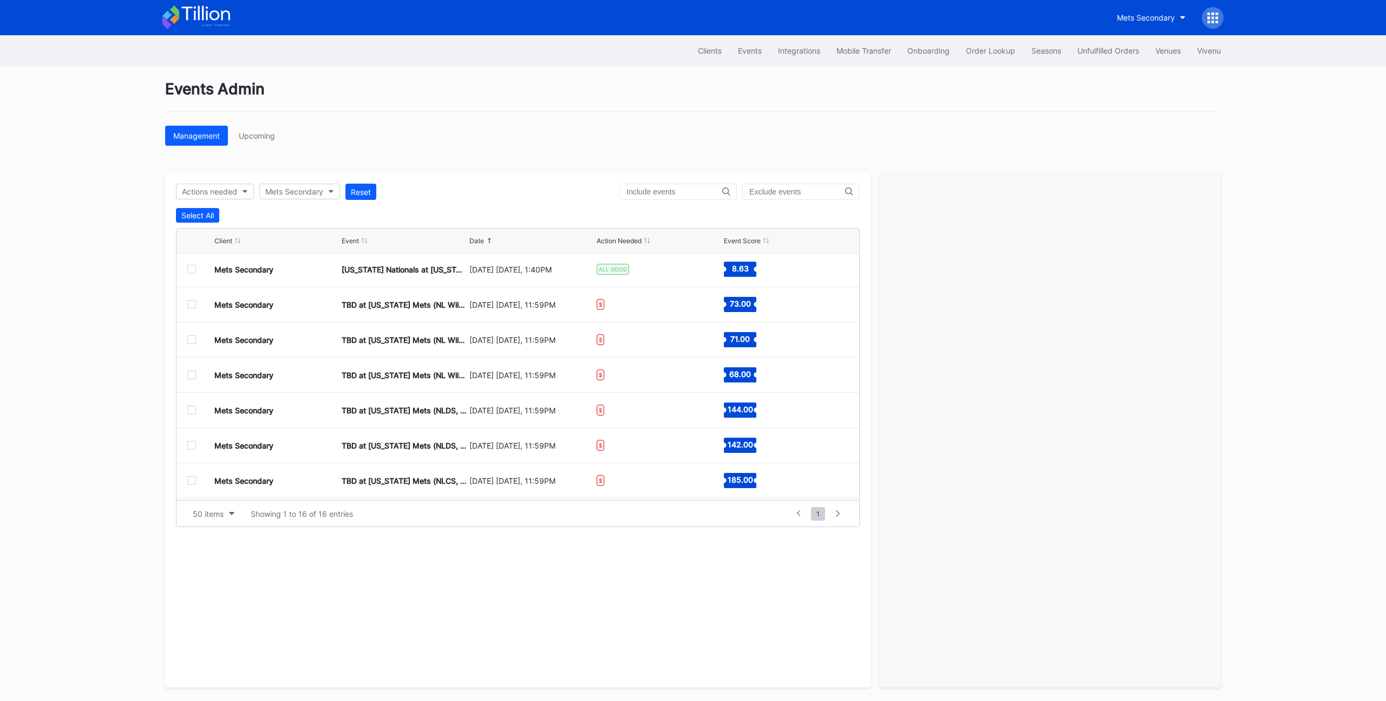
click at [193, 306] on div at bounding box center [191, 304] width 9 height 9
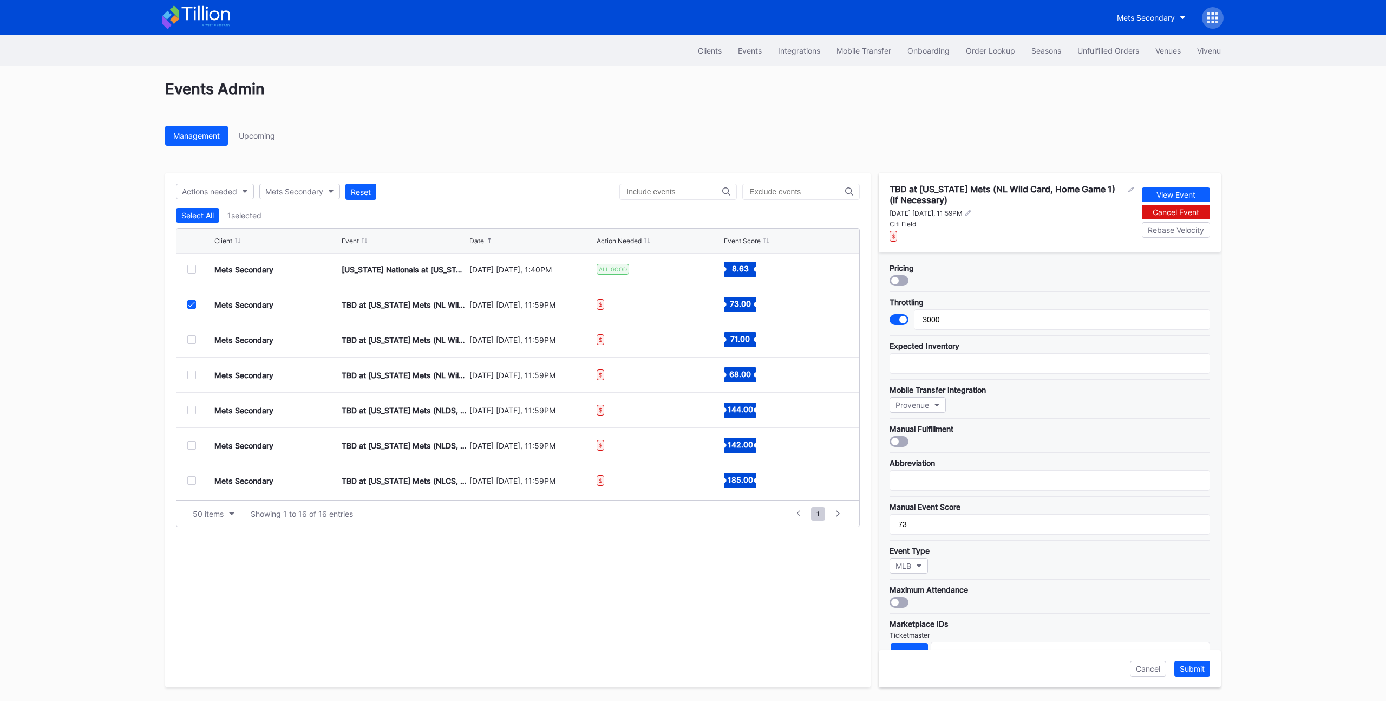
click at [193, 338] on div at bounding box center [191, 339] width 9 height 9
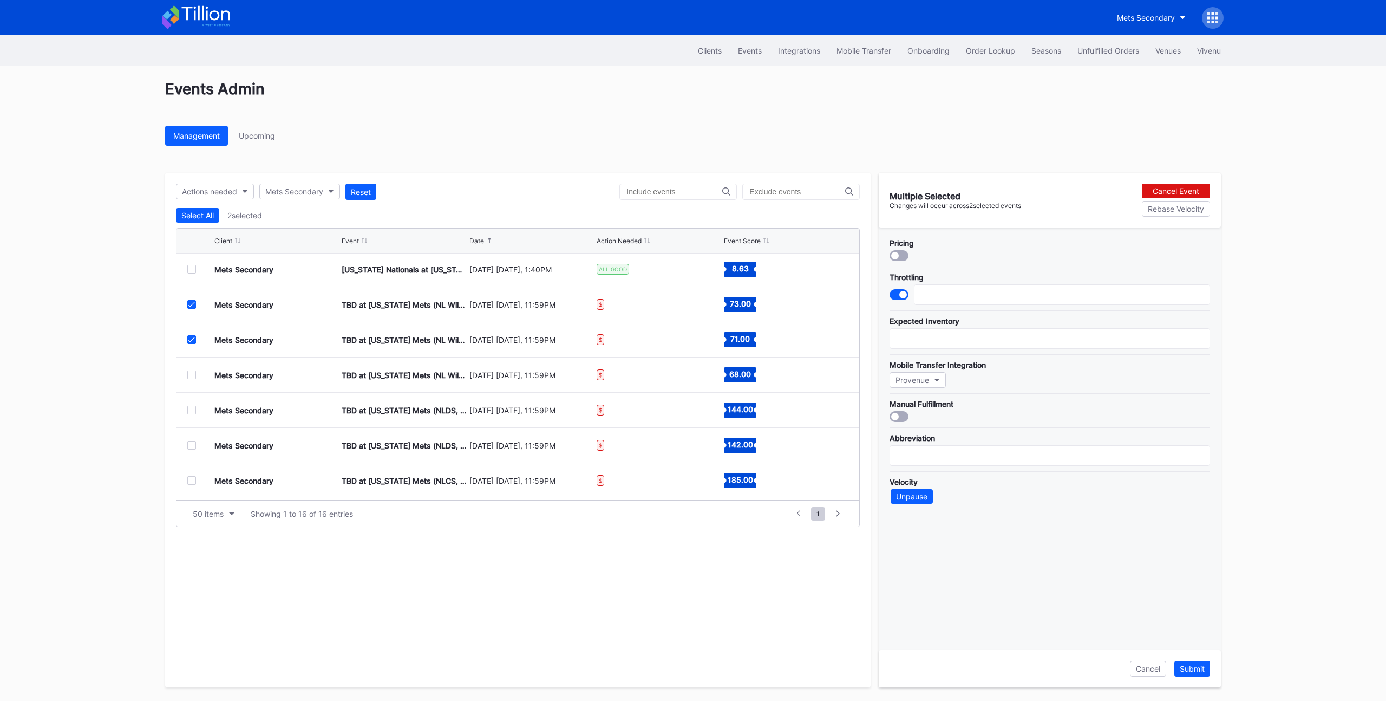
click at [188, 378] on div at bounding box center [191, 374] width 9 height 9
click at [191, 411] on div at bounding box center [191, 410] width 9 height 9
click at [191, 450] on div "Mets Secondary TBD at [US_STATE][GEOGRAPHIC_DATA] (NLDS, Home Game 2) (If Neces…" at bounding box center [517, 445] width 683 height 35
click at [192, 449] on div at bounding box center [191, 445] width 9 height 9
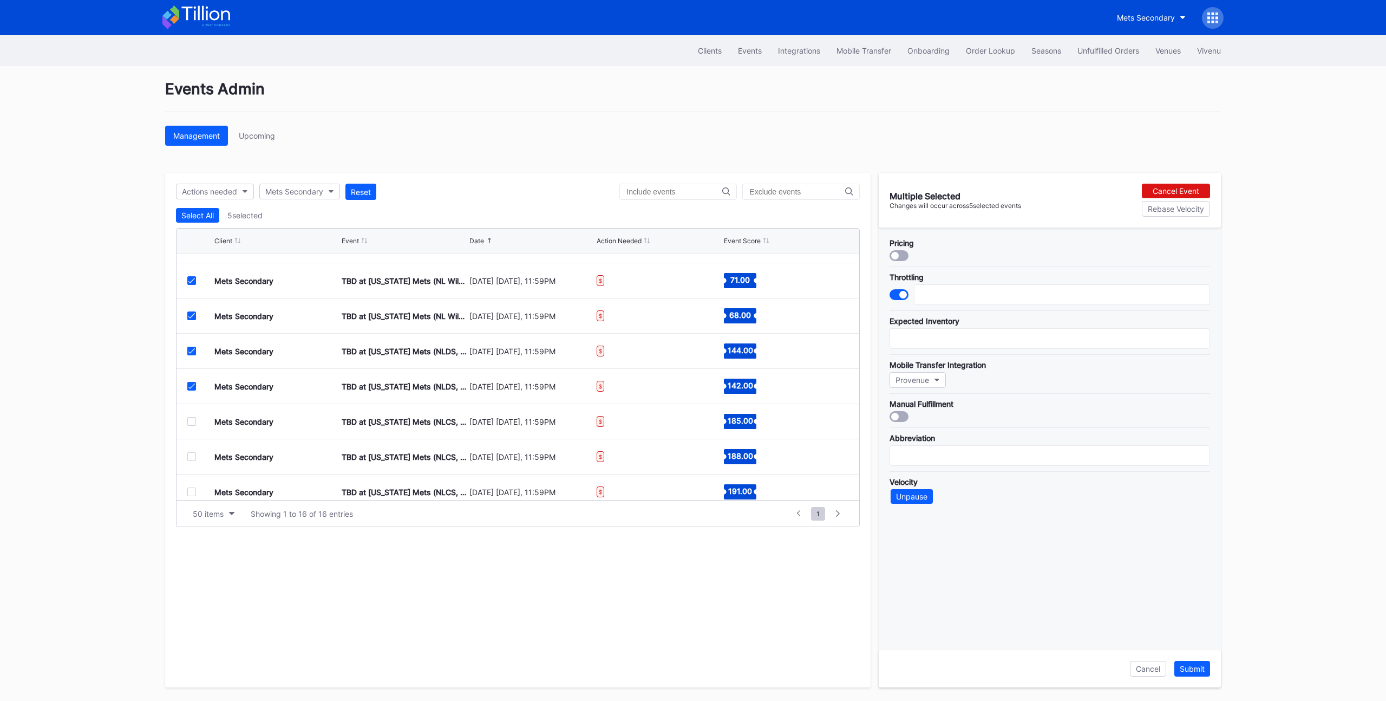
scroll to position [146, 0]
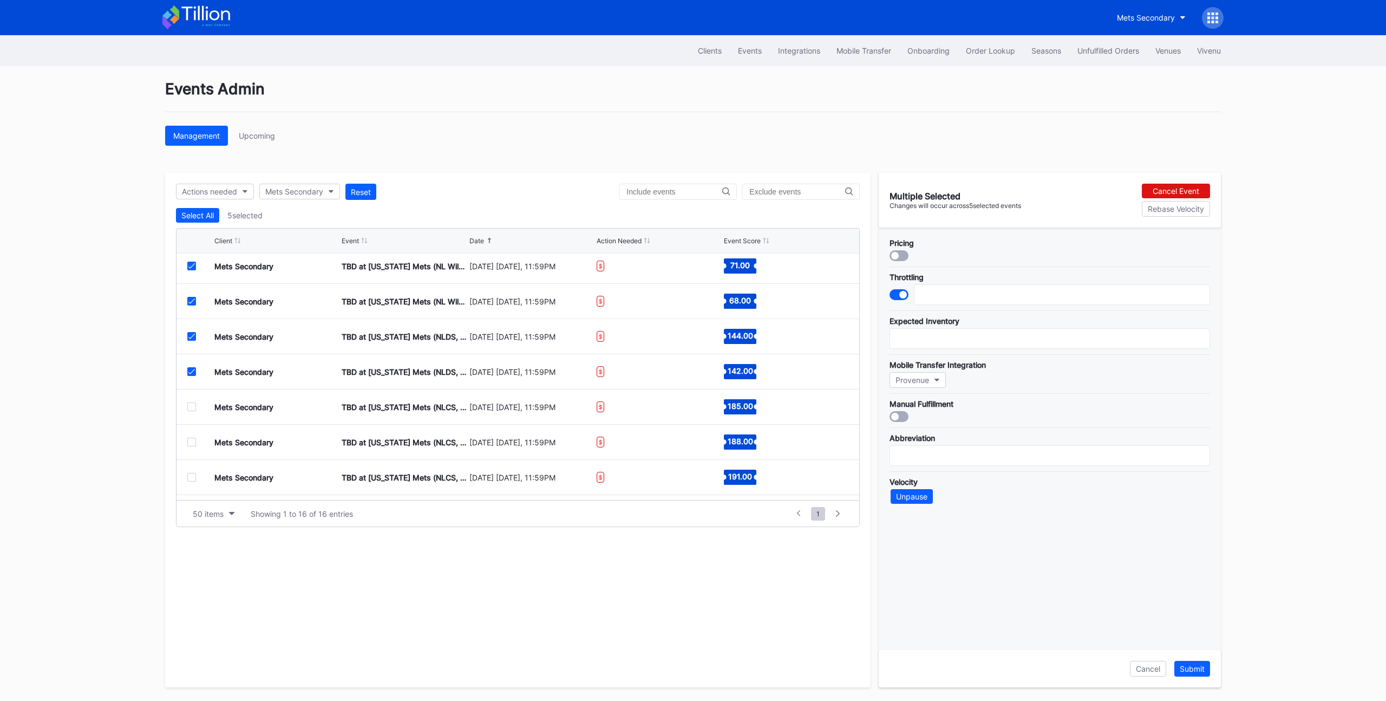
click at [193, 405] on div at bounding box center [191, 406] width 9 height 9
click at [190, 442] on div at bounding box center [191, 441] width 9 height 9
click at [194, 477] on div at bounding box center [191, 477] width 9 height 9
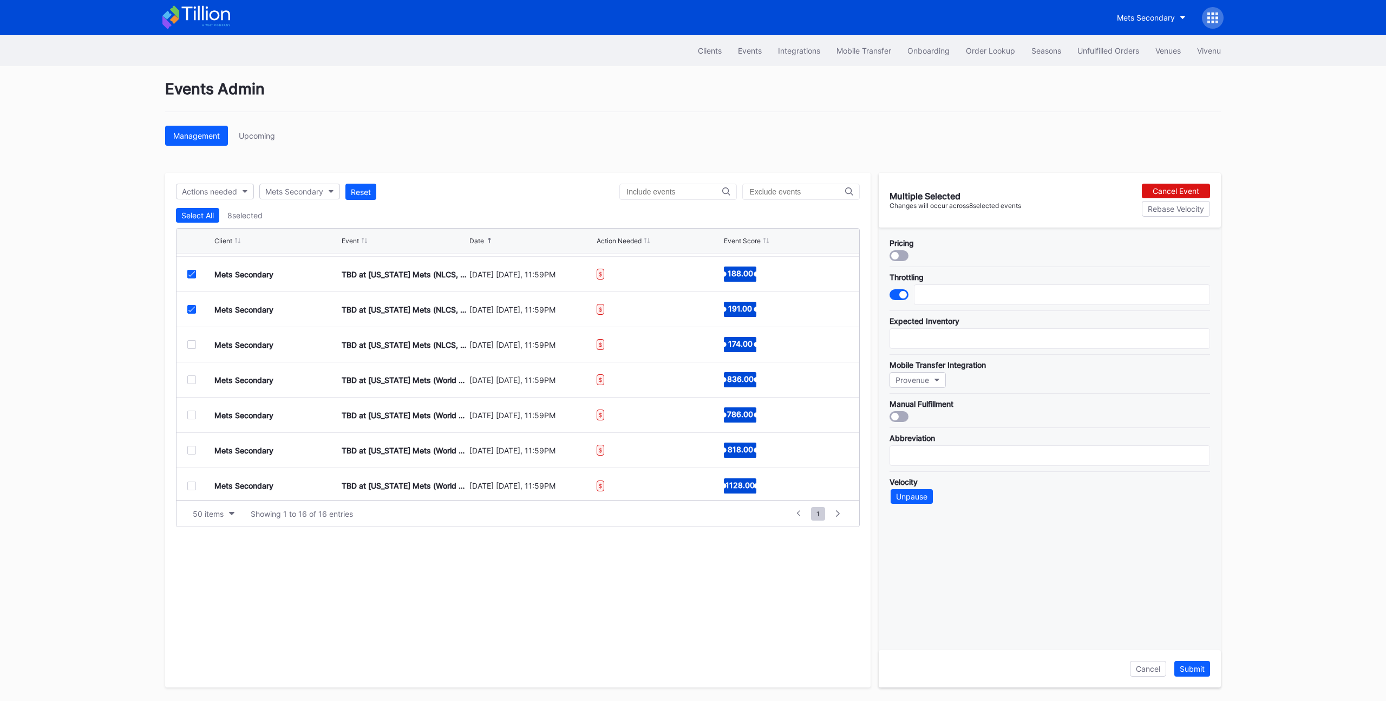
scroll to position [317, 0]
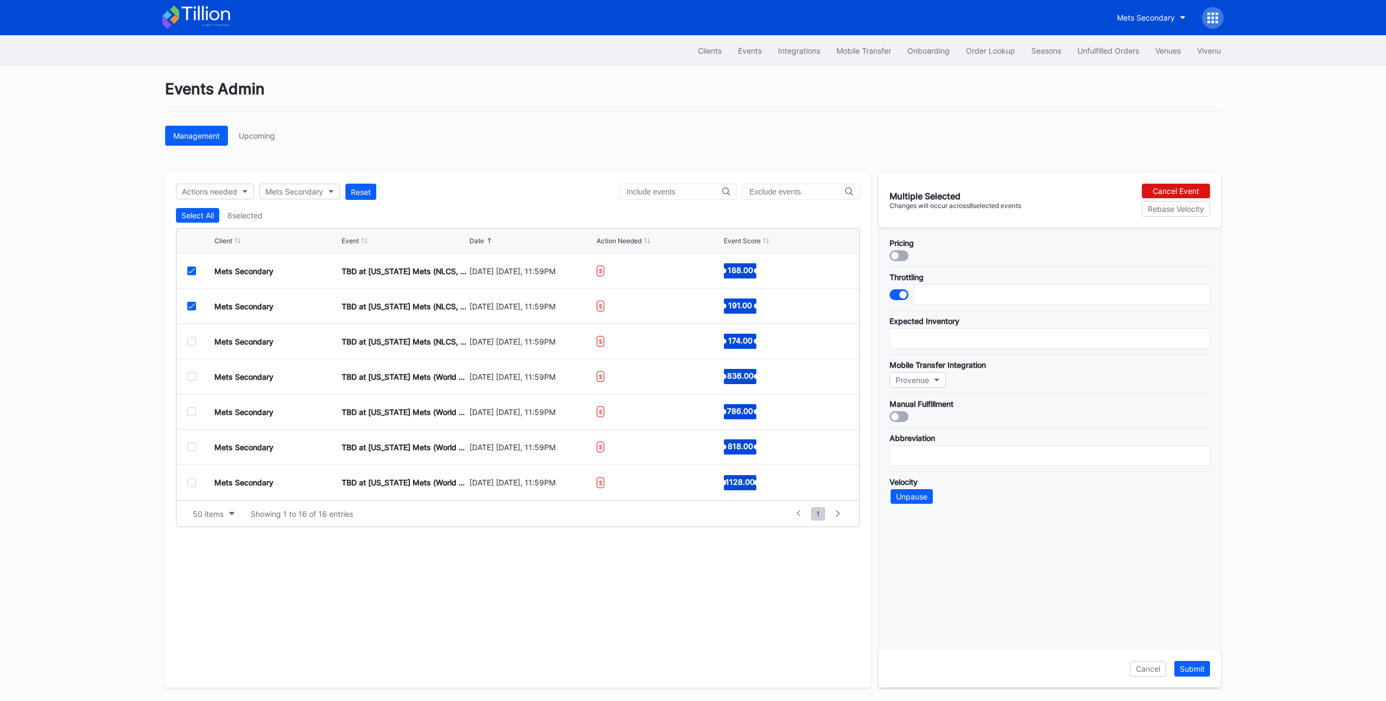
click at [193, 344] on div at bounding box center [191, 341] width 9 height 9
click at [190, 378] on div at bounding box center [191, 376] width 9 height 9
click at [188, 410] on div at bounding box center [191, 411] width 9 height 9
drag, startPoint x: 188, startPoint y: 444, endPoint x: 193, endPoint y: 473, distance: 28.5
click at [188, 444] on div at bounding box center [191, 446] width 9 height 9
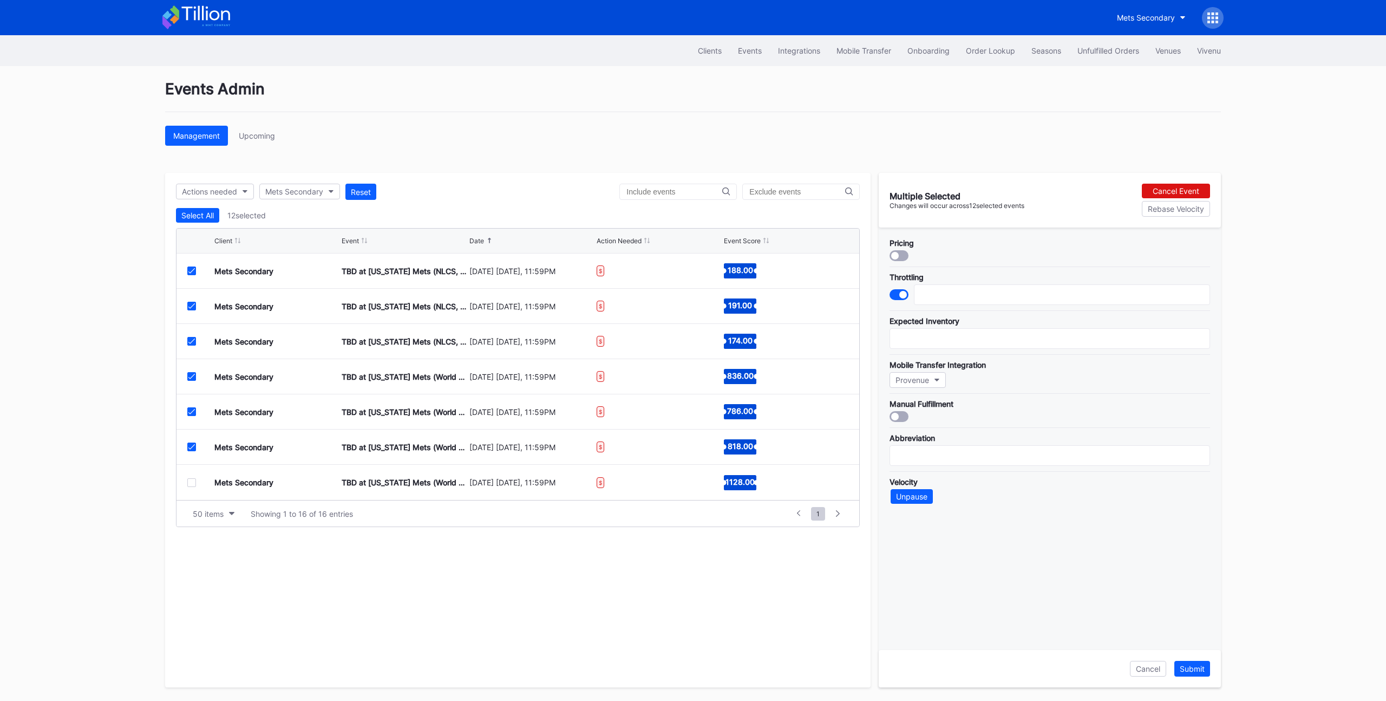
drag, startPoint x: 191, startPoint y: 485, endPoint x: 221, endPoint y: 473, distance: 32.6
click at [191, 485] on div at bounding box center [191, 482] width 9 height 9
click at [755, 128] on div "Management Upcoming" at bounding box center [693, 136] width 1056 height 20
click at [749, 120] on div "Events Admin Management Upcoming Actions needed Mets Secondary Reset Select All…" at bounding box center [693, 383] width 1083 height 635
click at [732, 122] on div "Events Admin Management Upcoming Actions needed Mets Secondary Reset Select All…" at bounding box center [693, 383] width 1083 height 635
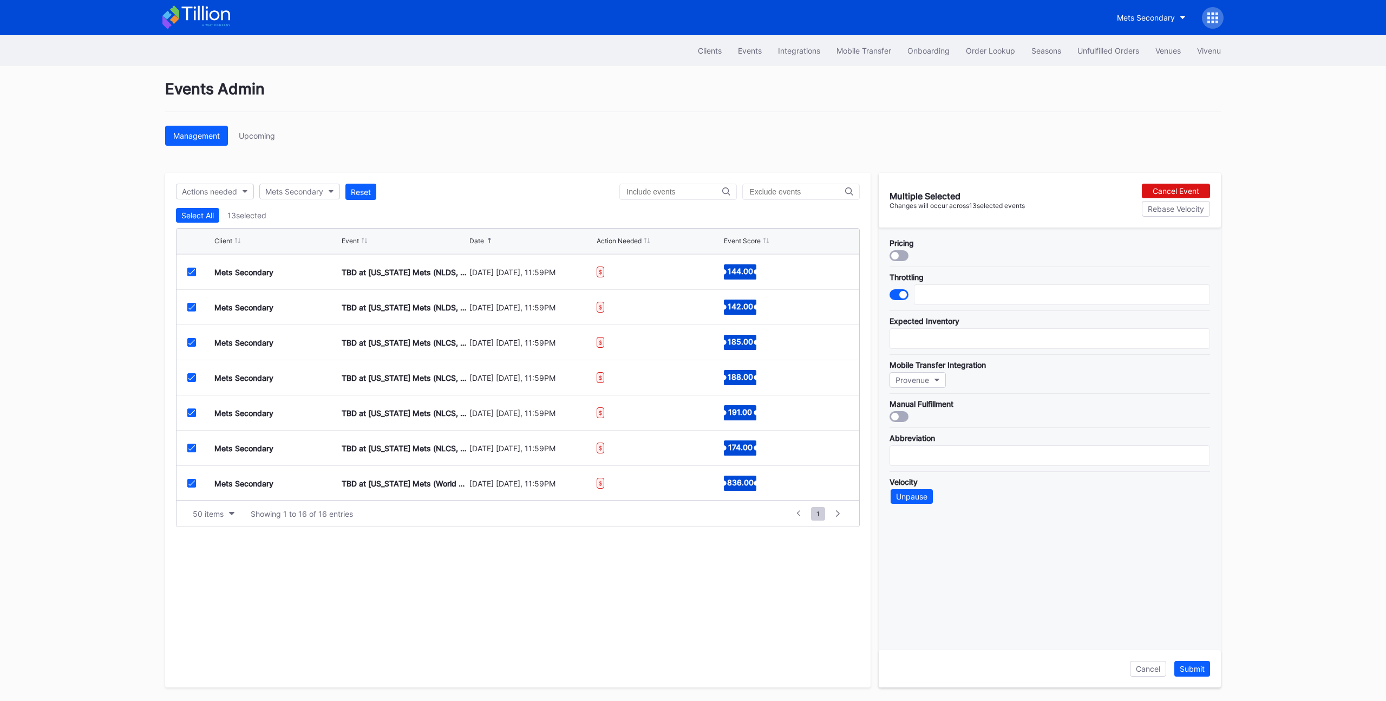
scroll to position [211, 0]
click at [204, 217] on div "Select All" at bounding box center [197, 215] width 32 height 9
click at [204, 217] on div "Deselect All" at bounding box center [201, 215] width 41 height 9
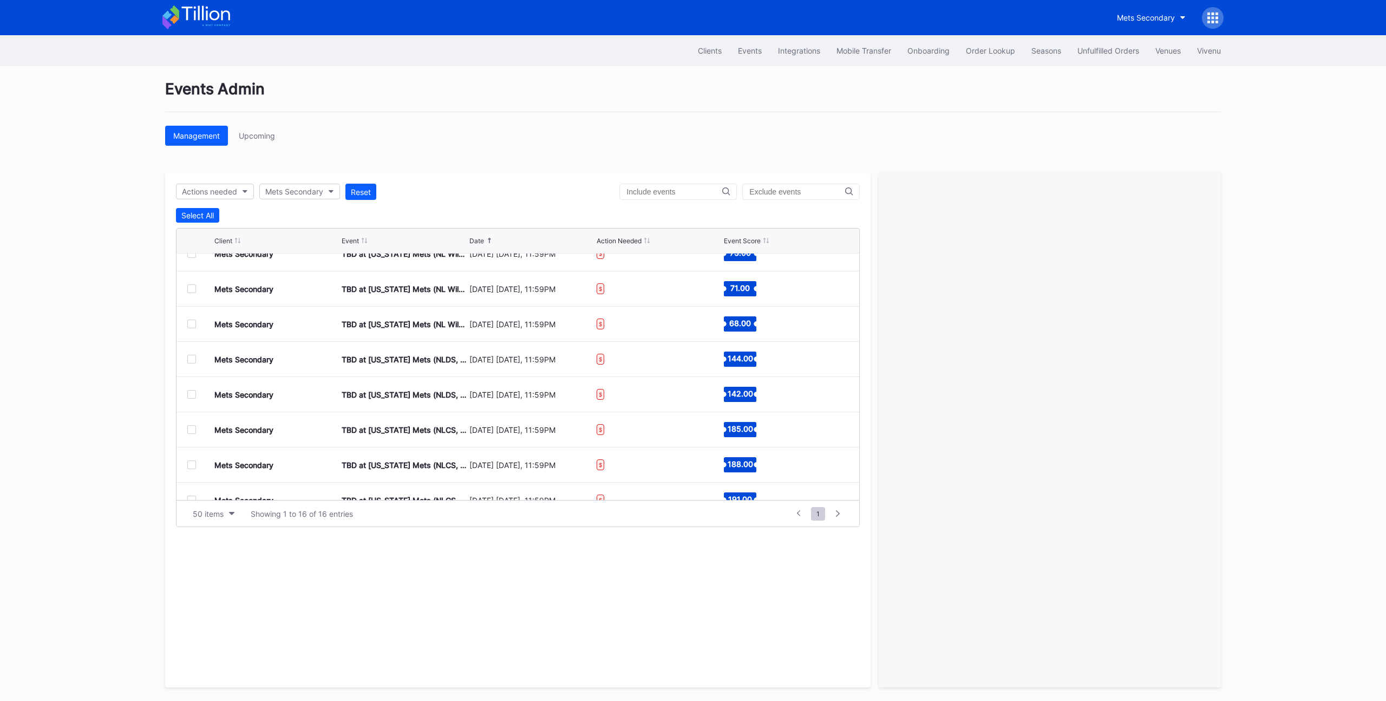
scroll to position [71, 0]
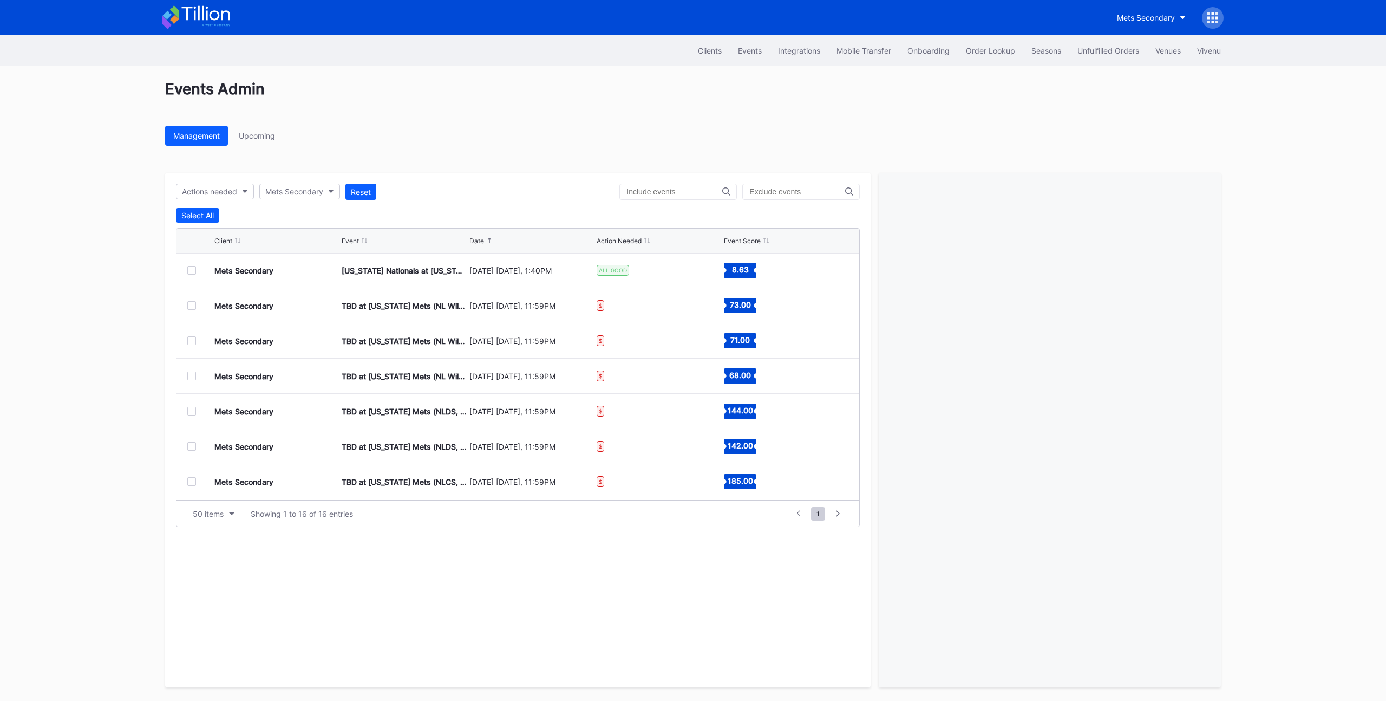
click at [187, 303] on div at bounding box center [191, 305] width 9 height 9
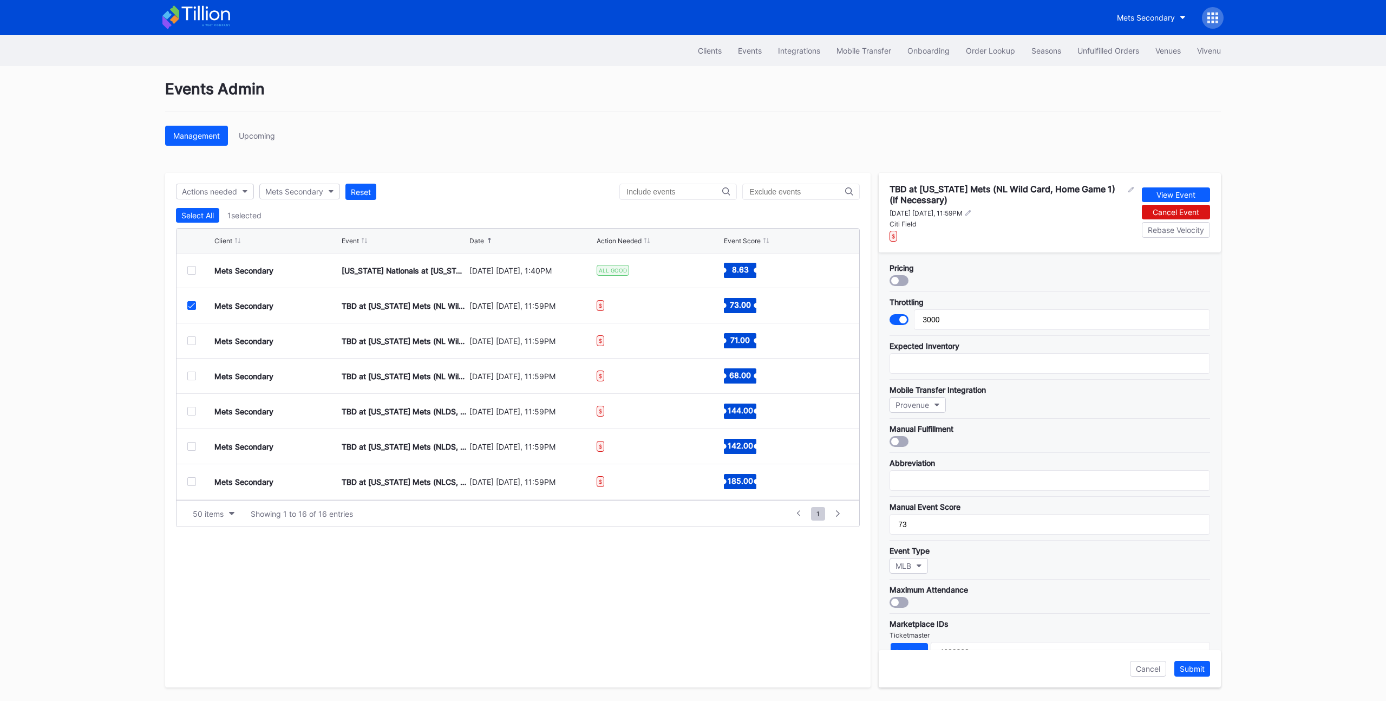
drag, startPoint x: 189, startPoint y: 303, endPoint x: 197, endPoint y: 350, distance: 47.1
click at [189, 303] on icon at bounding box center [191, 305] width 6 height 5
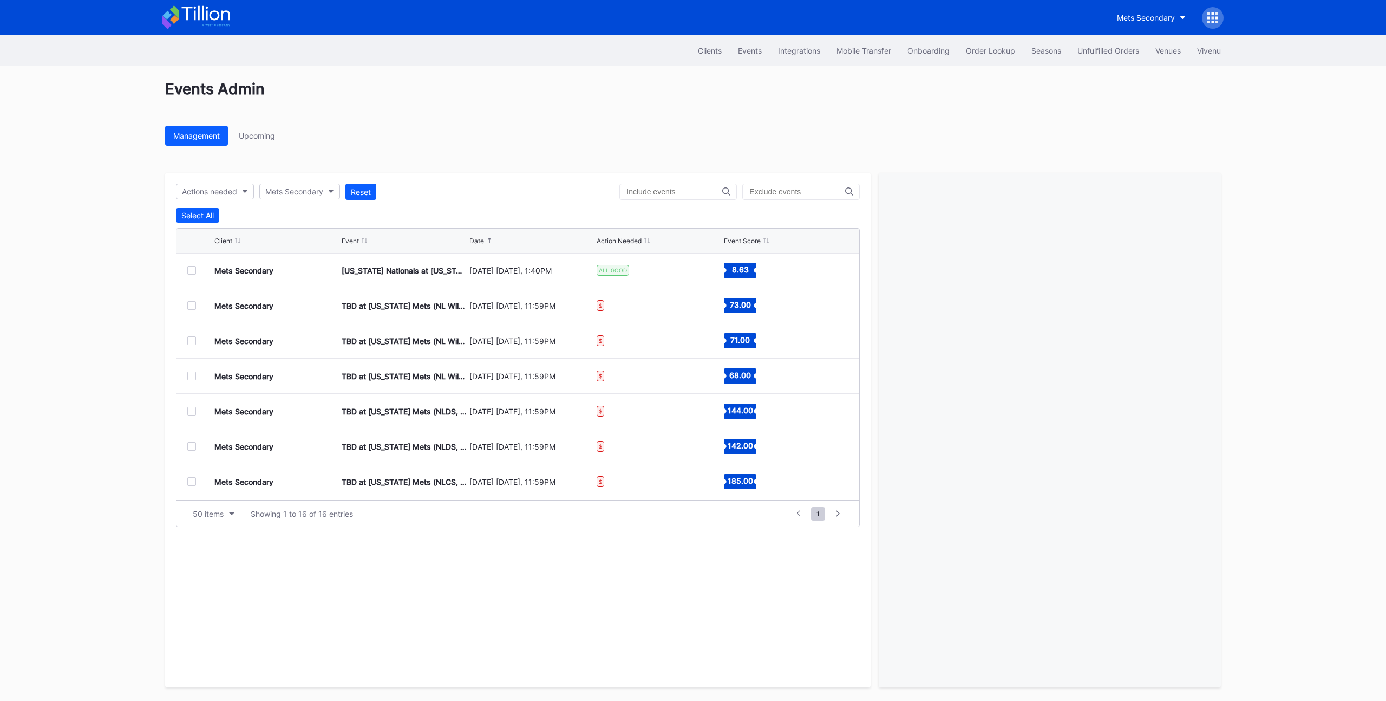
click at [194, 344] on div at bounding box center [191, 340] width 9 height 9
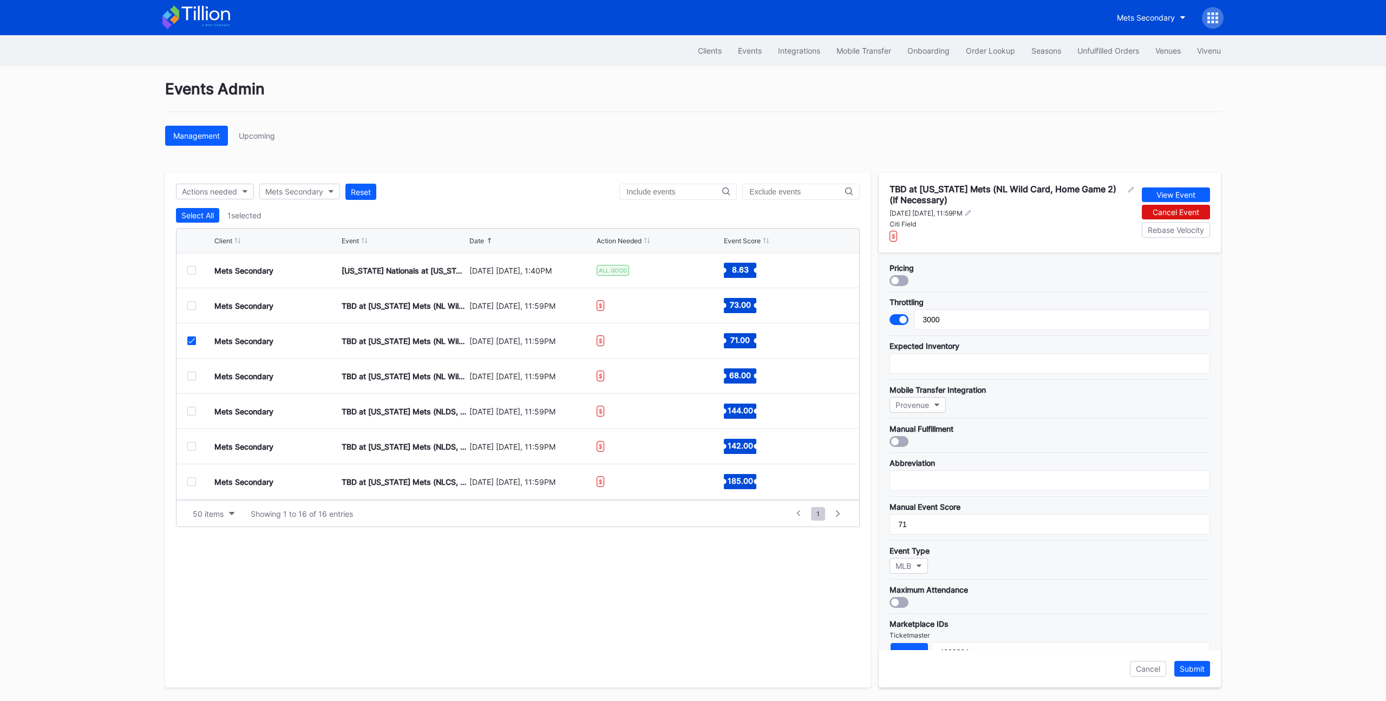
click at [191, 308] on div at bounding box center [191, 305] width 9 height 9
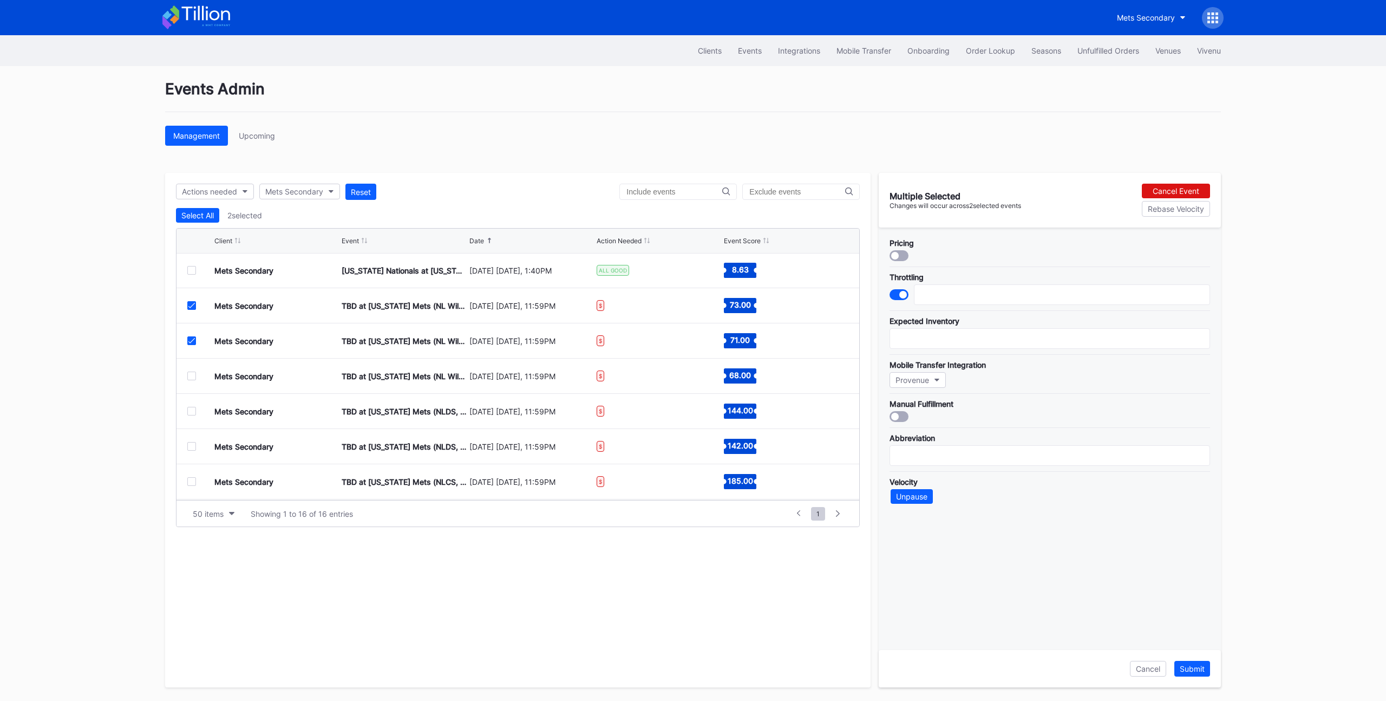
click at [191, 306] on icon at bounding box center [191, 305] width 6 height 5
type input "3000"
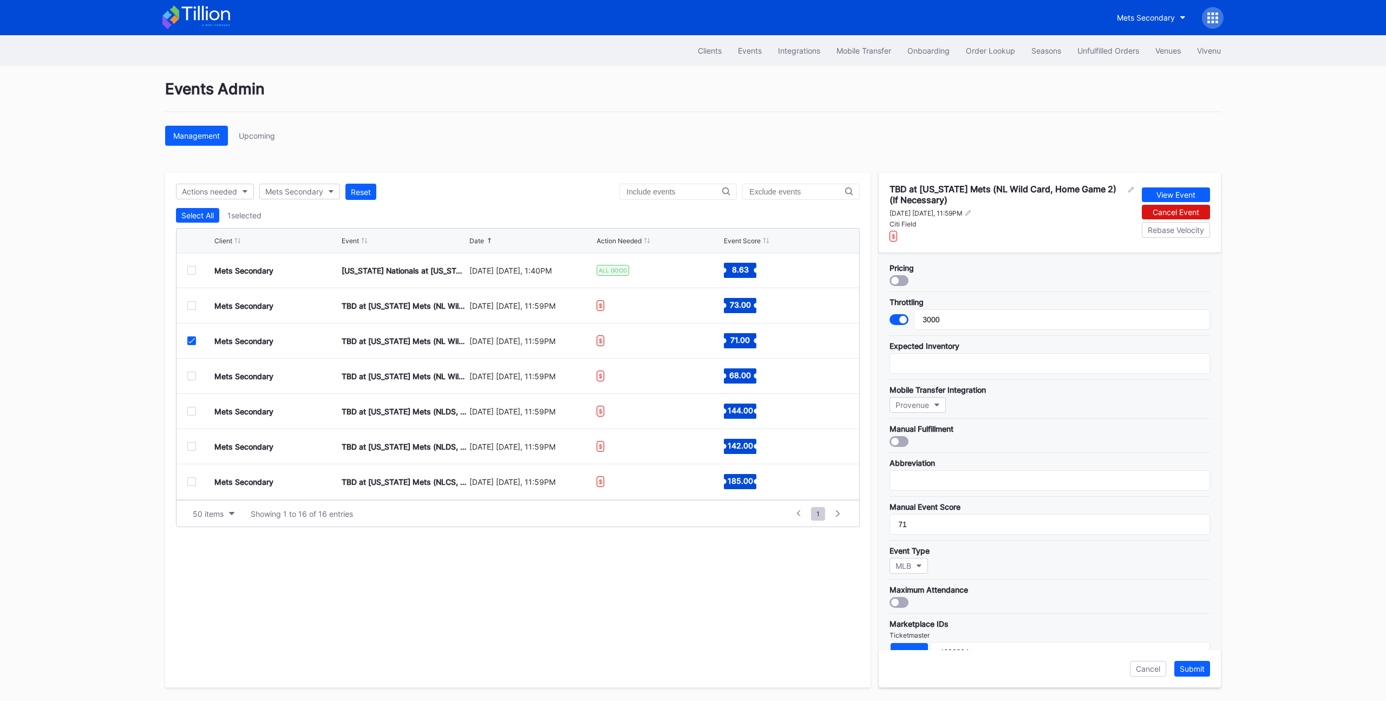
click at [192, 308] on div at bounding box center [191, 305] width 9 height 9
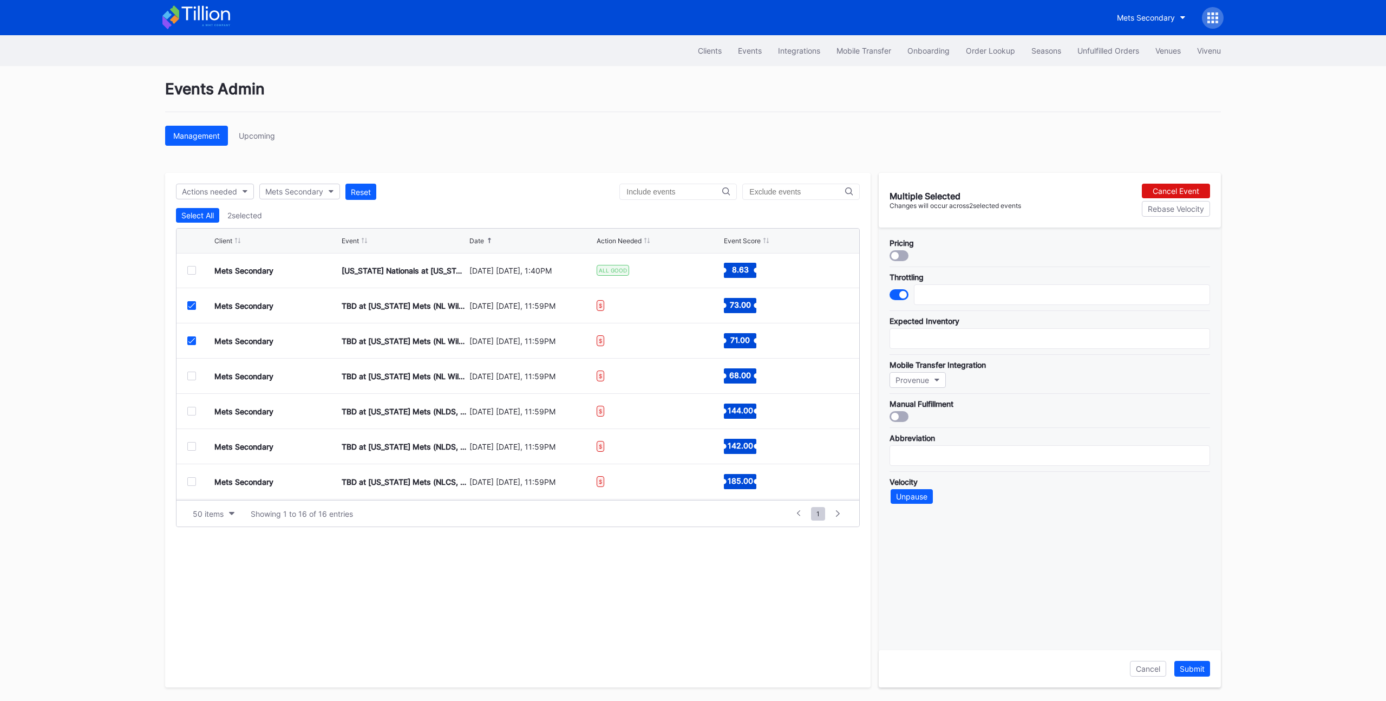
click at [195, 306] on div at bounding box center [191, 305] width 9 height 9
type input "3000"
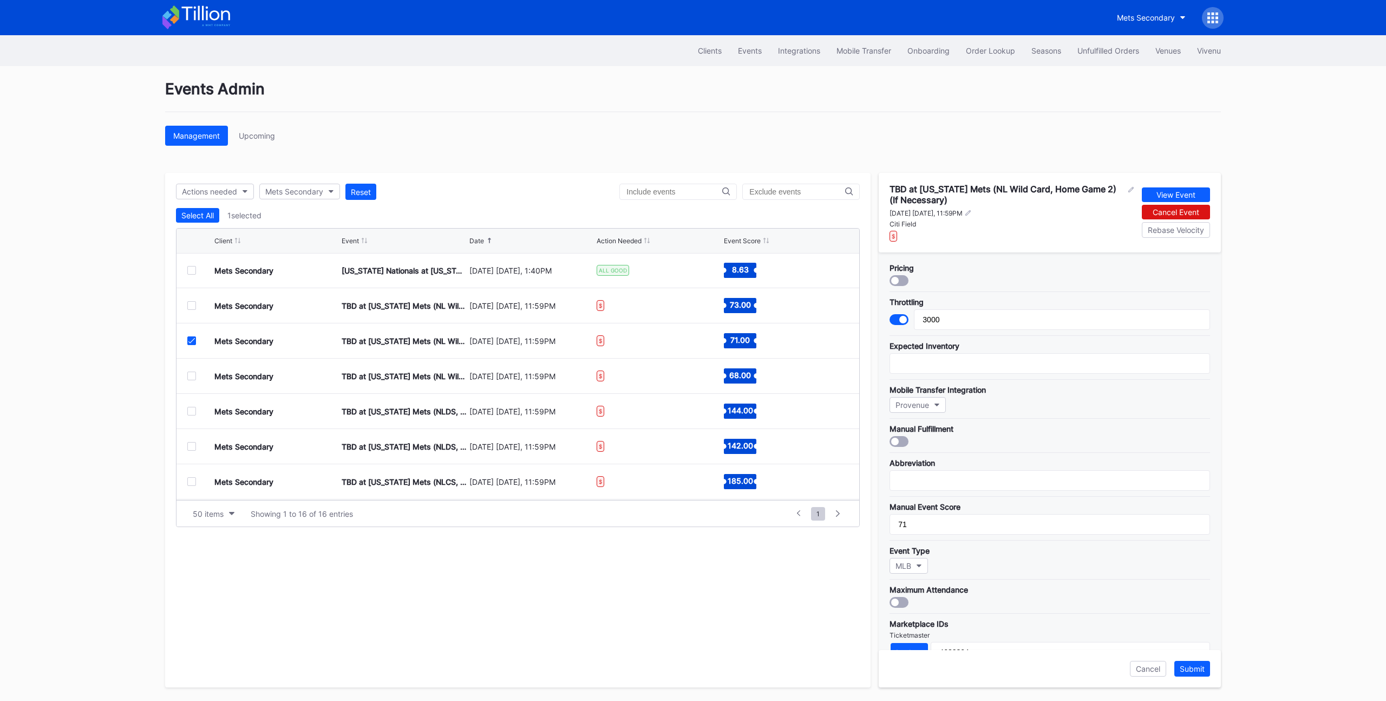
click at [191, 342] on icon at bounding box center [191, 340] width 6 height 5
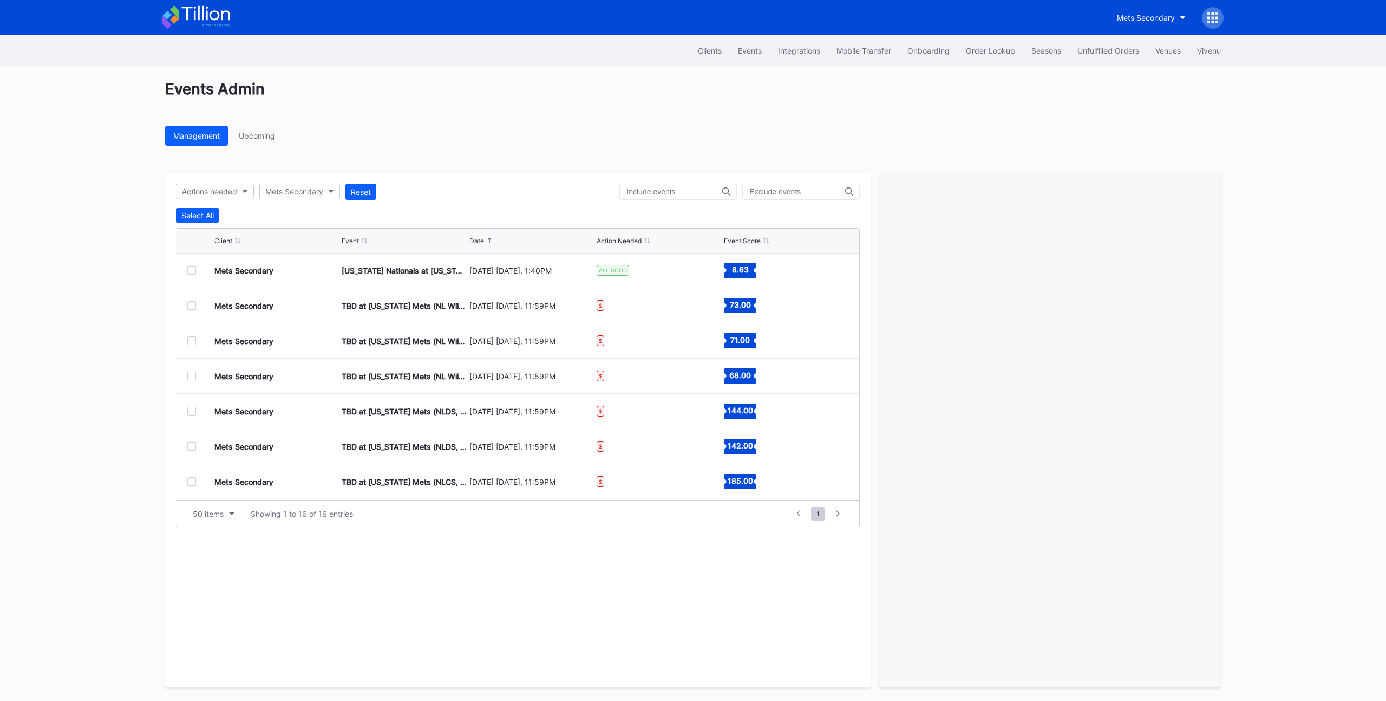
scroll to position [9, 0]
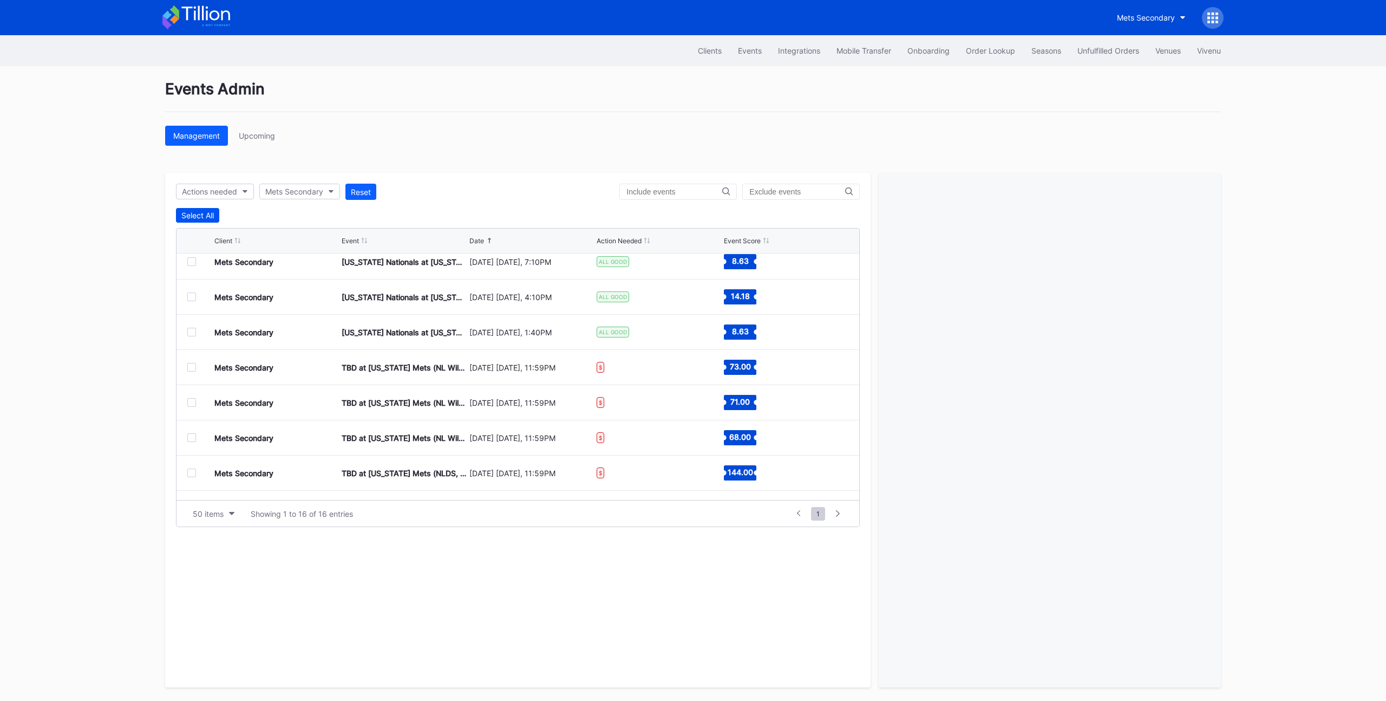
click at [194, 219] on div "Select All" at bounding box center [197, 215] width 32 height 9
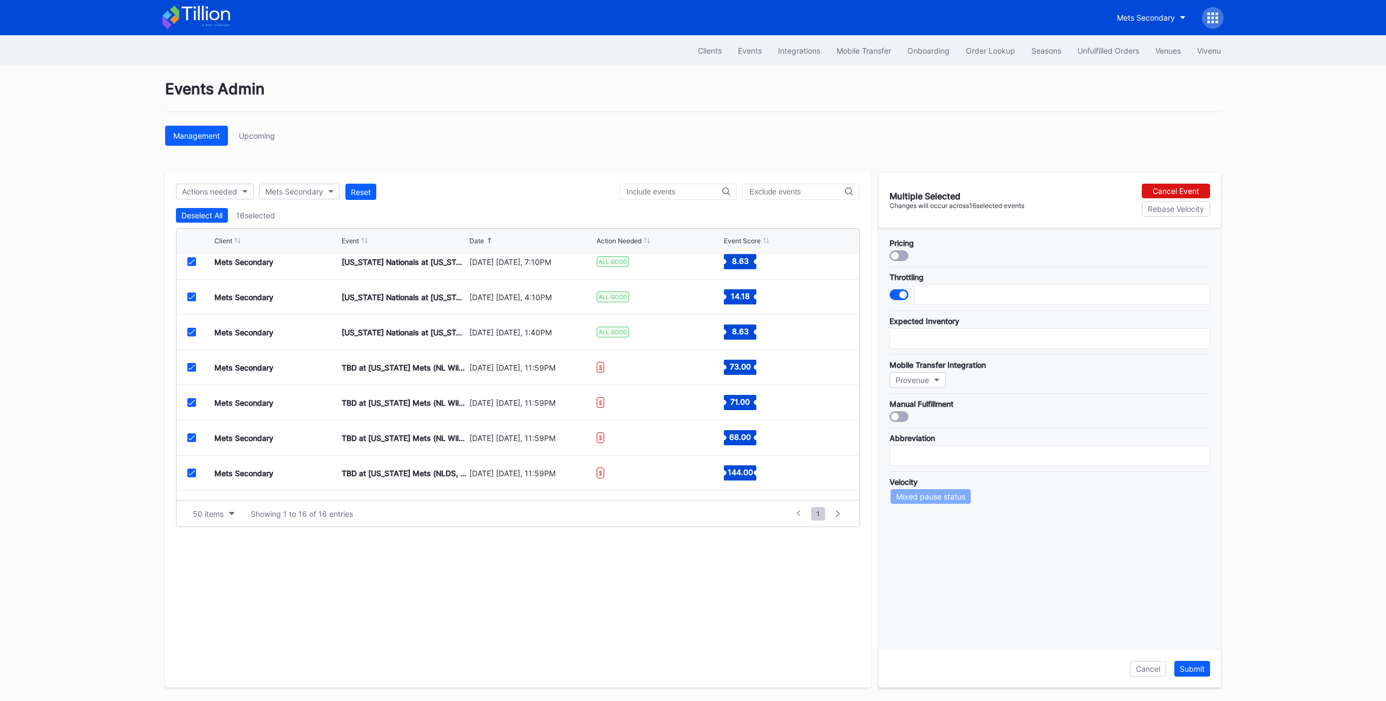
scroll to position [0, 0]
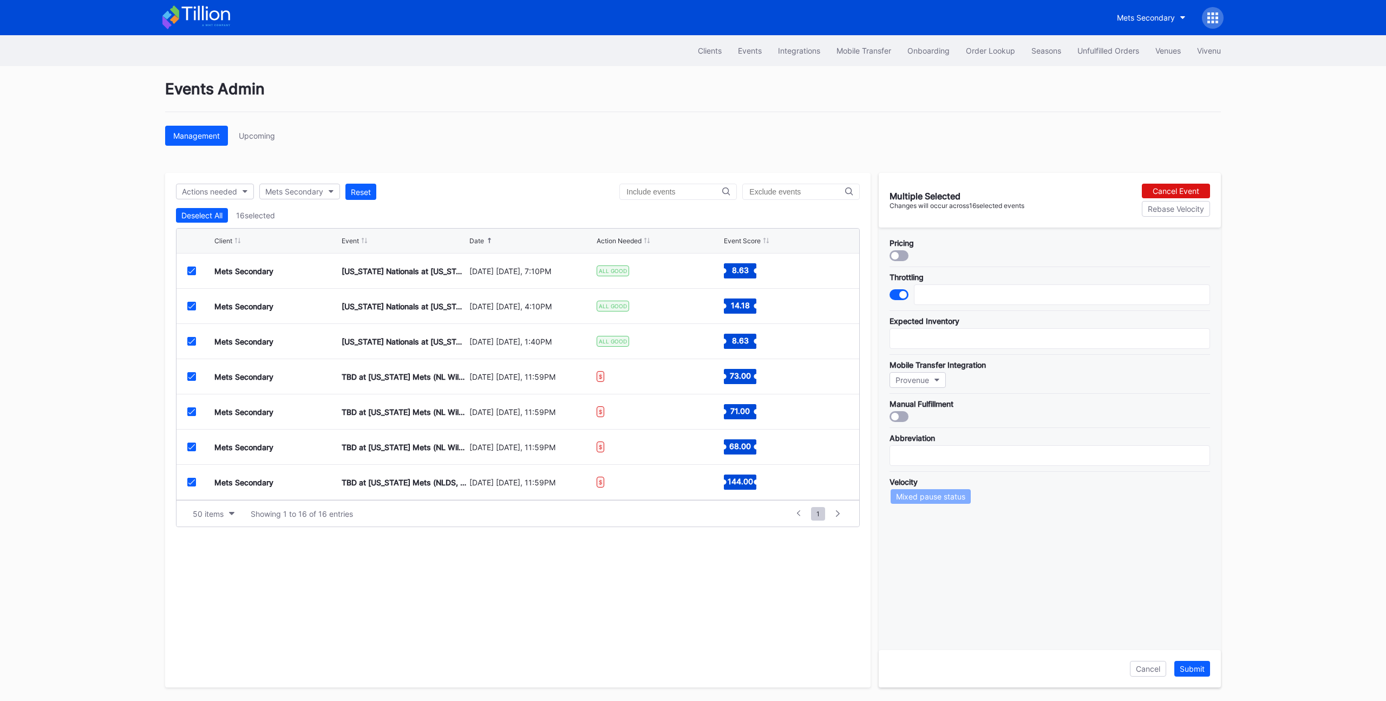
drag, startPoint x: 191, startPoint y: 270, endPoint x: 192, endPoint y: 280, distance: 10.3
click at [191, 269] on icon at bounding box center [191, 270] width 6 height 5
click at [195, 303] on div at bounding box center [191, 306] width 9 height 9
drag, startPoint x: 189, startPoint y: 341, endPoint x: 216, endPoint y: 342, distance: 27.1
click at [189, 341] on icon at bounding box center [191, 340] width 6 height 5
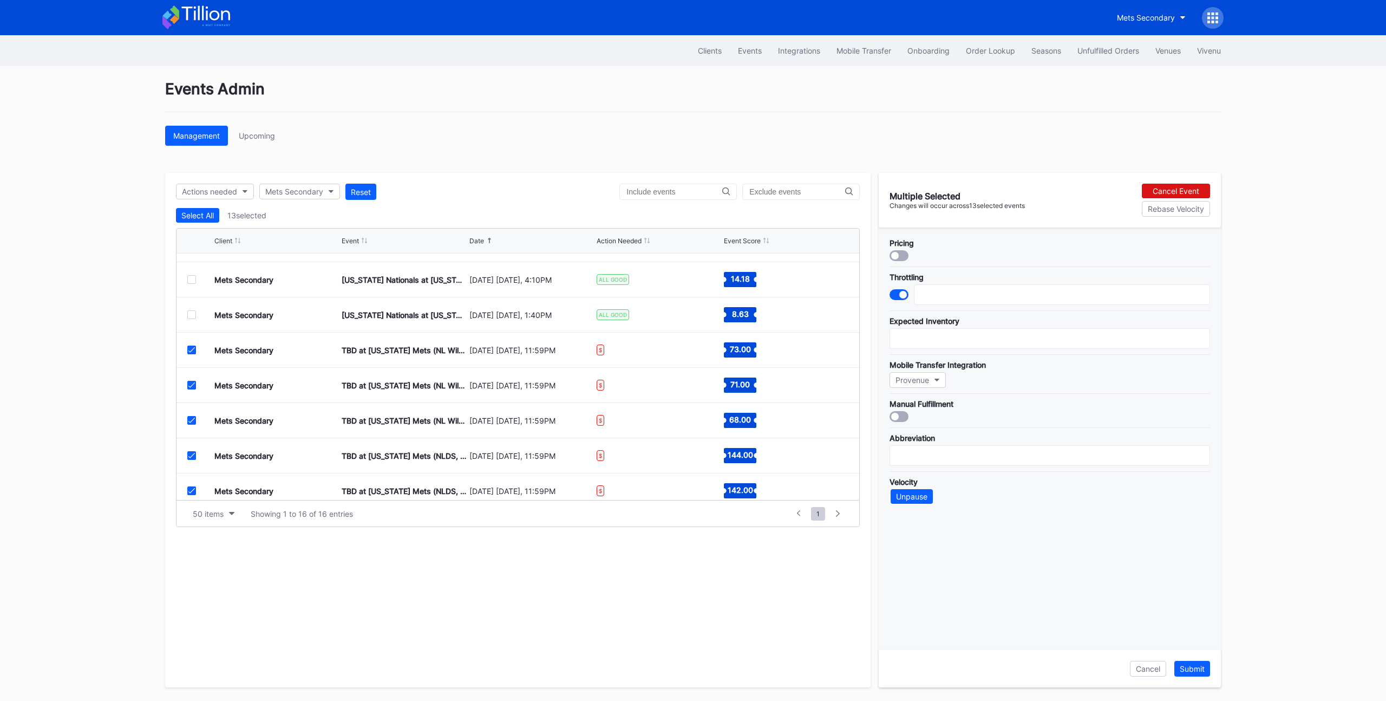
scroll to position [28, 0]
click at [491, 160] on div "Events Admin Management Upcoming Actions needed Mets Secondary Reset Select All…" at bounding box center [693, 383] width 1083 height 635
click at [493, 158] on div "Events Admin Management Upcoming Actions needed Mets Secondary Reset Select All…" at bounding box center [693, 383] width 1083 height 635
click at [836, 130] on div "Management Upcoming" at bounding box center [693, 136] width 1056 height 20
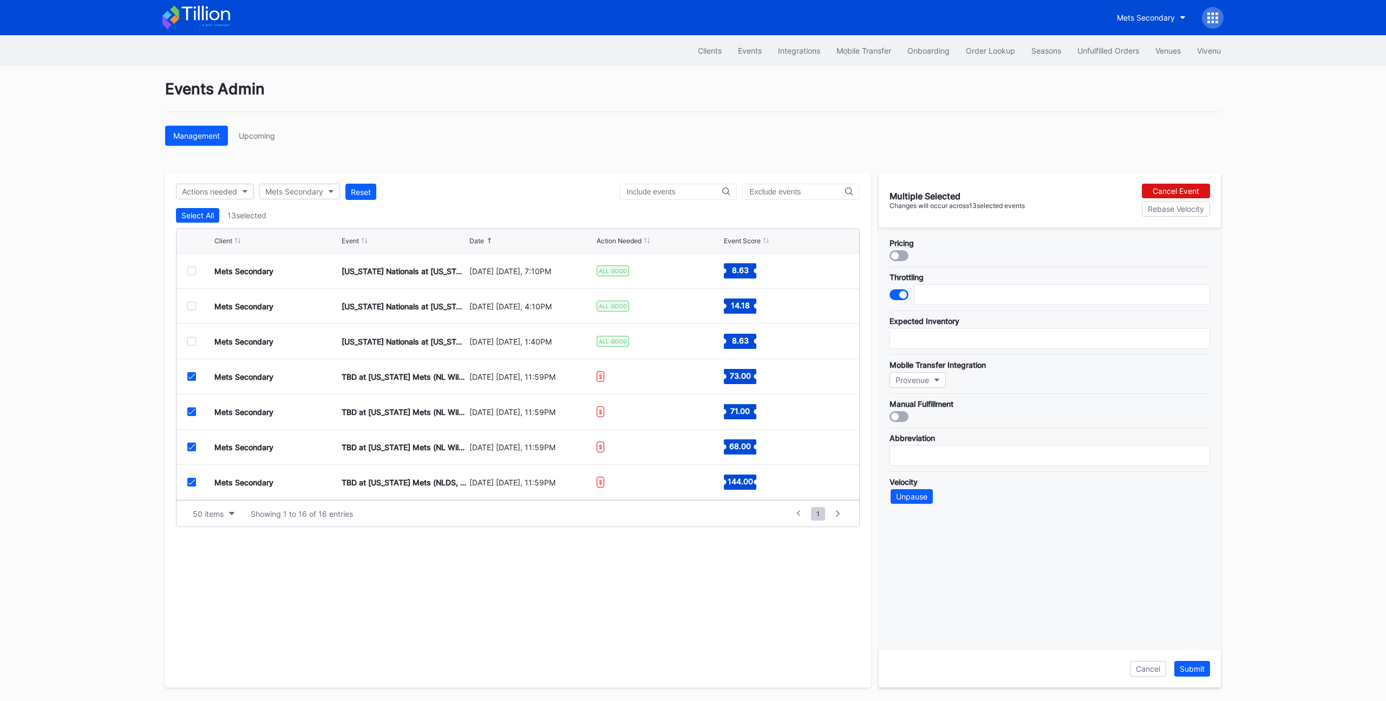
scroll to position [11, 0]
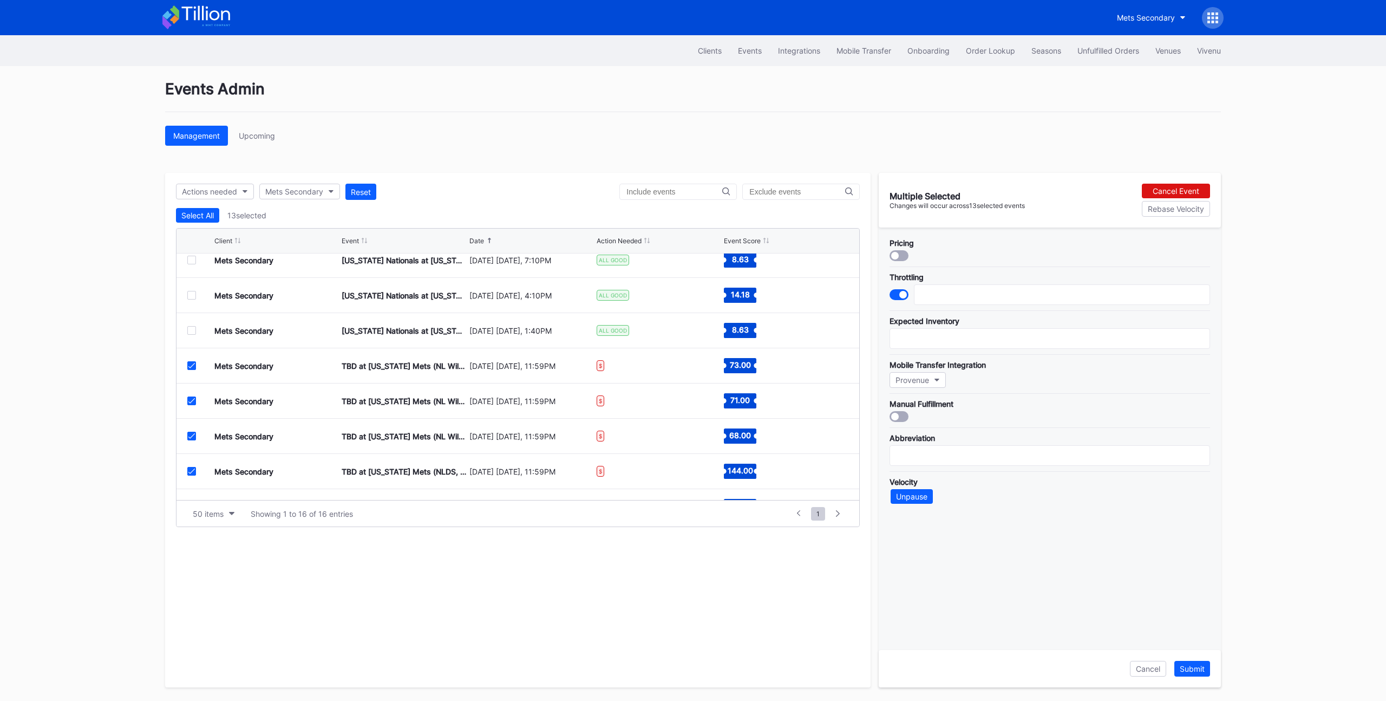
click at [895, 254] on div at bounding box center [895, 256] width 8 height 8
click at [1180, 670] on div "Submit" at bounding box center [1192, 668] width 25 height 9
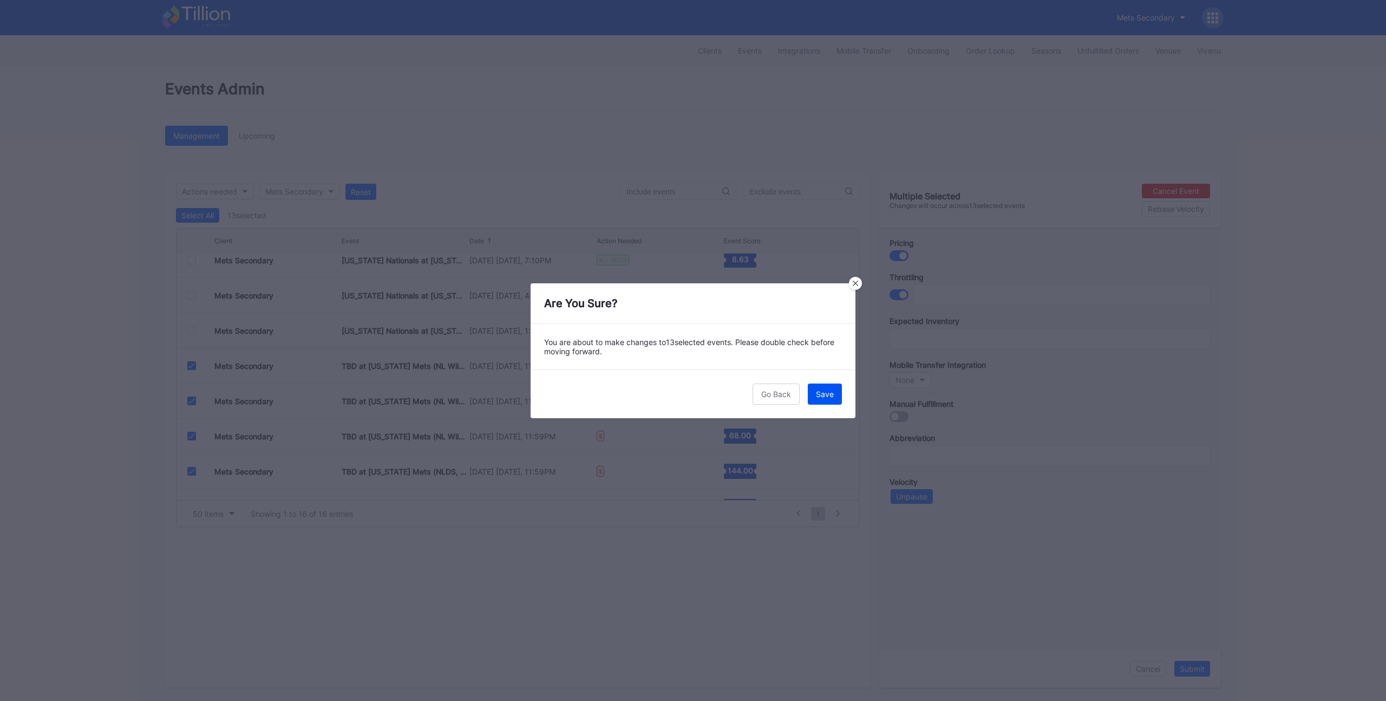
click at [829, 396] on div "Save" at bounding box center [825, 393] width 18 height 9
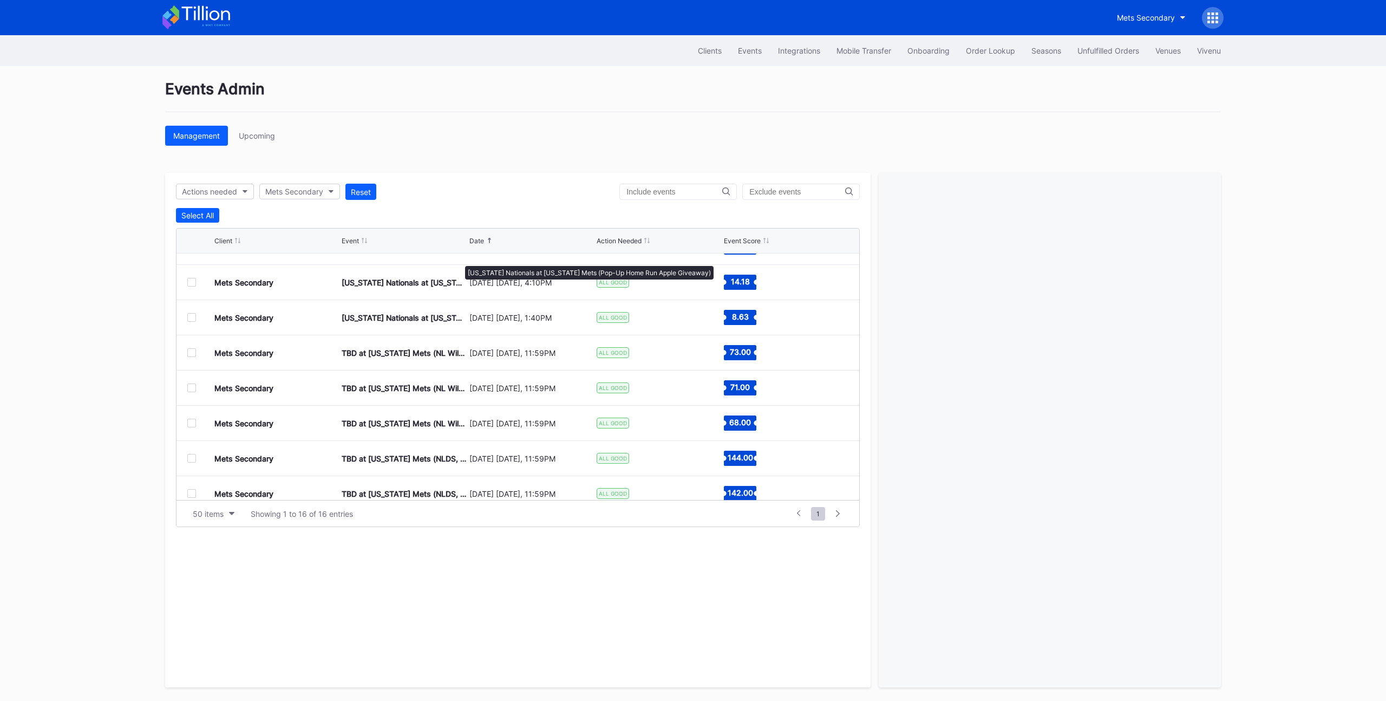
scroll to position [0, 0]
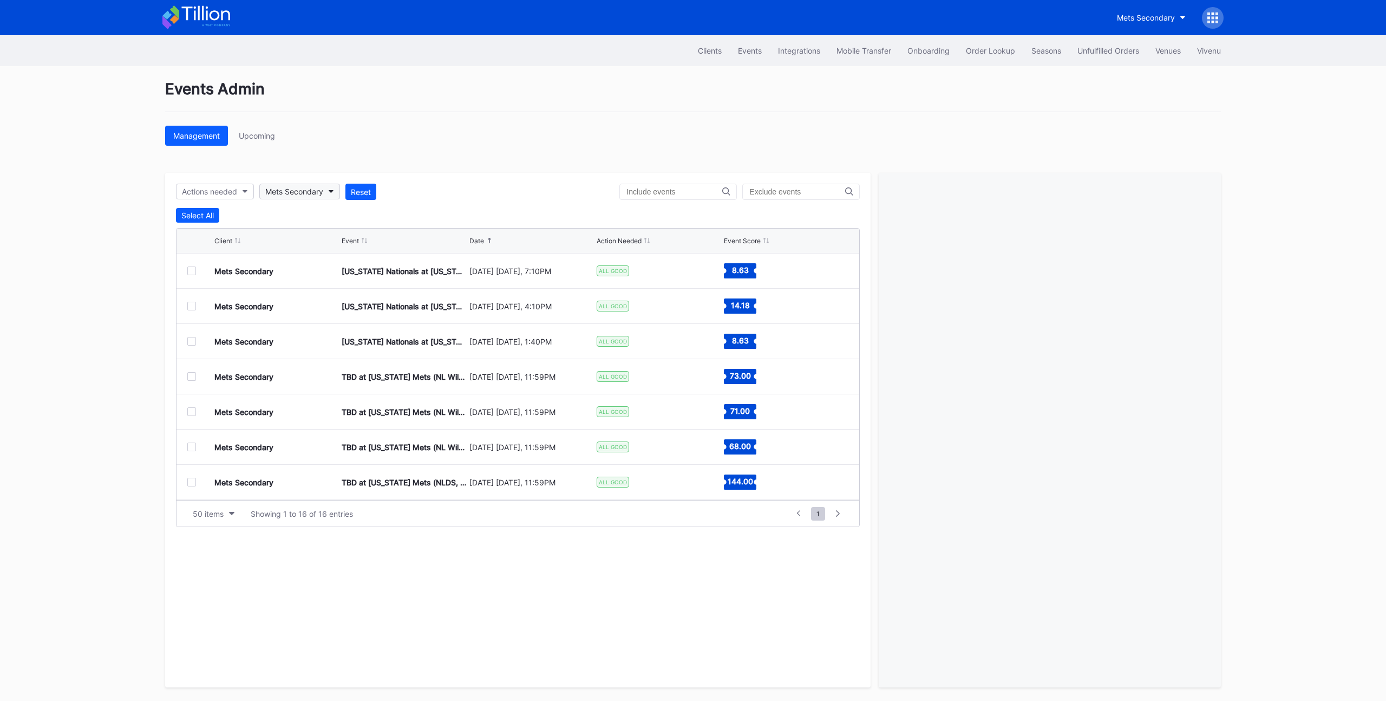
click at [317, 192] on div "Mets Secondary" at bounding box center [294, 191] width 58 height 9
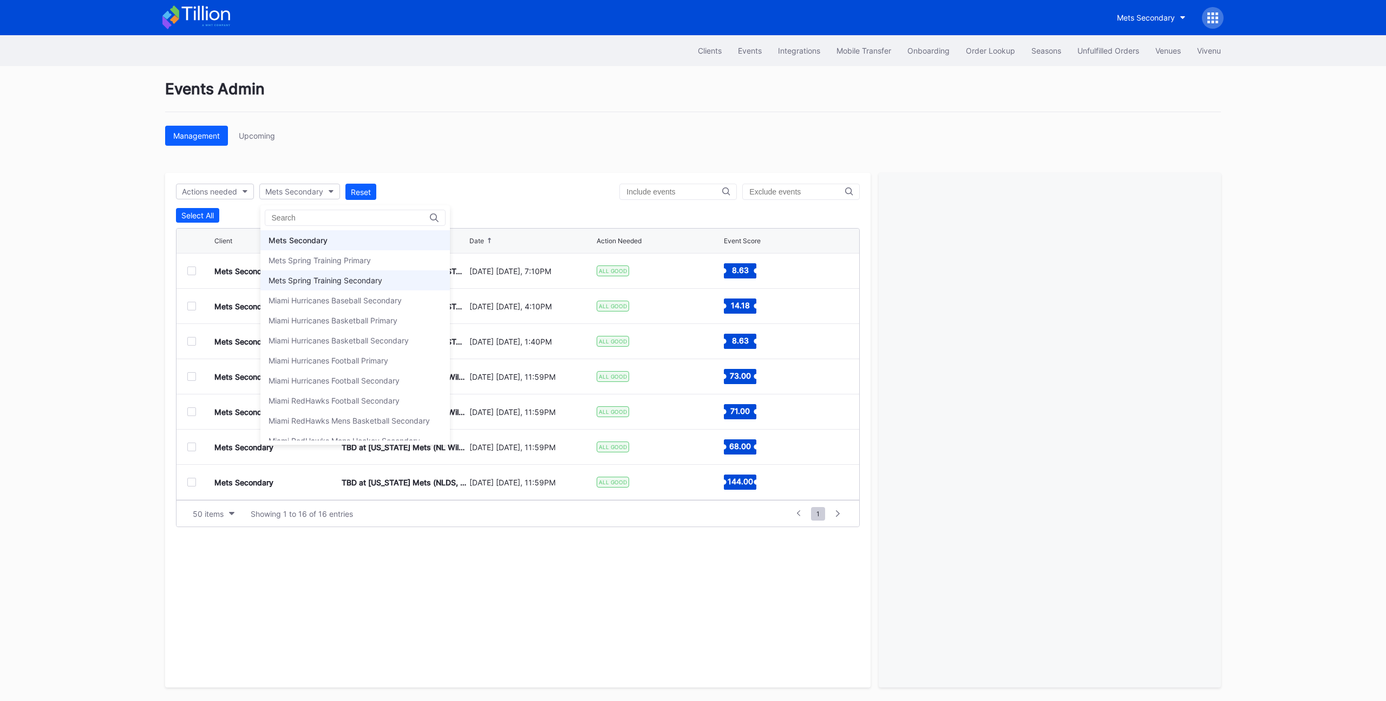
scroll to position [1690, 0]
click at [316, 237] on div "Mets Primary" at bounding box center [354, 233] width 189 height 20
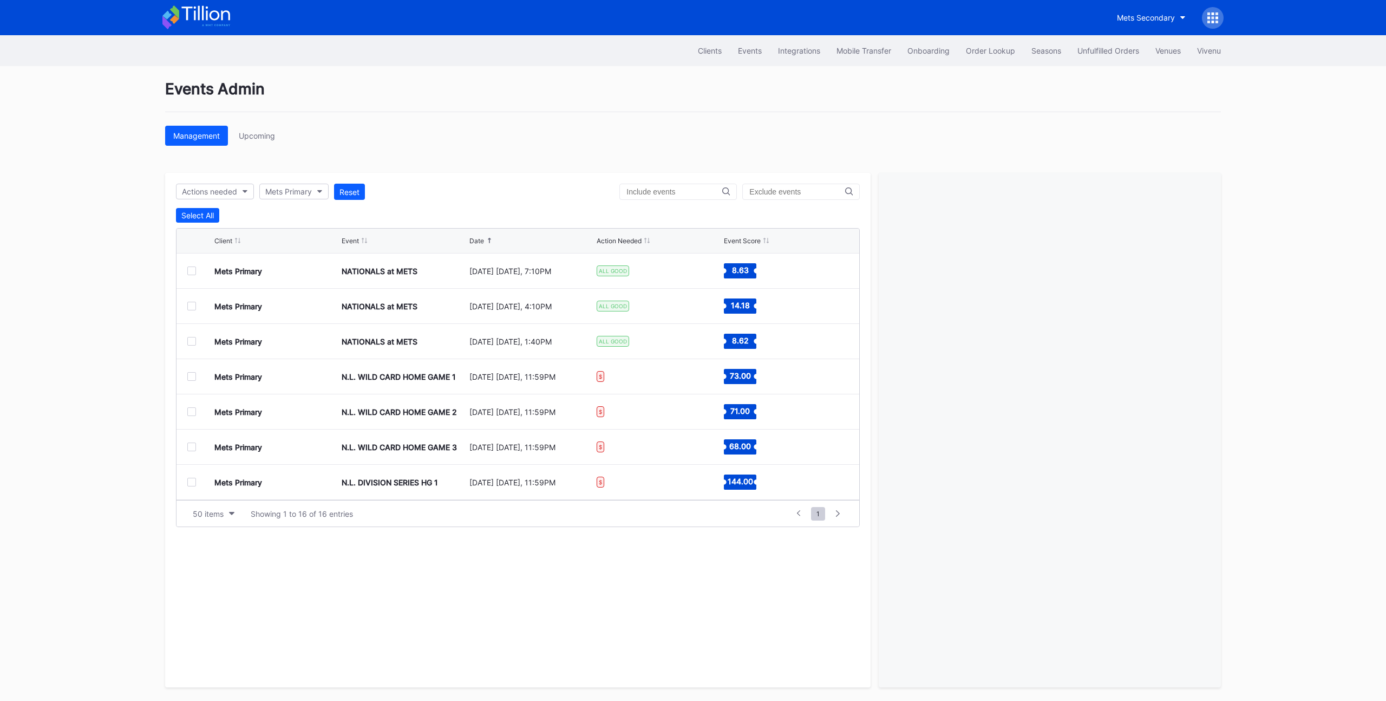
click at [467, 167] on div "Events Admin Management Upcoming Actions needed Mets Primary Reset Select All C…" at bounding box center [693, 383] width 1083 height 635
click at [185, 214] on div "Select All" at bounding box center [197, 215] width 32 height 9
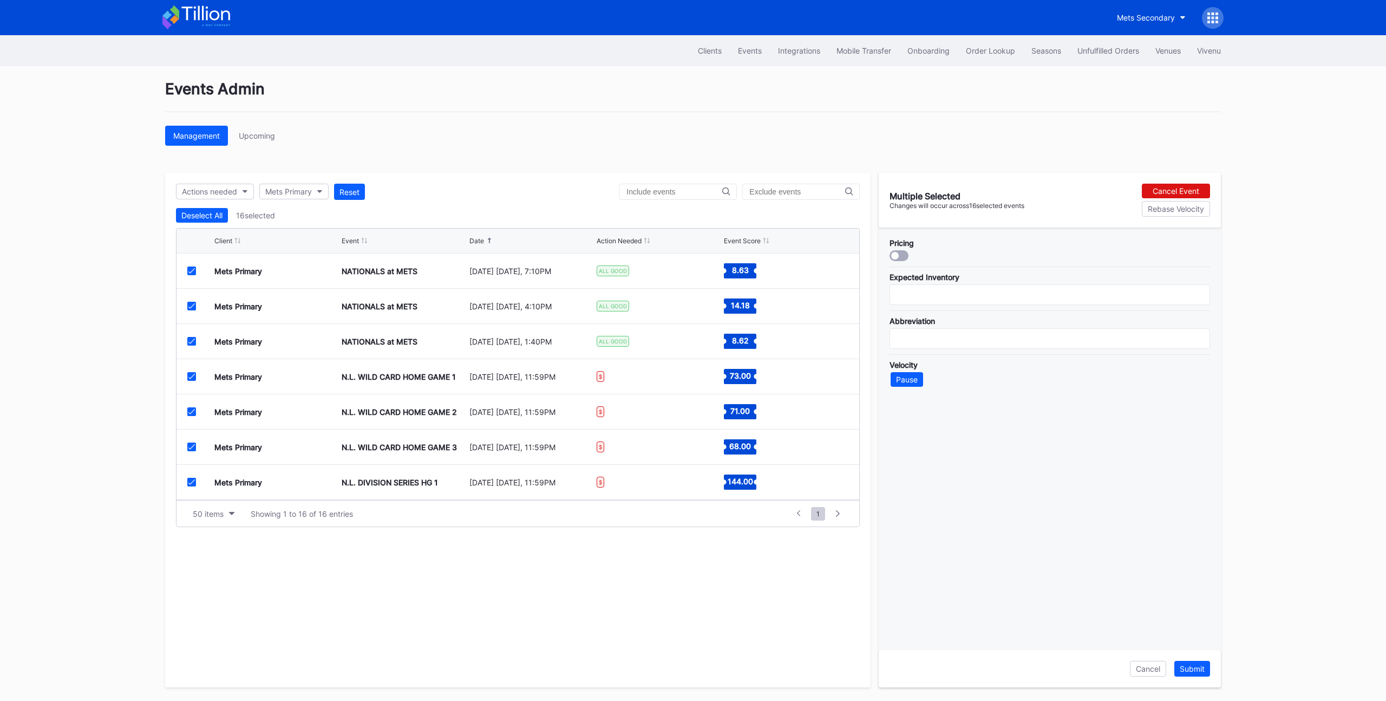
click at [191, 267] on div at bounding box center [191, 270] width 9 height 9
click at [189, 303] on icon at bounding box center [191, 305] width 6 height 5
click at [193, 340] on icon at bounding box center [191, 340] width 6 height 5
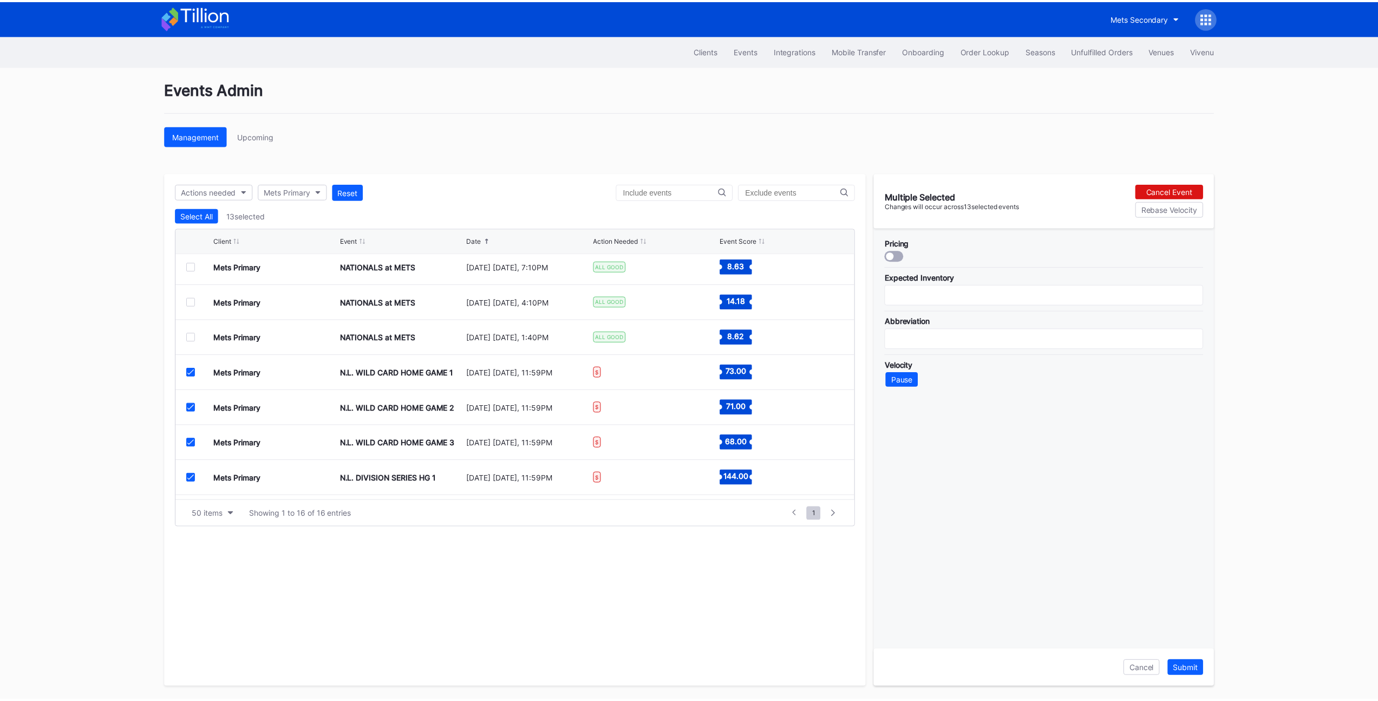
scroll to position [0, 0]
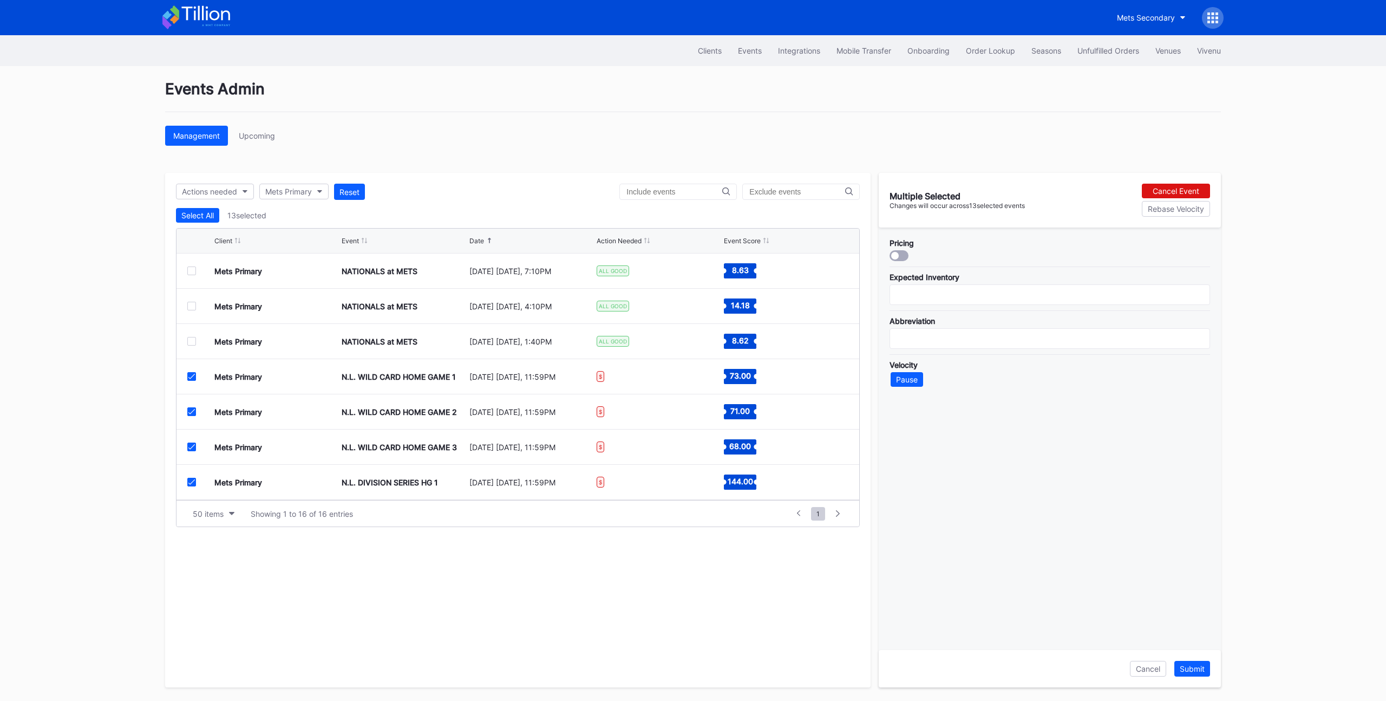
click at [902, 257] on div at bounding box center [899, 255] width 19 height 11
click at [1180, 667] on div "Submit" at bounding box center [1192, 668] width 25 height 9
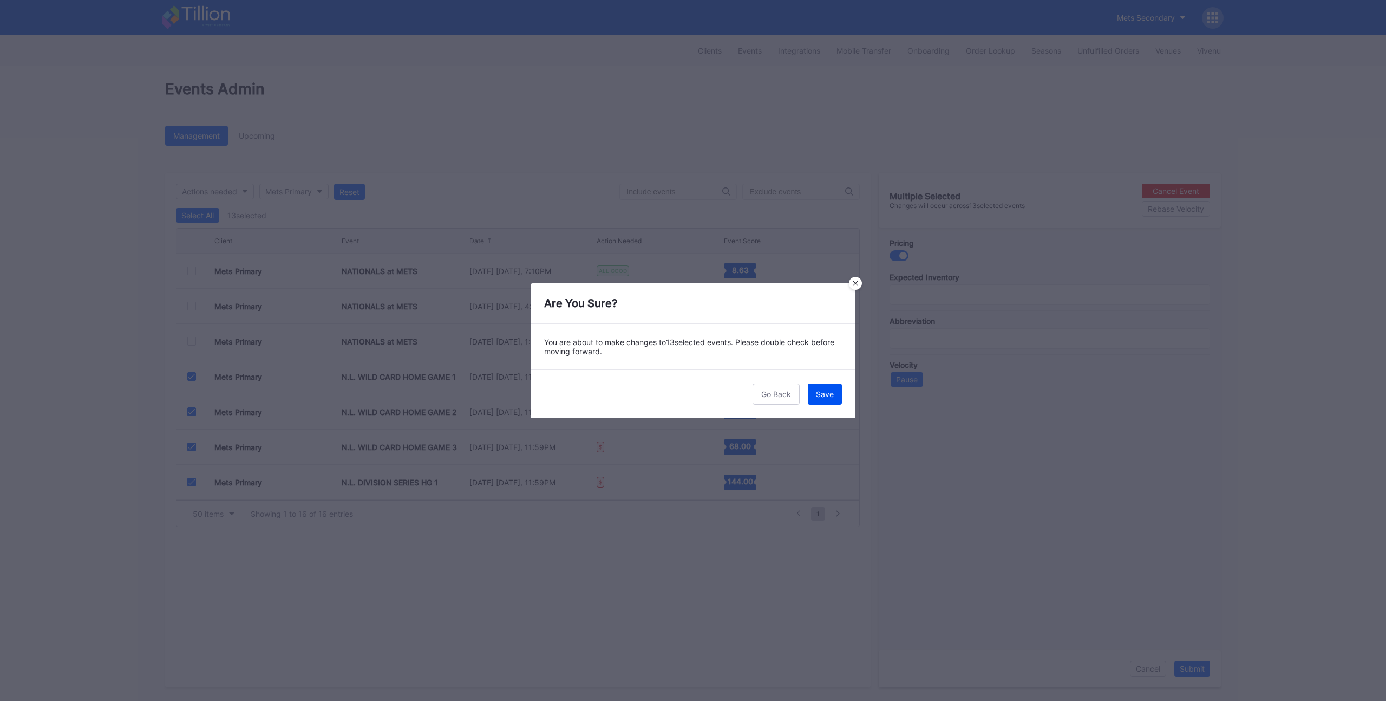
click at [820, 394] on div "Save" at bounding box center [825, 393] width 18 height 9
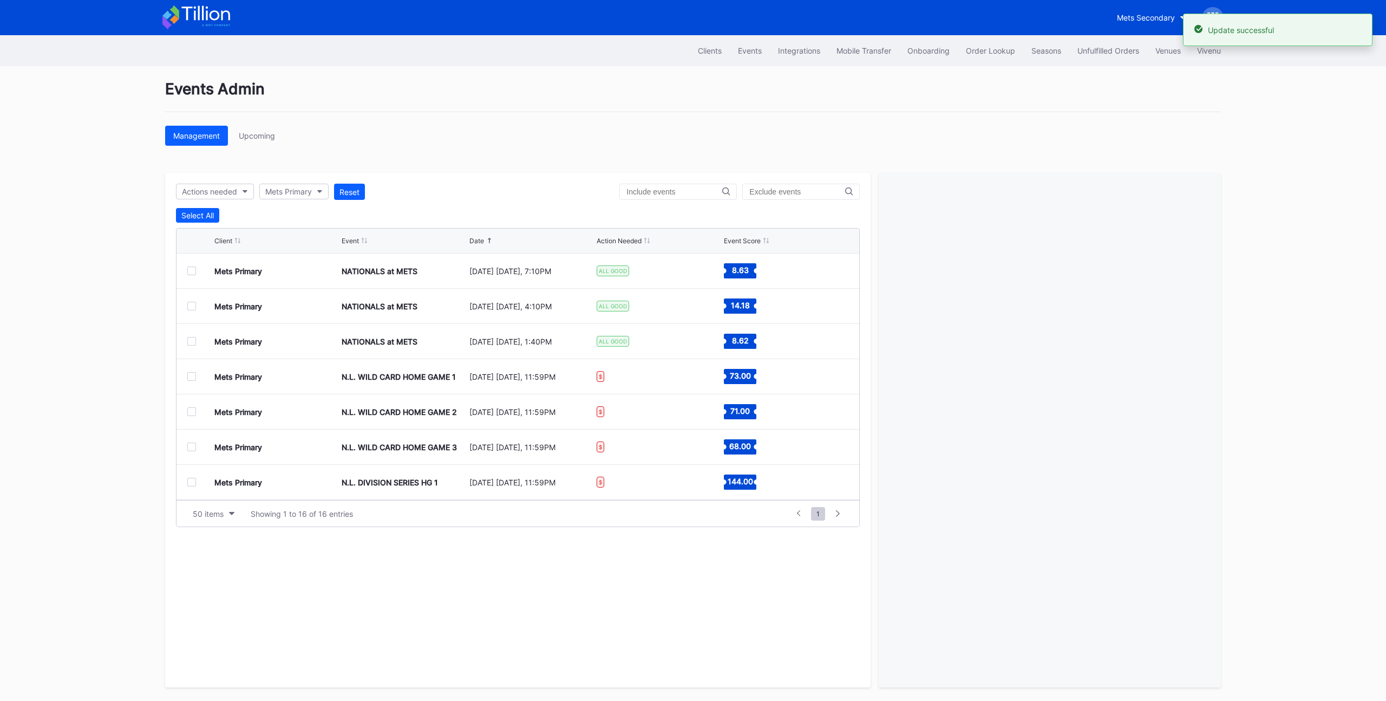
click at [704, 117] on div "Events Admin Management Upcoming Actions needed Mets Primary Reset Select All C…" at bounding box center [693, 383] width 1083 height 635
click at [681, 109] on div "Events Admin" at bounding box center [693, 96] width 1056 height 32
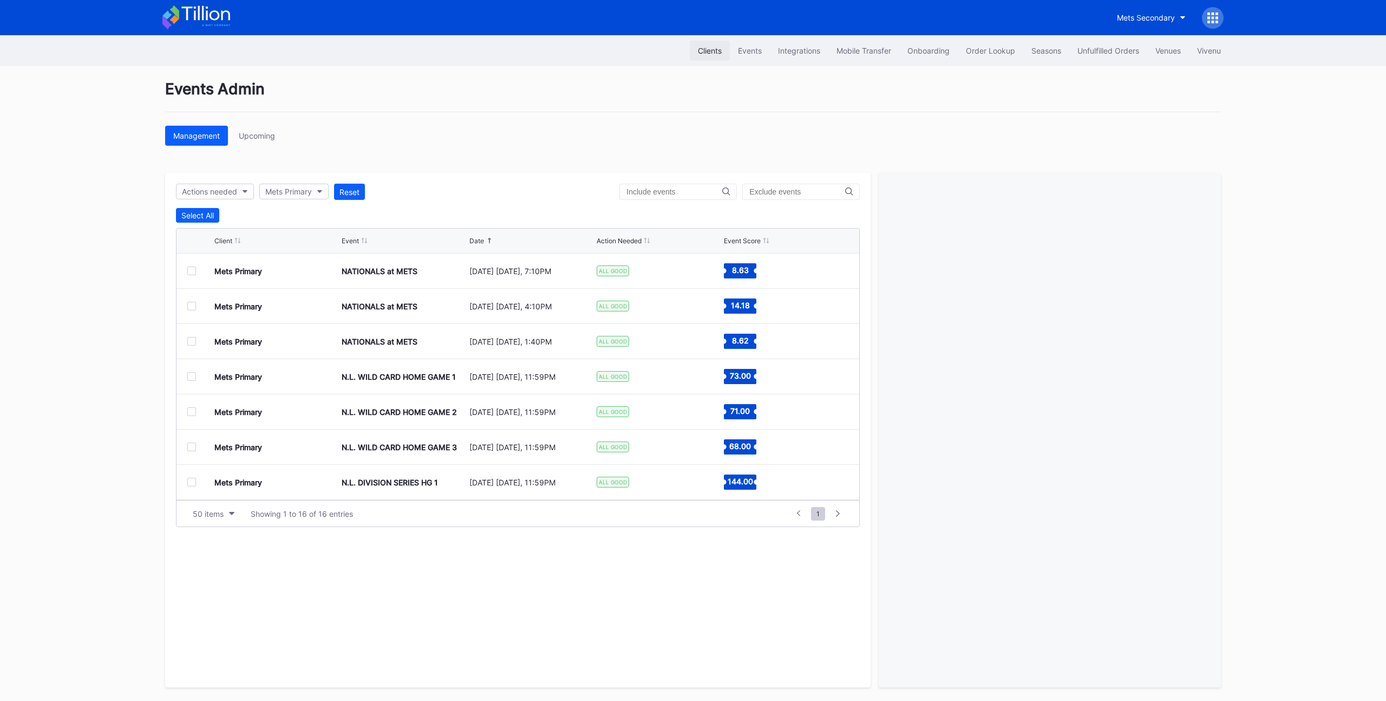
click at [703, 51] on div "Clients" at bounding box center [710, 50] width 24 height 9
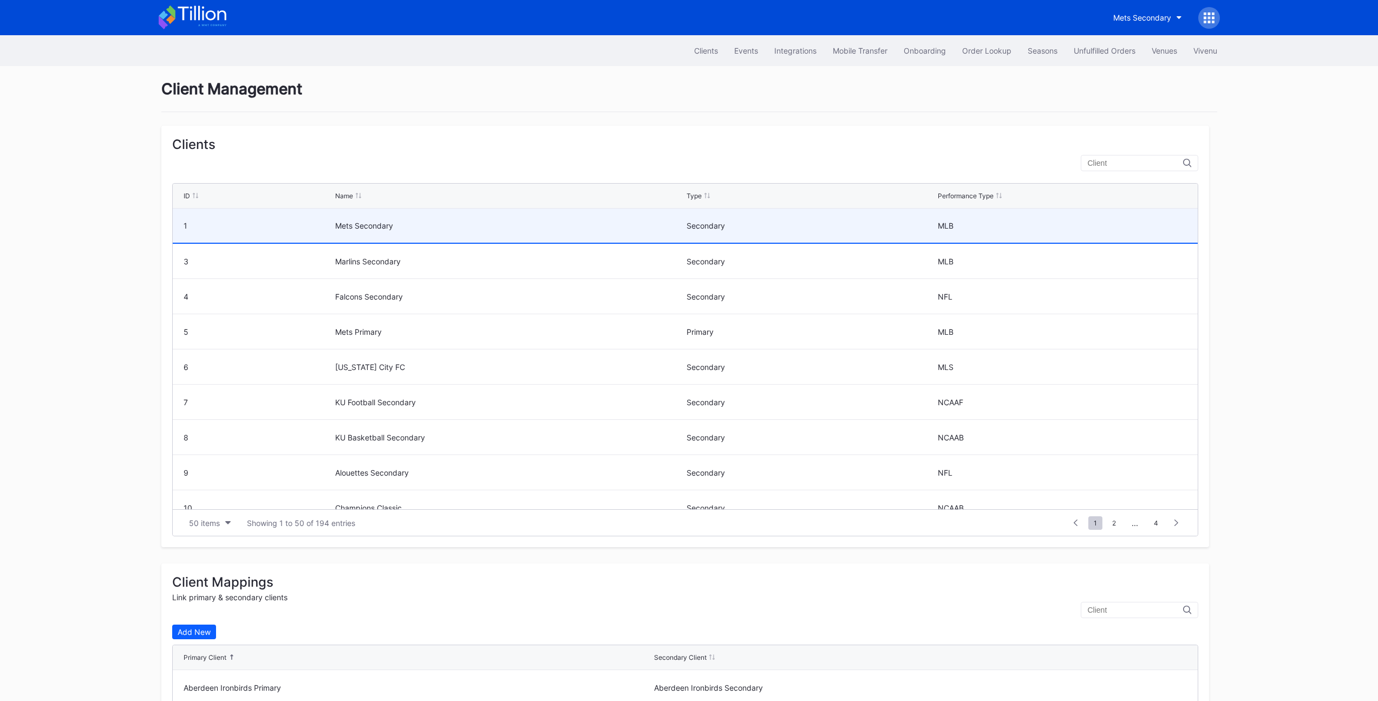
click at [586, 227] on div "Mets Secondary" at bounding box center [509, 225] width 348 height 9
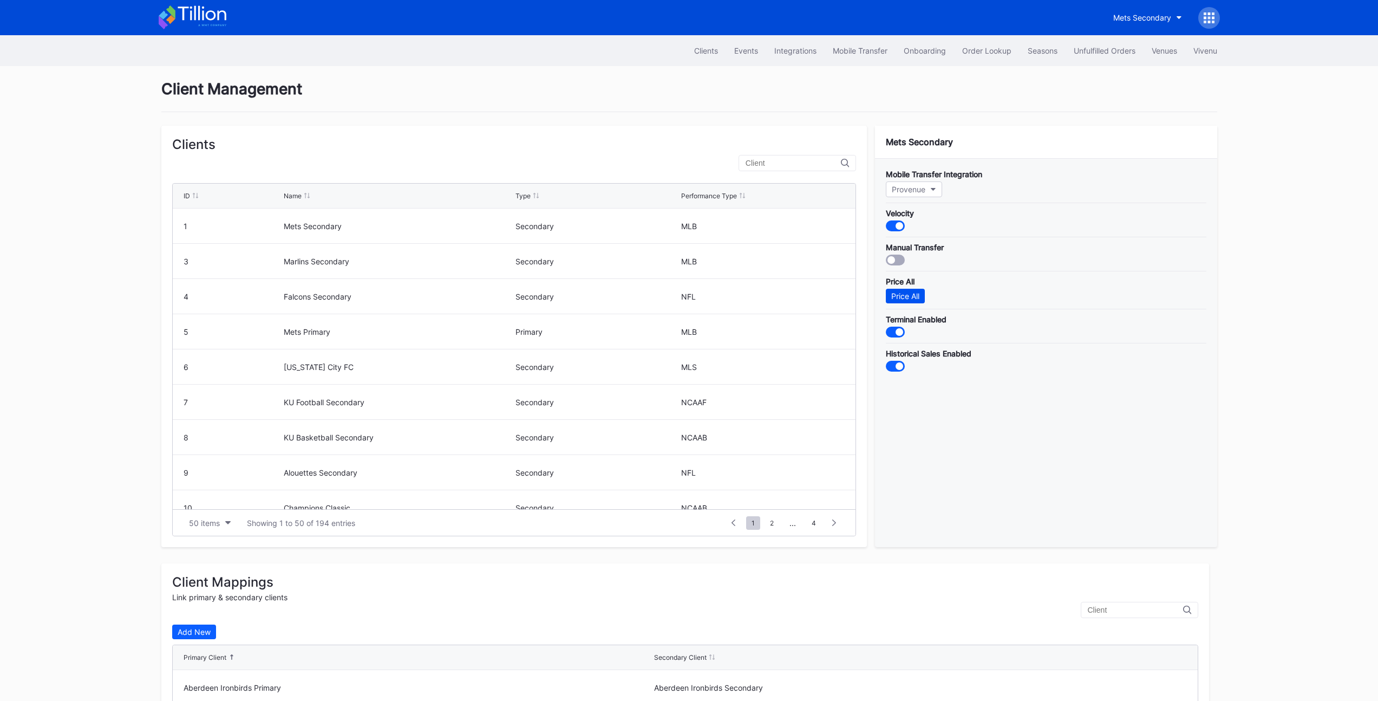
click at [912, 298] on div "Price All" at bounding box center [905, 295] width 28 height 9
click at [789, 162] on input "text" at bounding box center [793, 163] width 95 height 9
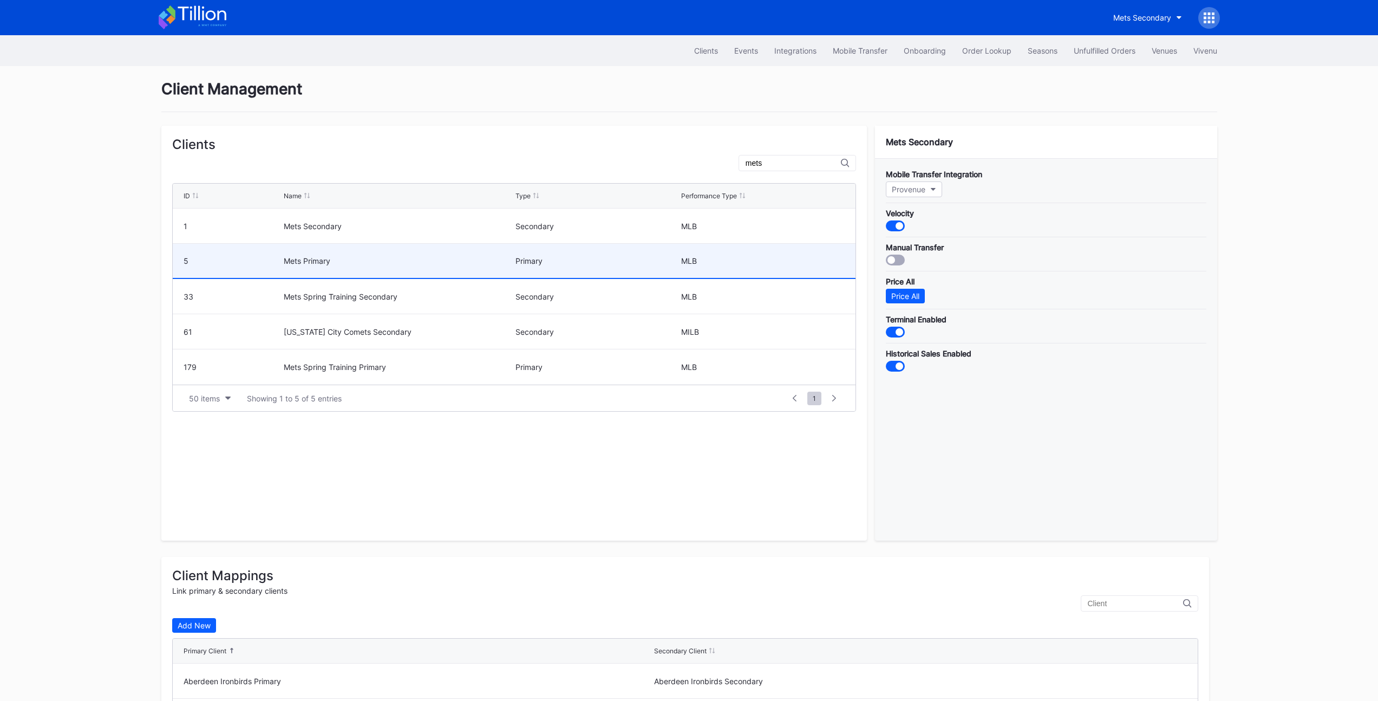
type input "mets"
click at [414, 263] on div "Mets Primary" at bounding box center [398, 260] width 228 height 9
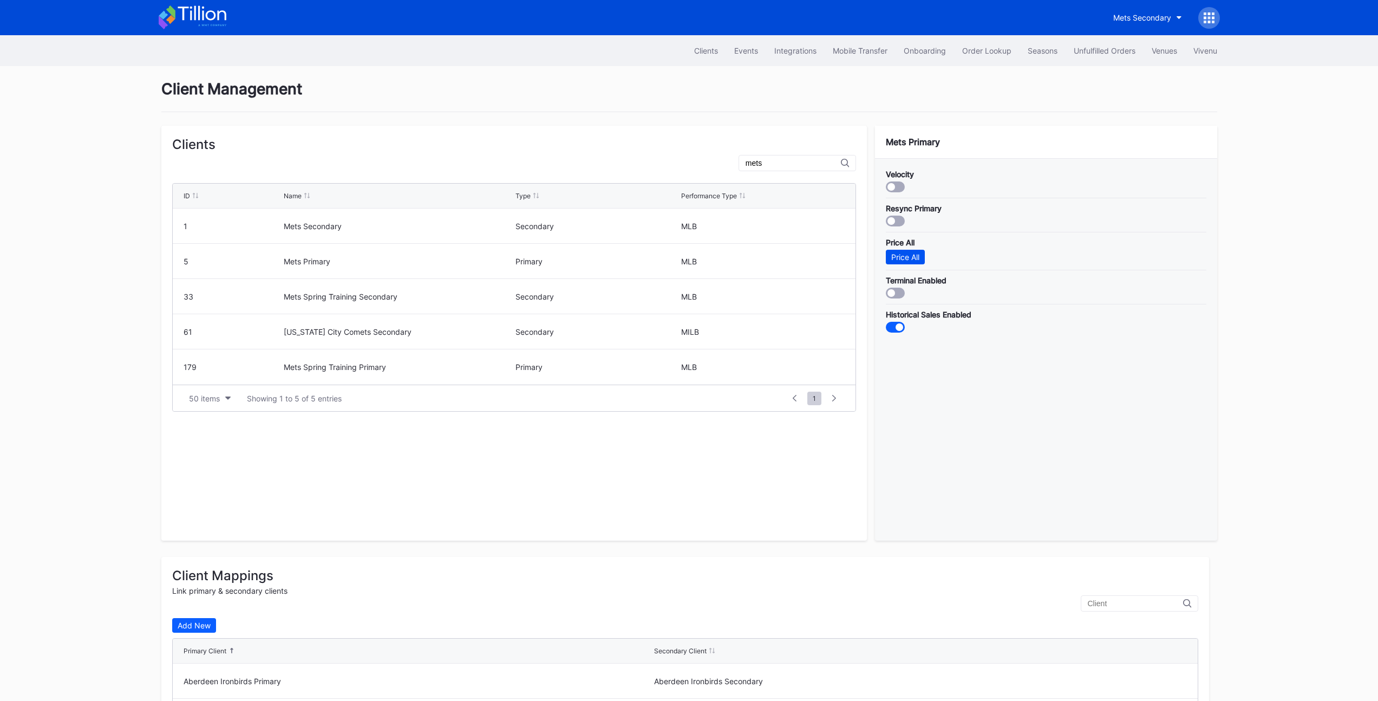
click at [904, 258] on div "Price All" at bounding box center [905, 256] width 28 height 9
drag, startPoint x: 740, startPoint y: 114, endPoint x: 740, endPoint y: 120, distance: 6.5
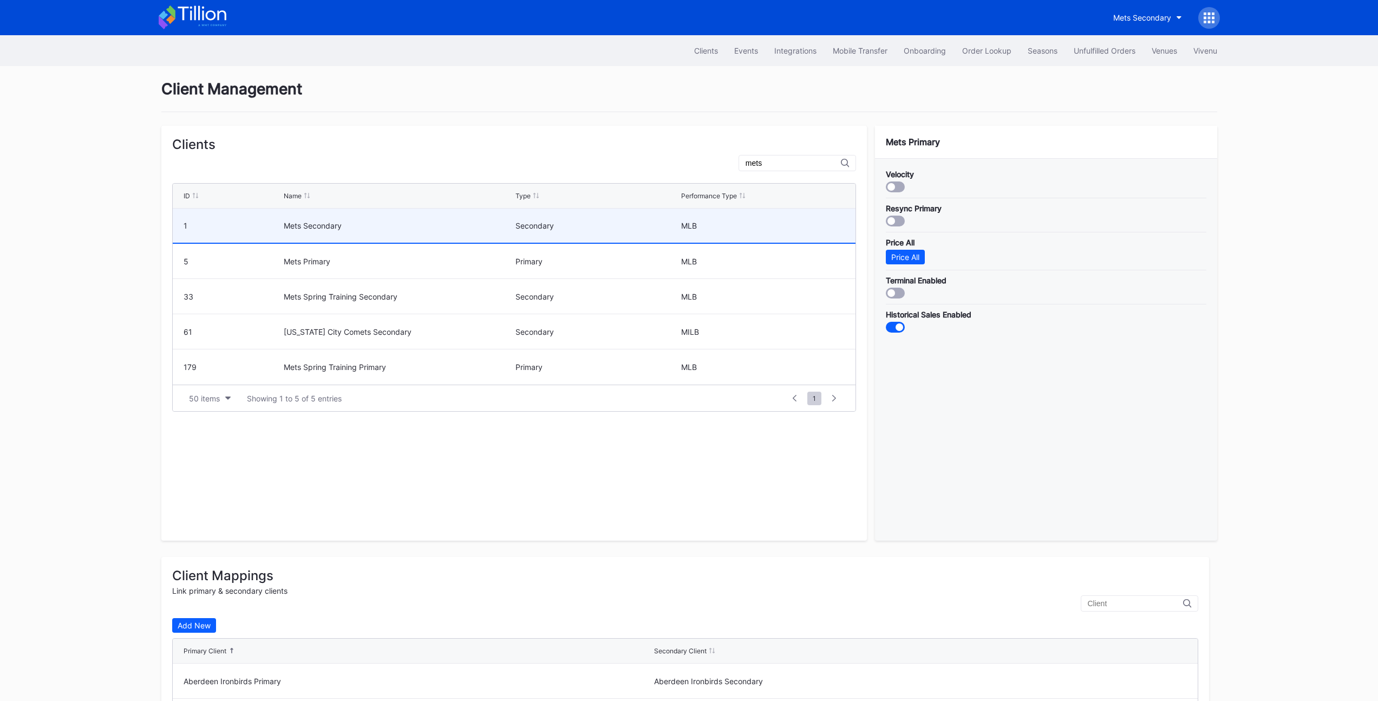
click at [446, 228] on div "Mets Secondary" at bounding box center [398, 225] width 228 height 9
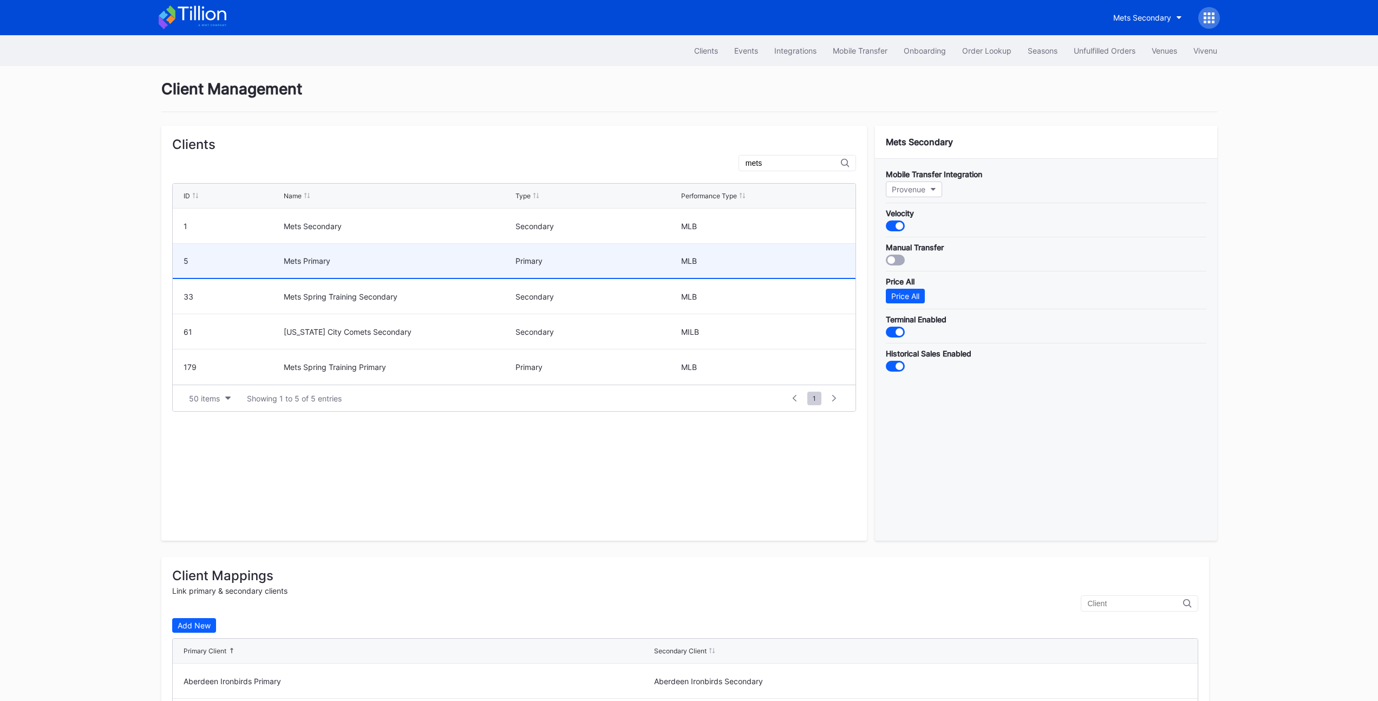
click at [440, 252] on div "Mets Primary" at bounding box center [398, 261] width 228 height 34
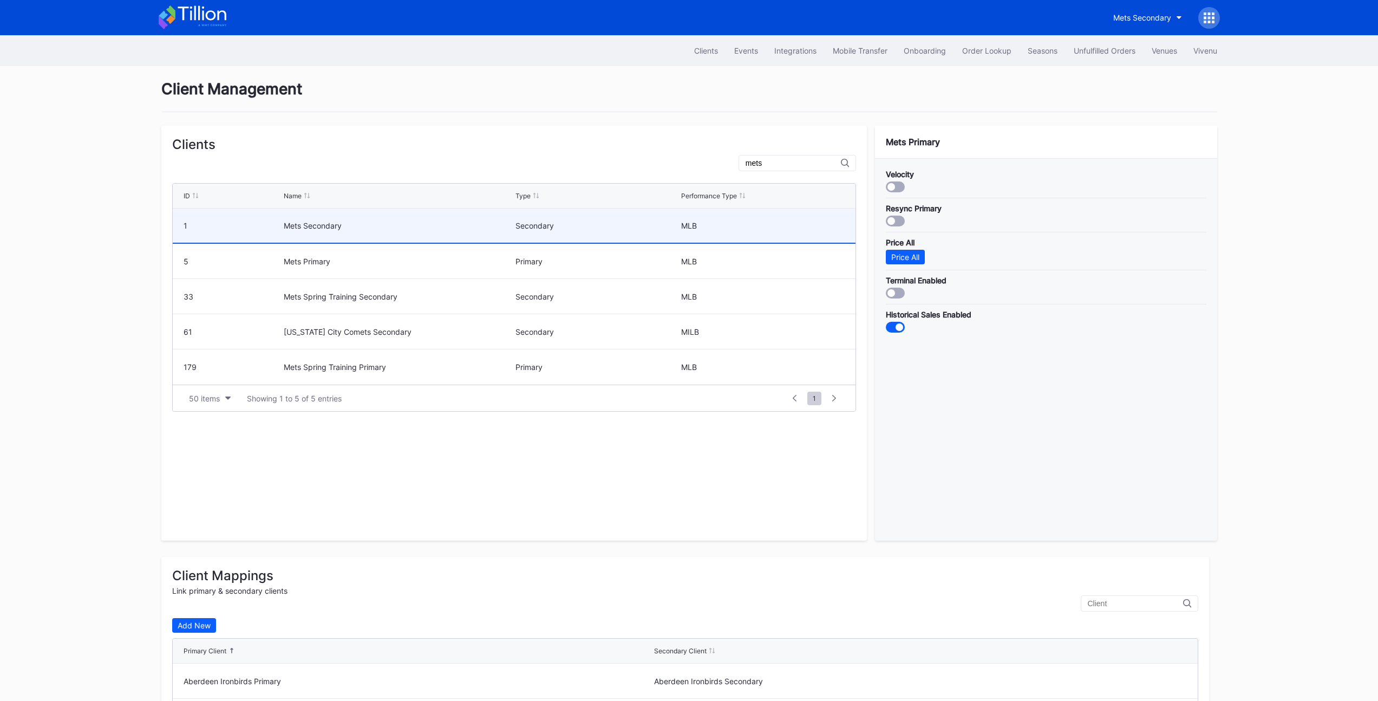
click at [443, 223] on div "Mets Secondary" at bounding box center [398, 225] width 228 height 9
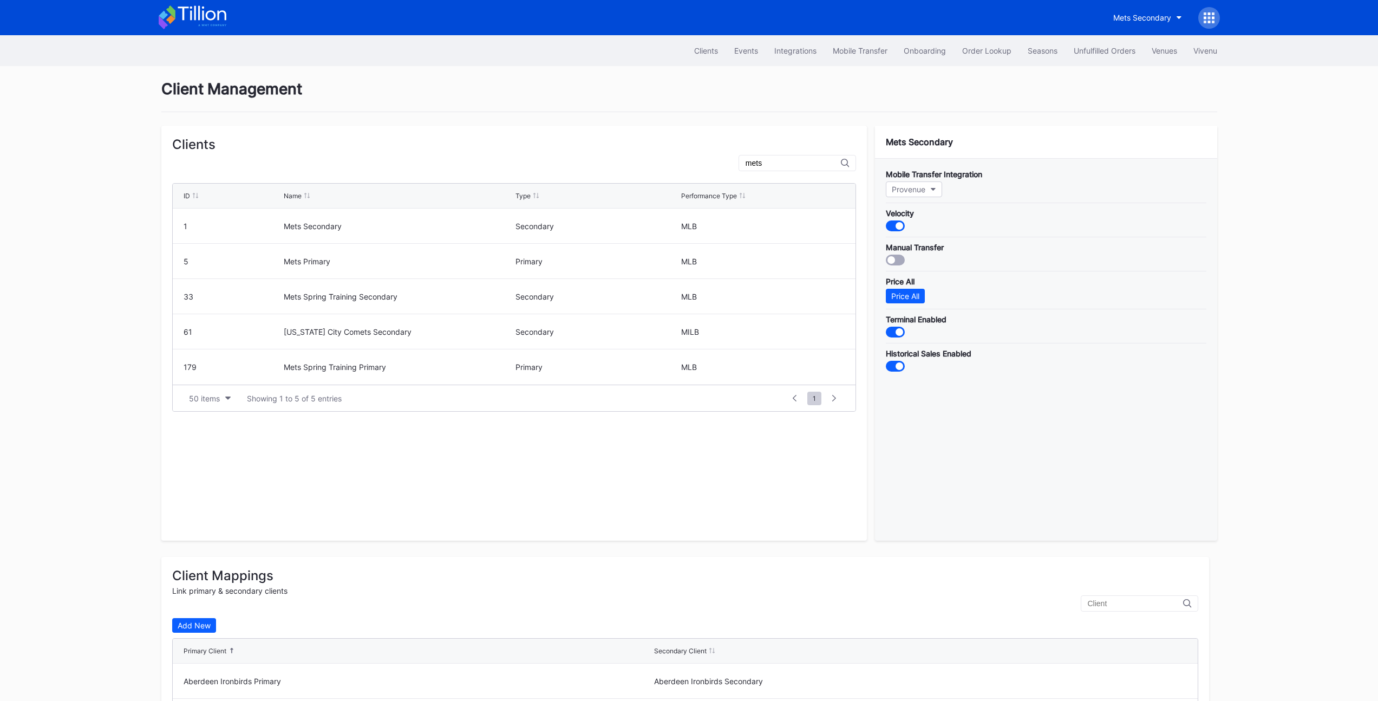
click at [629, 88] on div "Client Management" at bounding box center [689, 96] width 1056 height 32
click at [1180, 22] on icon at bounding box center [1209, 17] width 11 height 11
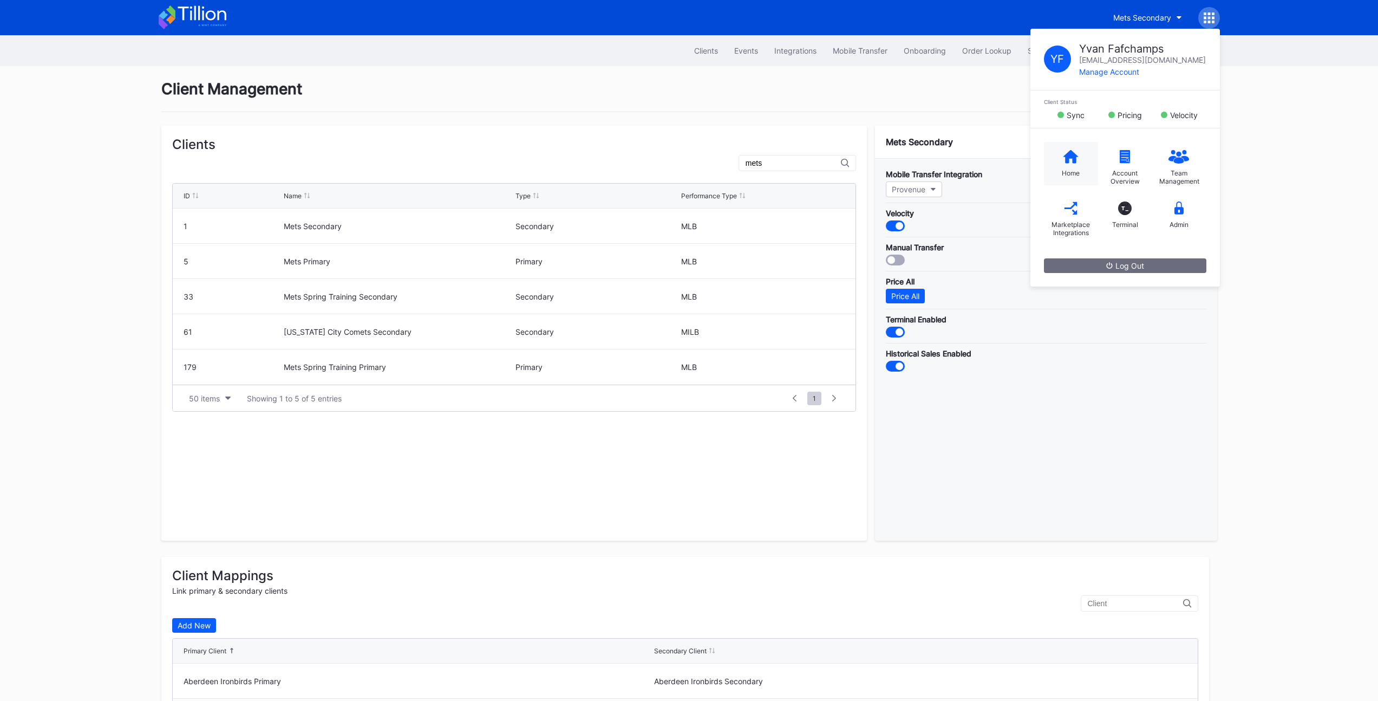
click at [1067, 159] on icon at bounding box center [1070, 157] width 15 height 14
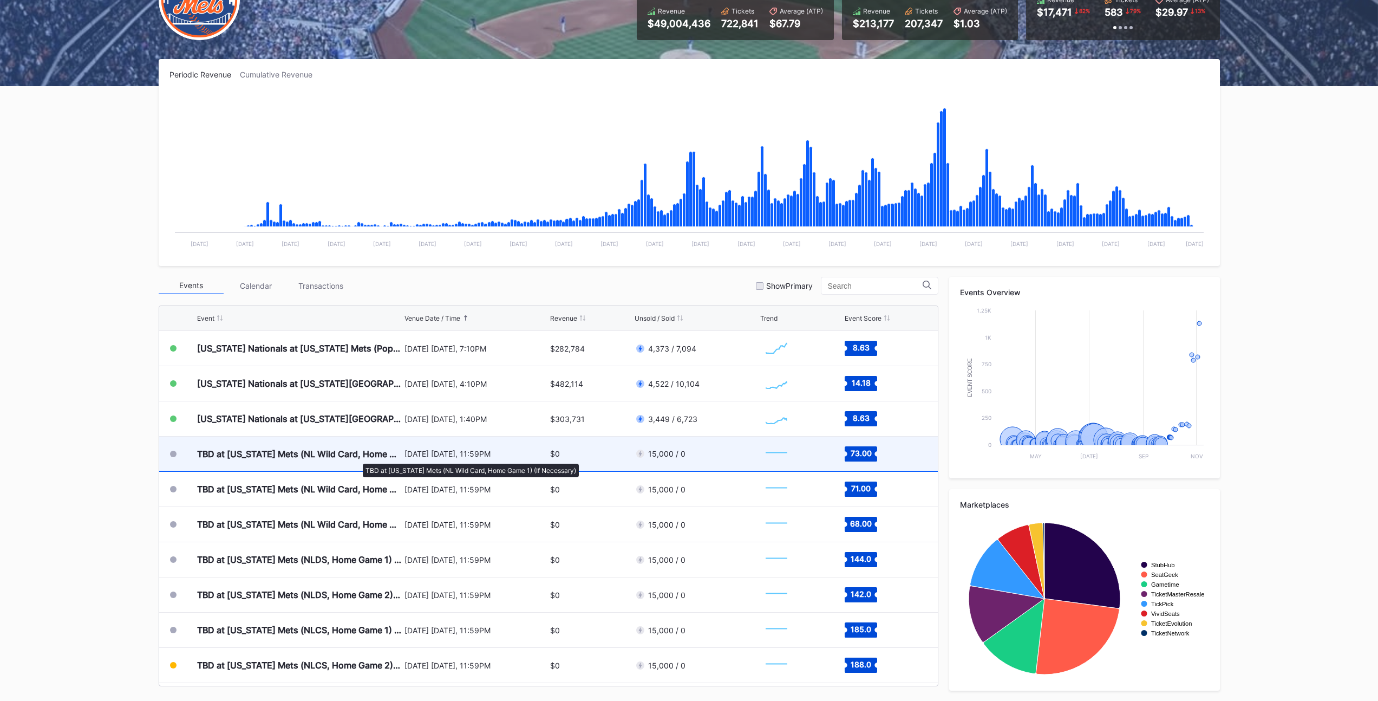
scroll to position [2717, 0]
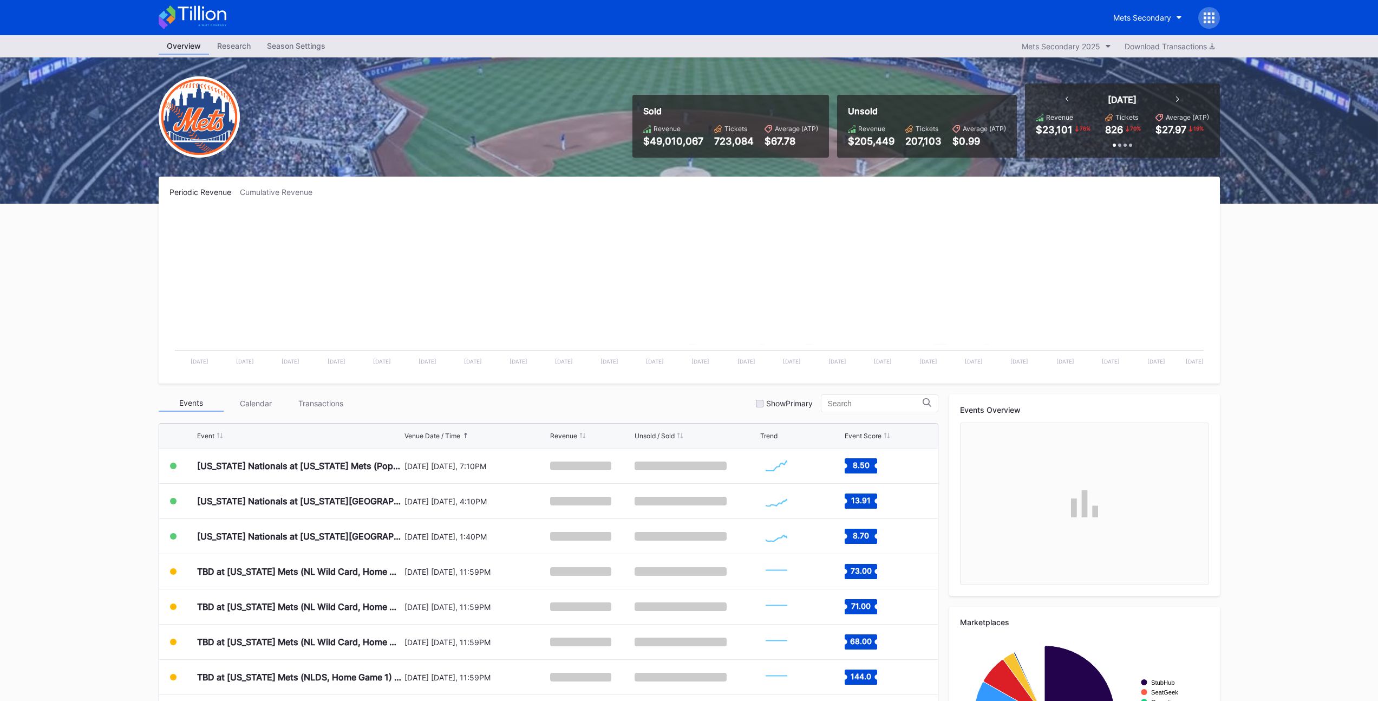
scroll to position [118, 0]
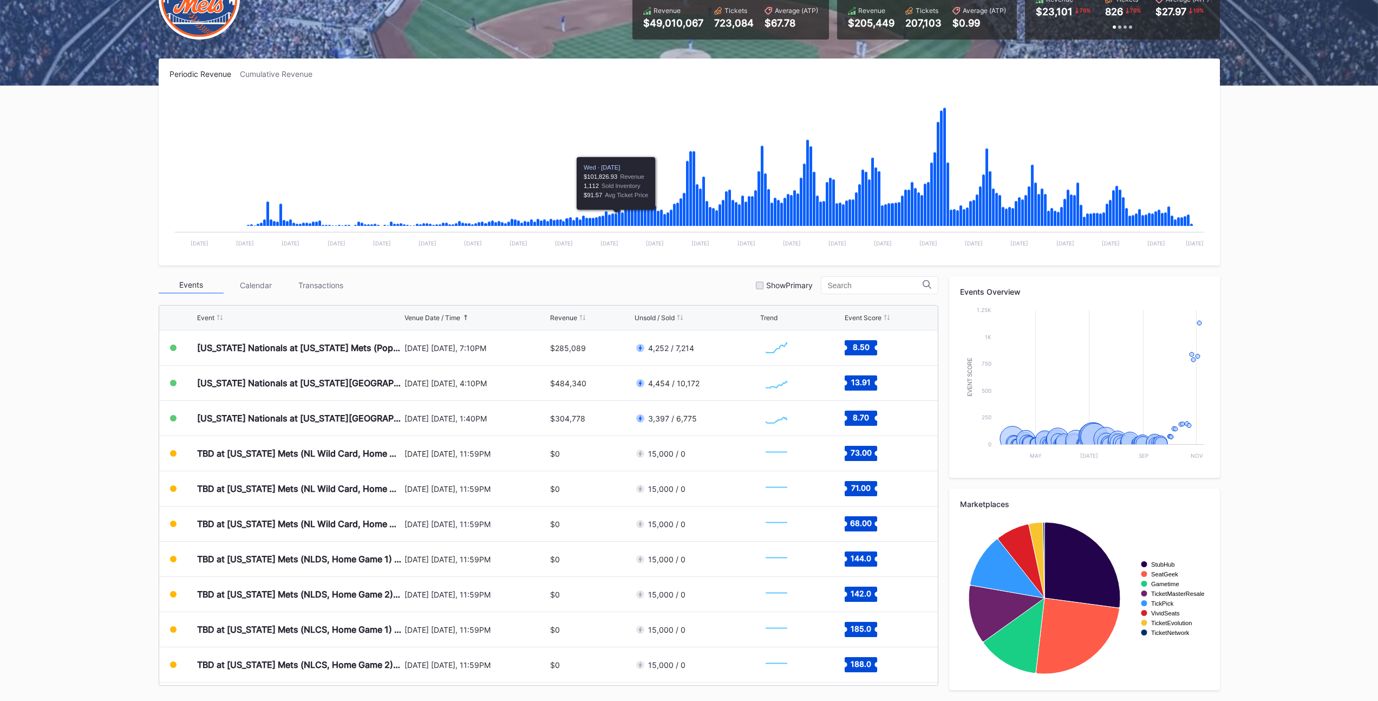
drag, startPoint x: 72, startPoint y: 267, endPoint x: 88, endPoint y: 227, distance: 43.5
click at [74, 263] on div "Overview Research Season Settings Mets Secondary 2025 Download Transactions Sol…" at bounding box center [689, 308] width 1378 height 783
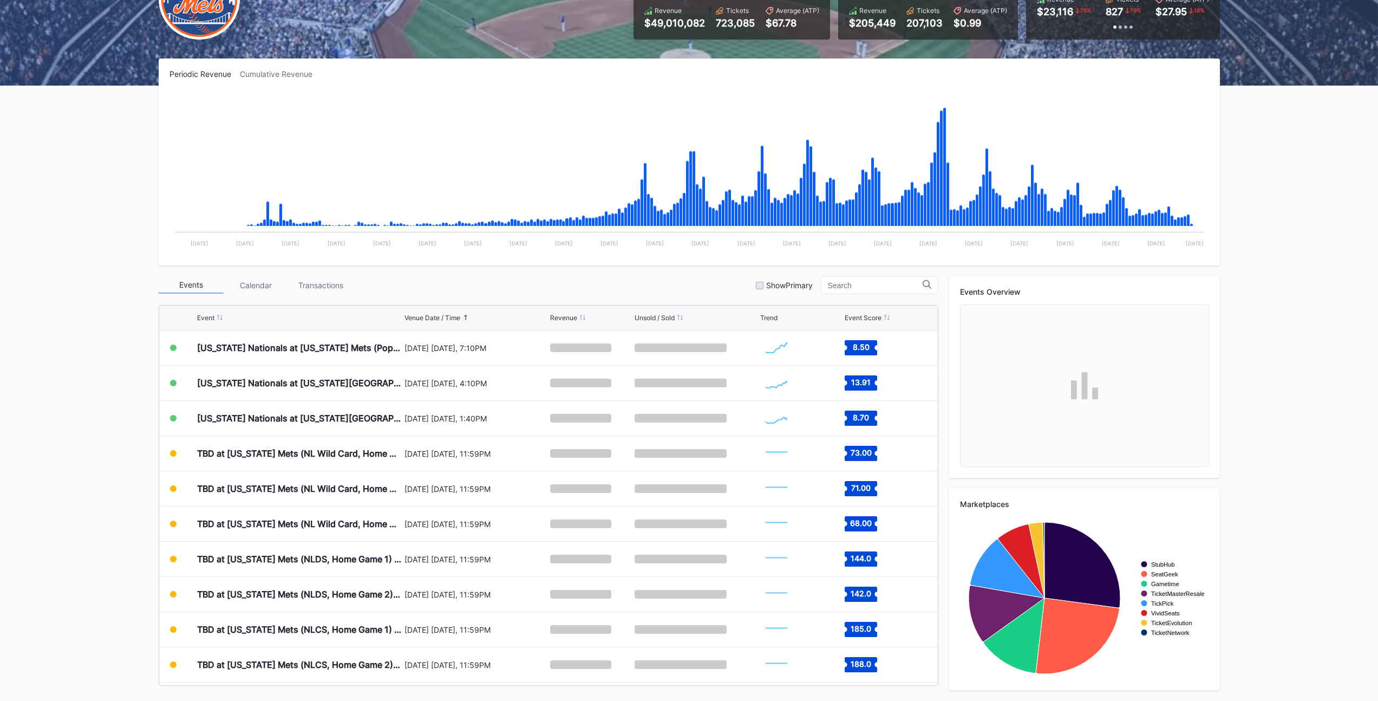
scroll to position [2739, 0]
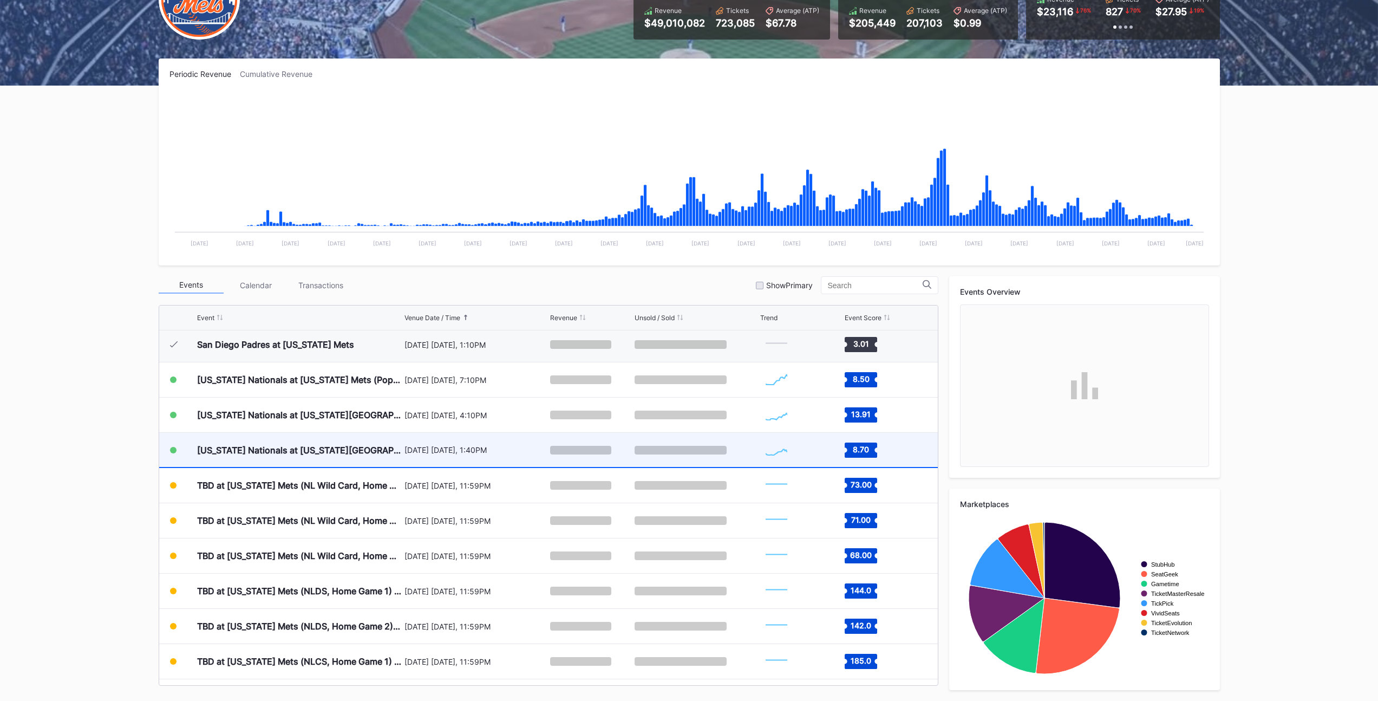
scroll to position [2693, 0]
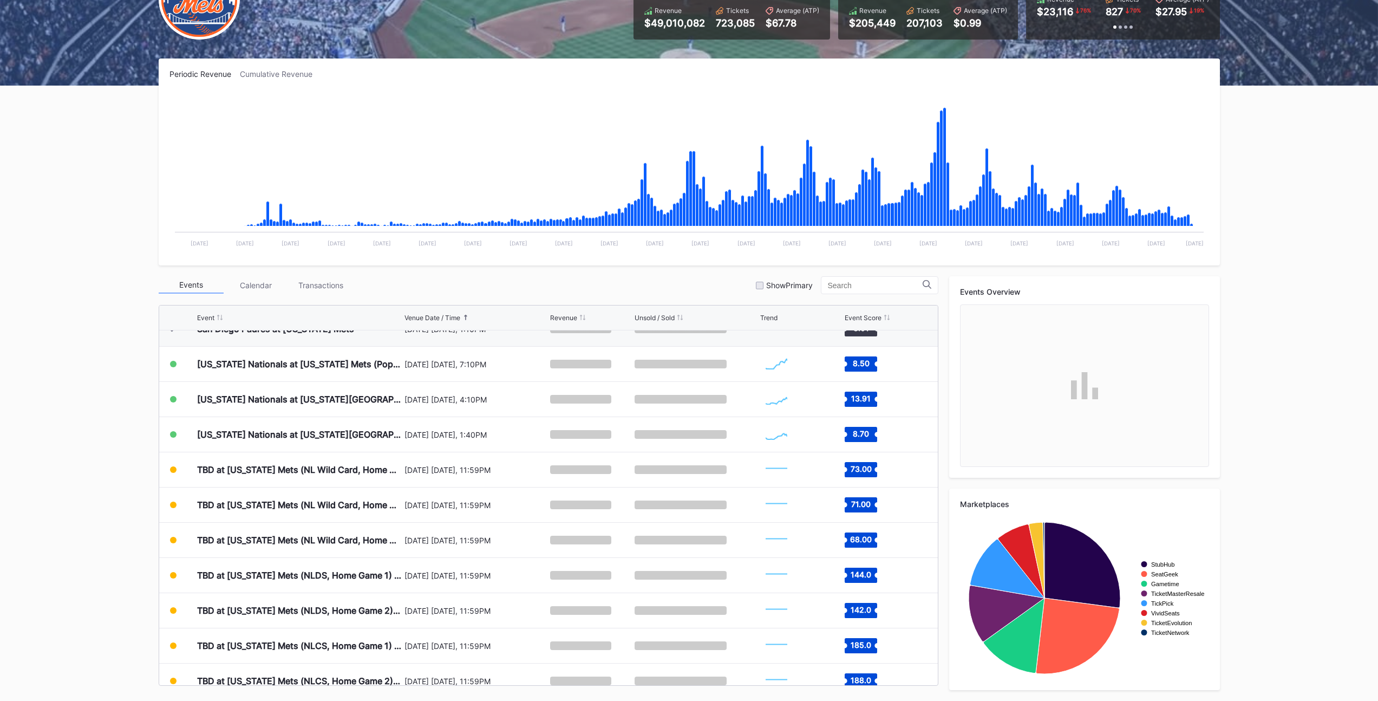
click at [114, 265] on div "Overview Research Season Settings Mets Secondary 2025 Download Transactions Sol…" at bounding box center [689, 308] width 1378 height 783
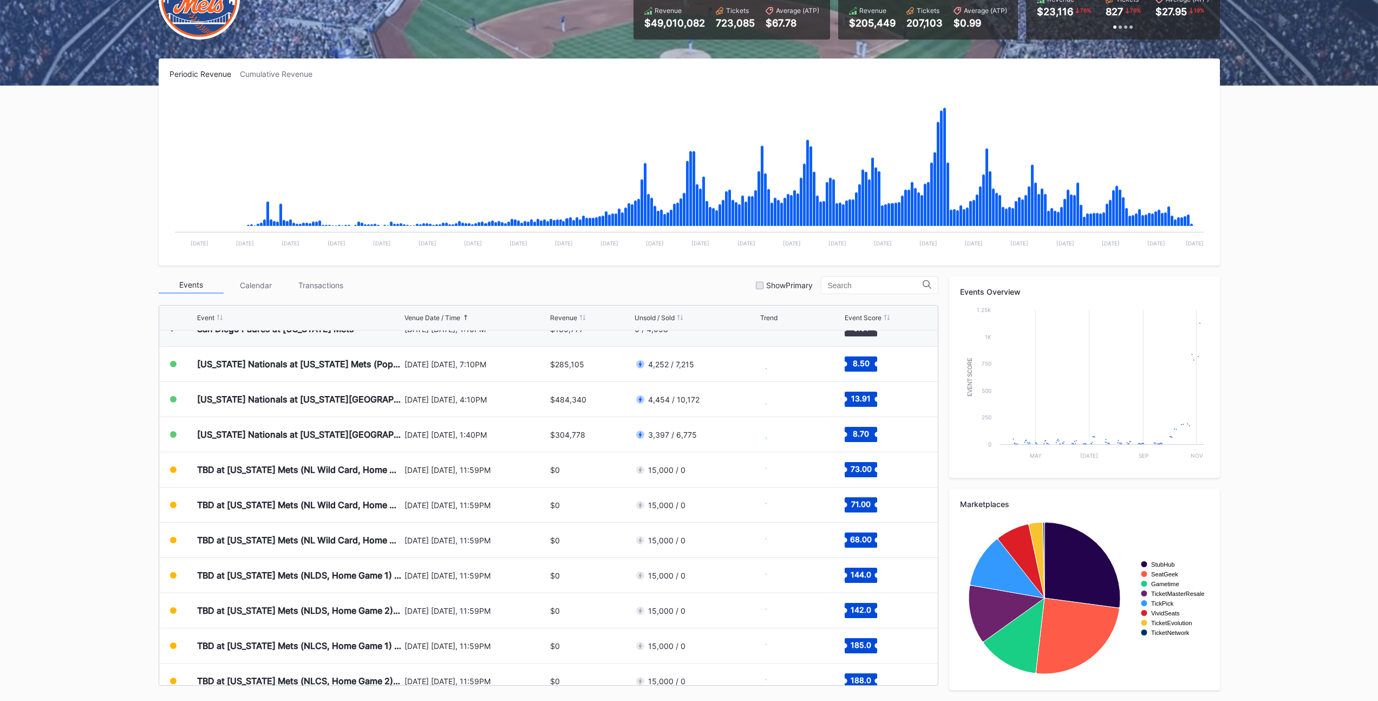
scroll to position [2710, 0]
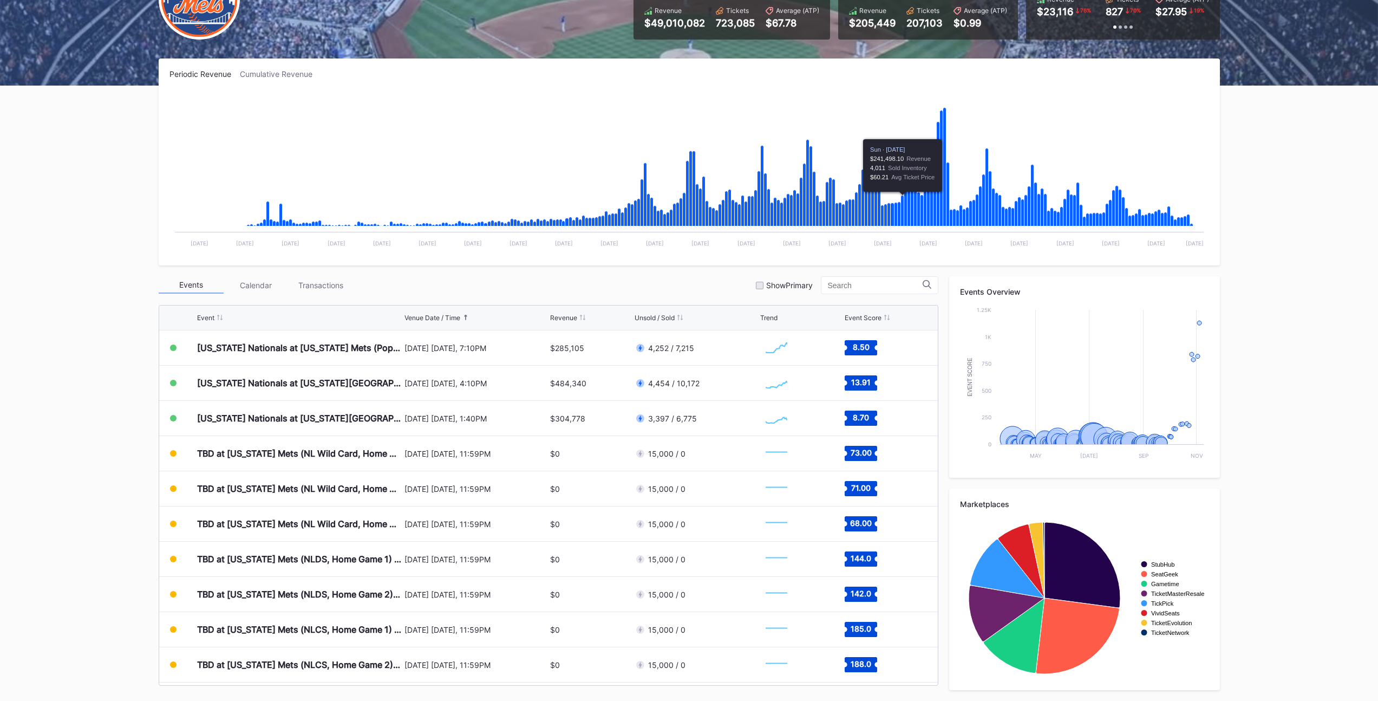
click at [91, 139] on div "Overview Research Season Settings Mets Secondary 2025 Download Transactions Sol…" at bounding box center [689, 308] width 1378 height 783
